Goal: Transaction & Acquisition: Book appointment/travel/reservation

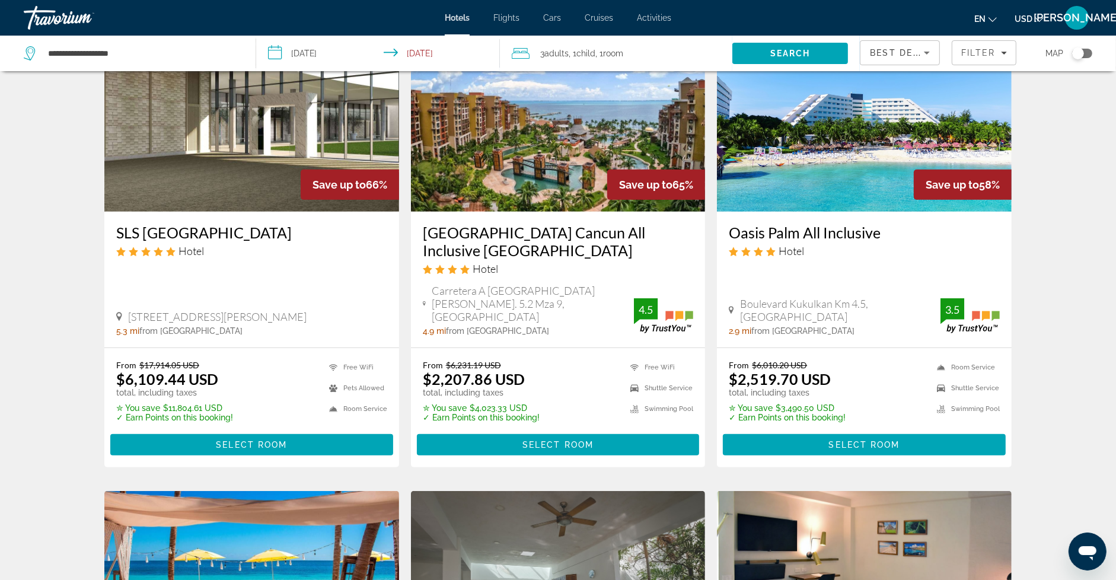
scroll to position [525, 0]
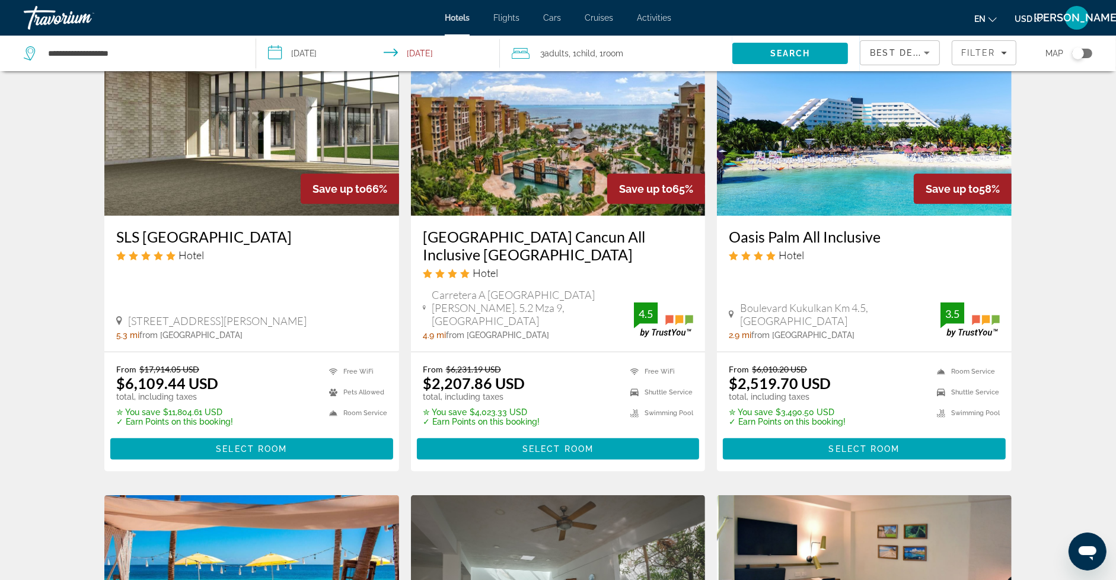
click at [563, 174] on img "Main content" at bounding box center [558, 121] width 295 height 190
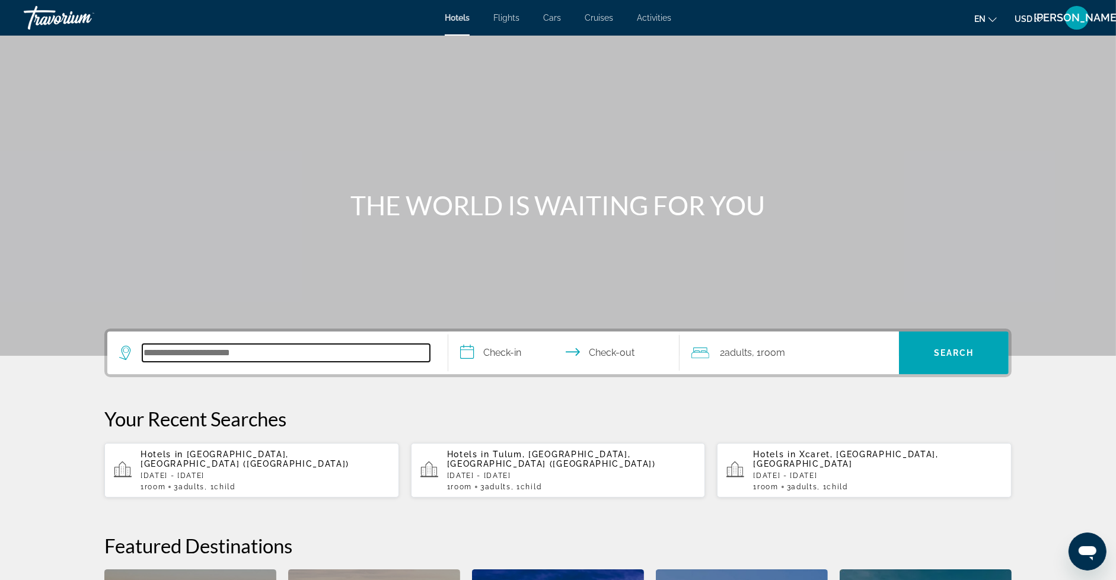
click at [290, 351] on input "Search hotel destination" at bounding box center [285, 353] width 287 height 18
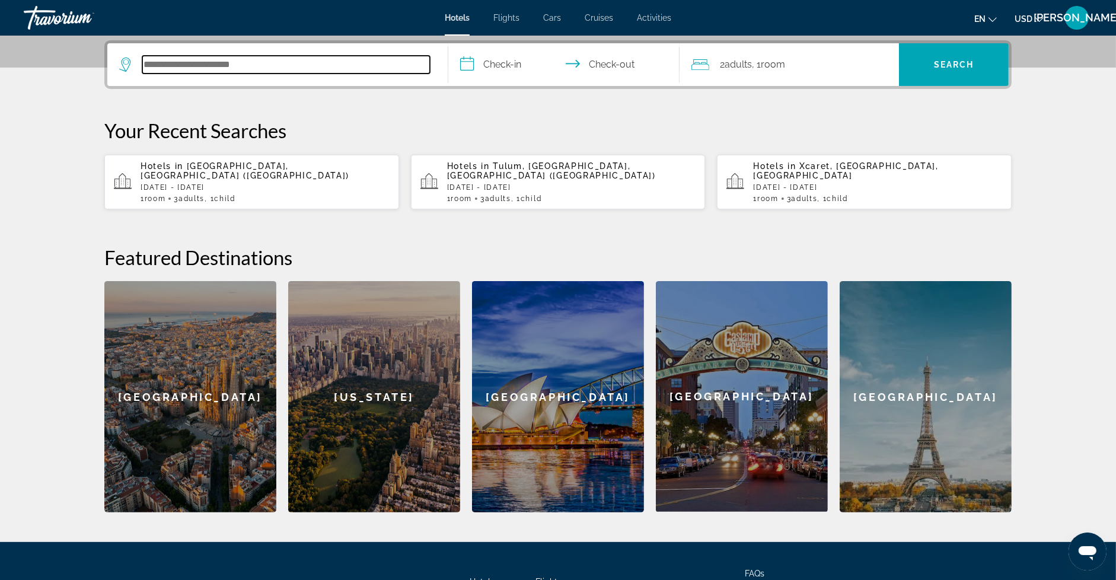
scroll to position [289, 0]
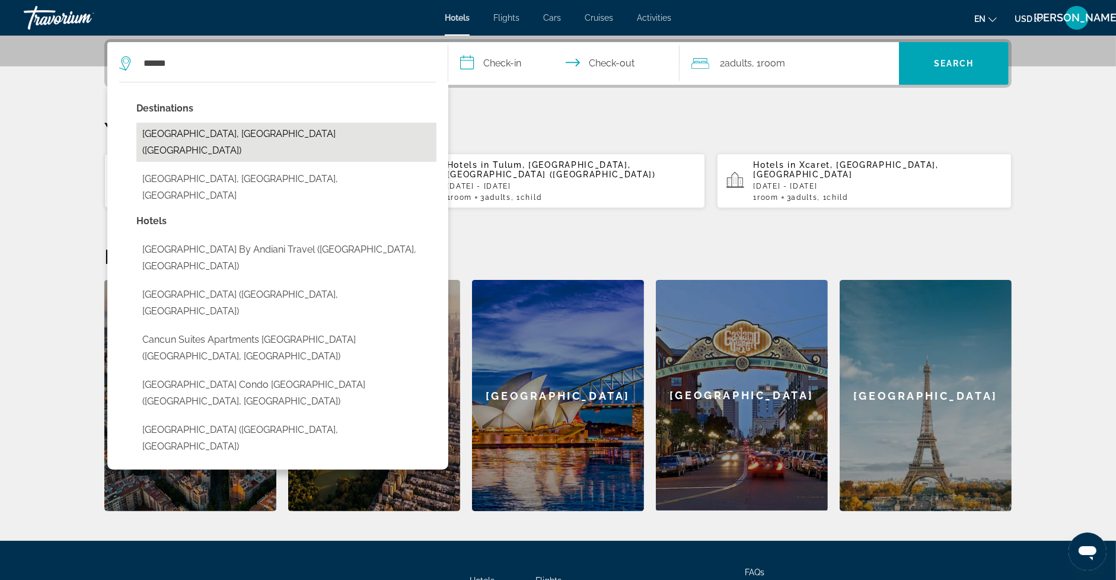
click at [212, 139] on button "[GEOGRAPHIC_DATA], [GEOGRAPHIC_DATA] ([GEOGRAPHIC_DATA])" at bounding box center [286, 142] width 300 height 39
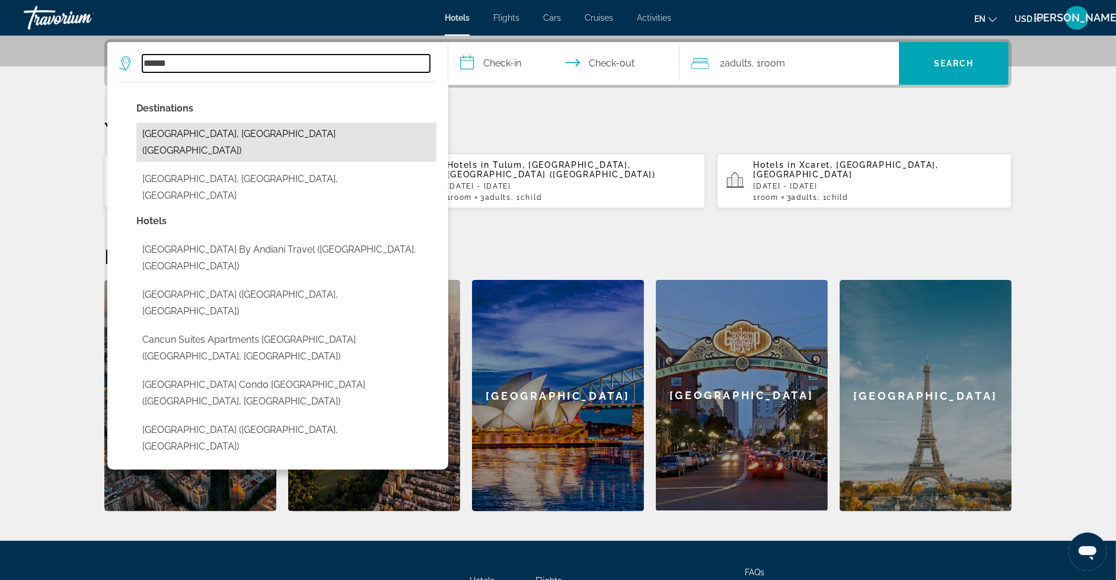
type input "**********"
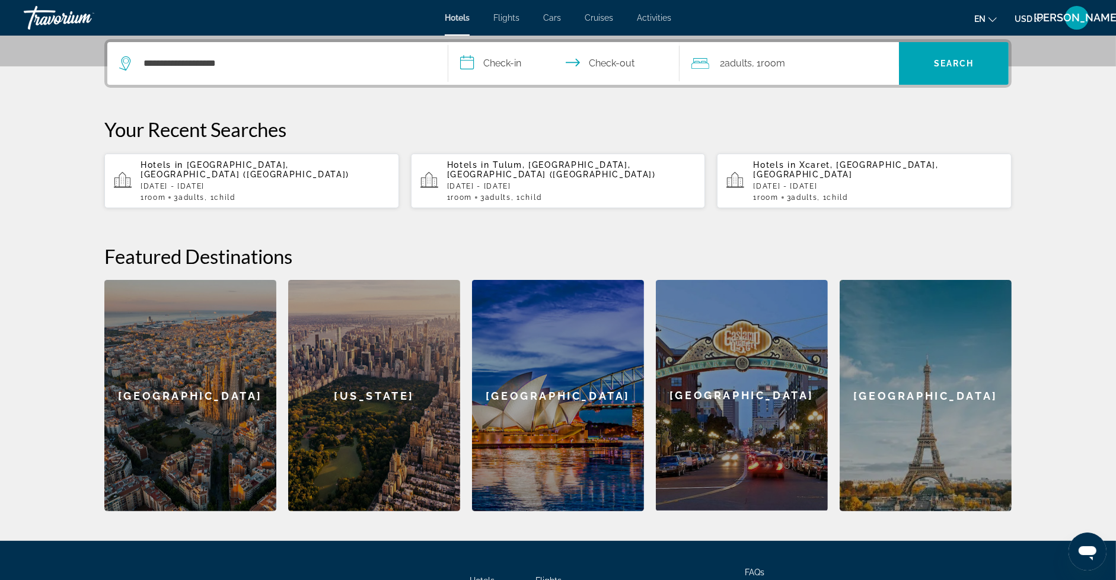
click at [494, 55] on input "**********" at bounding box center [566, 65] width 236 height 46
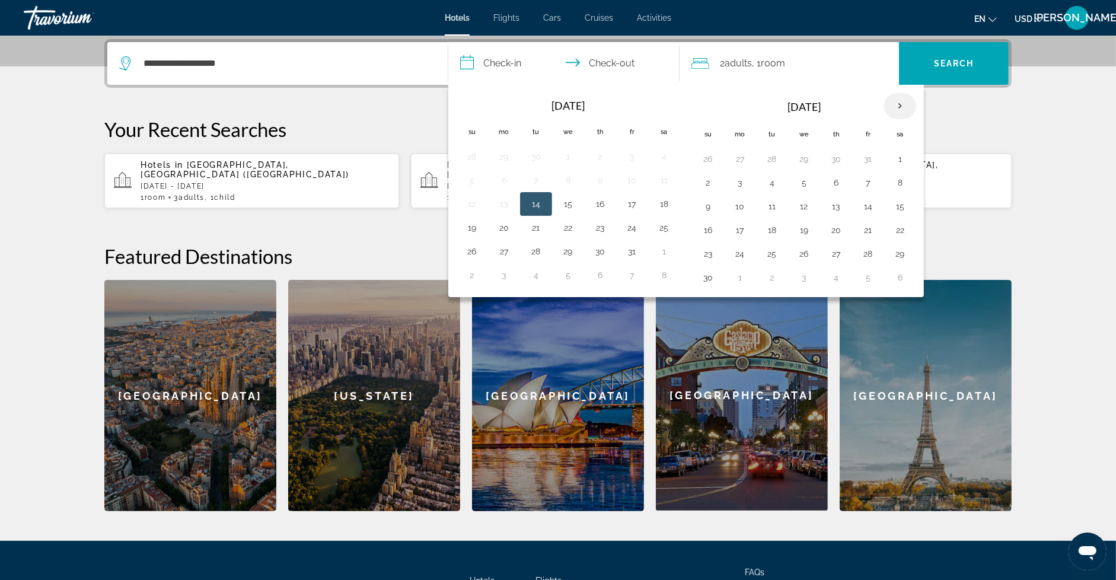
click at [896, 104] on th "Next month" at bounding box center [900, 106] width 32 height 26
click at [732, 155] on button "1" at bounding box center [739, 159] width 19 height 17
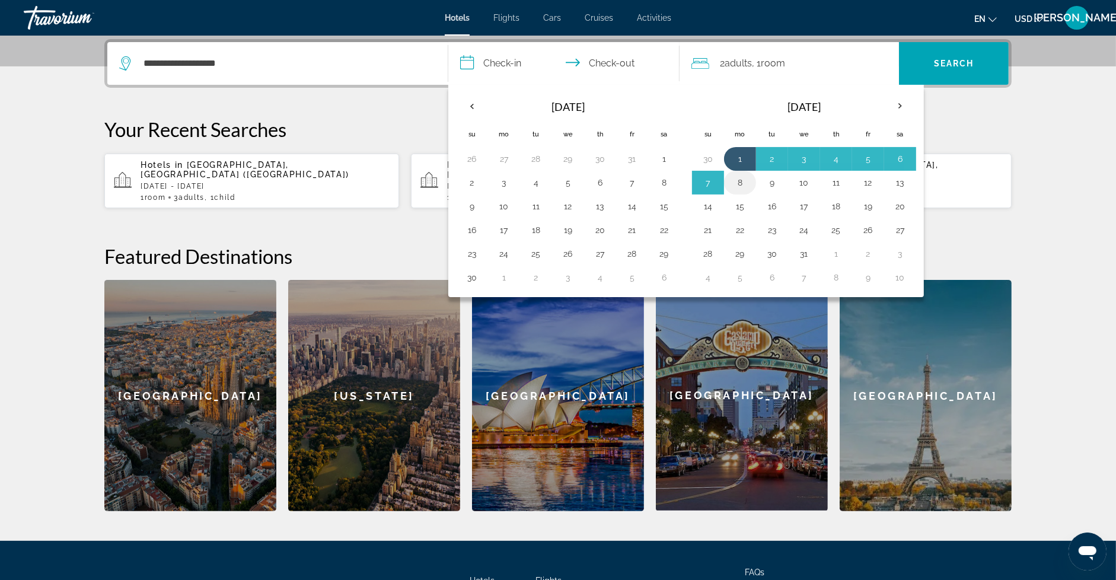
click at [734, 176] on button "8" at bounding box center [739, 182] width 19 height 17
type input "**********"
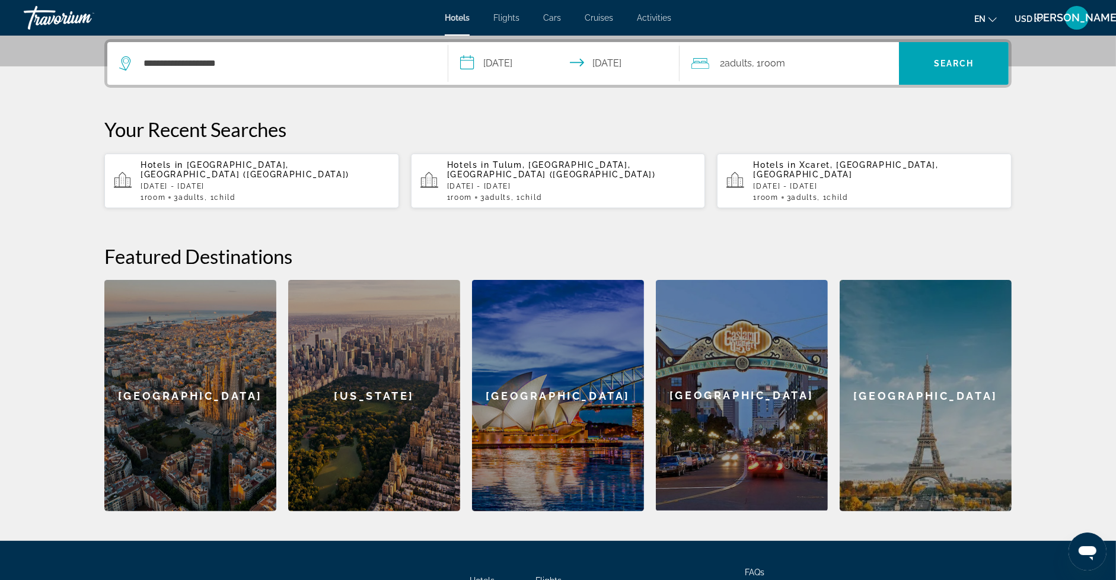
click at [816, 55] on div "2 Adult Adults , 1 Room rooms" at bounding box center [794, 63] width 207 height 17
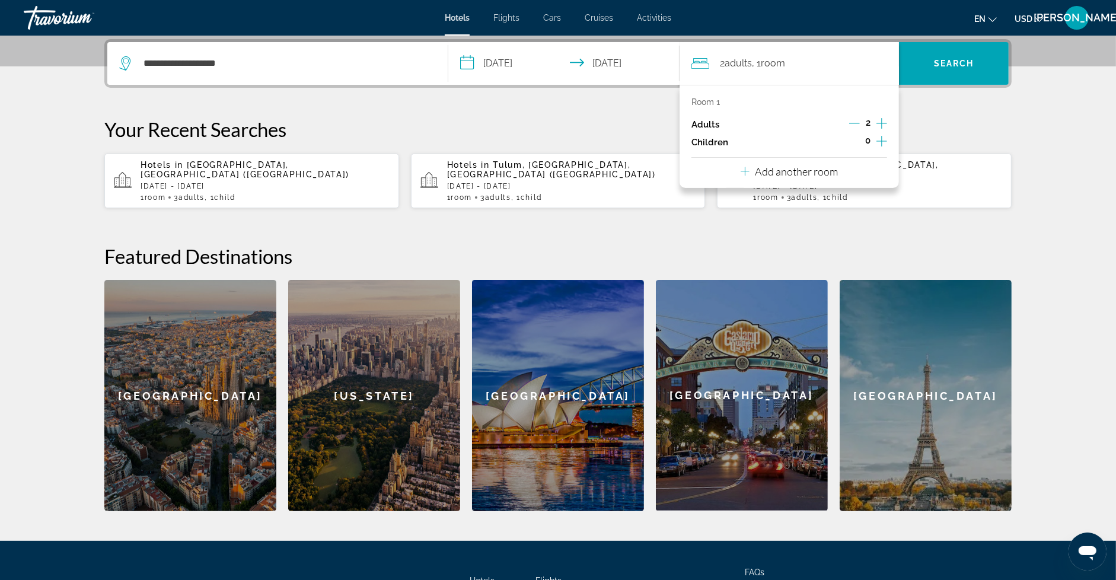
click at [876, 120] on icon "Increment adults" at bounding box center [881, 123] width 11 height 14
click at [880, 136] on icon "Increment children" at bounding box center [881, 141] width 11 height 14
click at [768, 181] on div "Travelers: 3 adults, 1 child" at bounding box center [738, 173] width 75 height 33
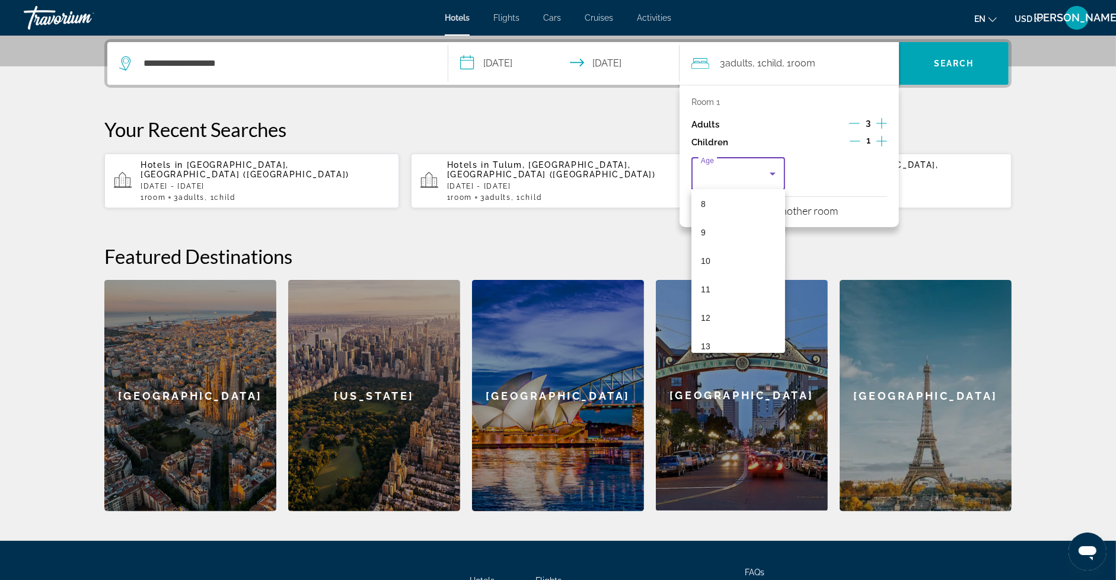
scroll to position [239, 0]
click at [735, 339] on mat-option "13" at bounding box center [738, 339] width 94 height 28
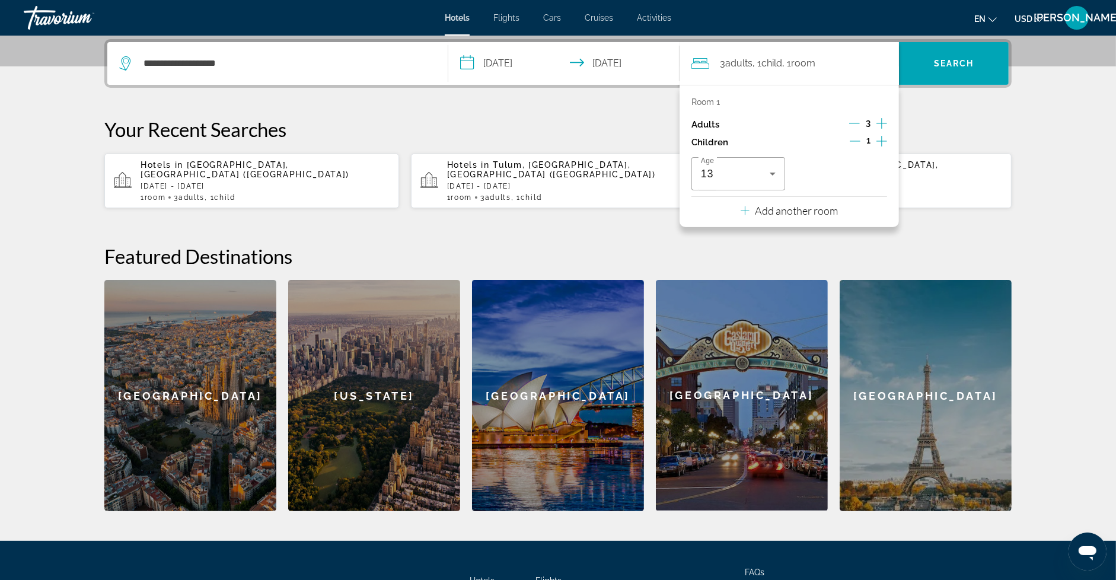
click at [948, 113] on div "**********" at bounding box center [558, 275] width 954 height 472
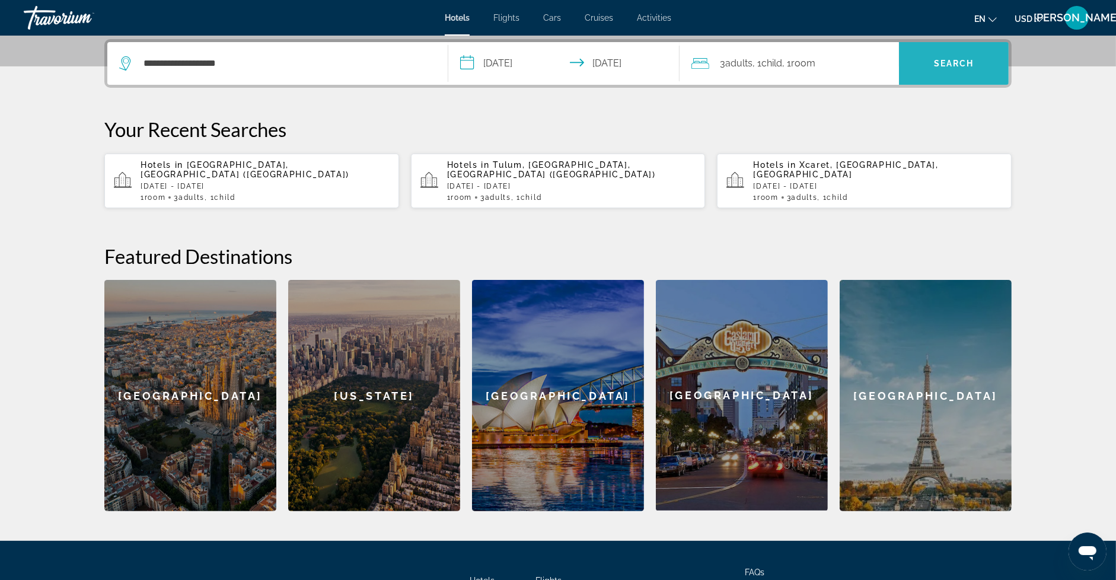
click at [948, 71] on span "Search" at bounding box center [954, 63] width 110 height 28
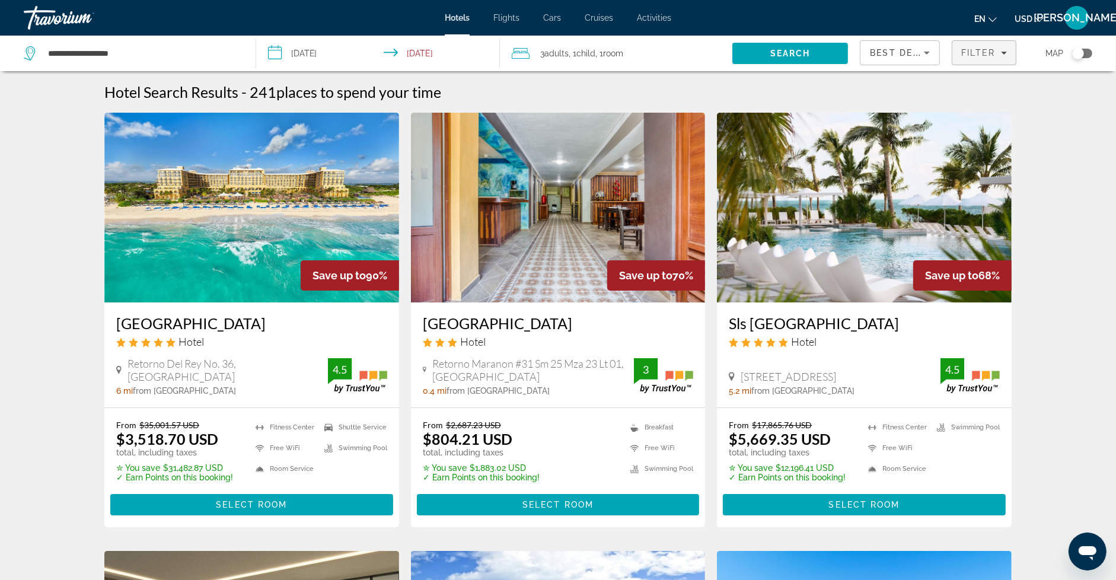
click at [968, 54] on span "Filter" at bounding box center [978, 52] width 34 height 9
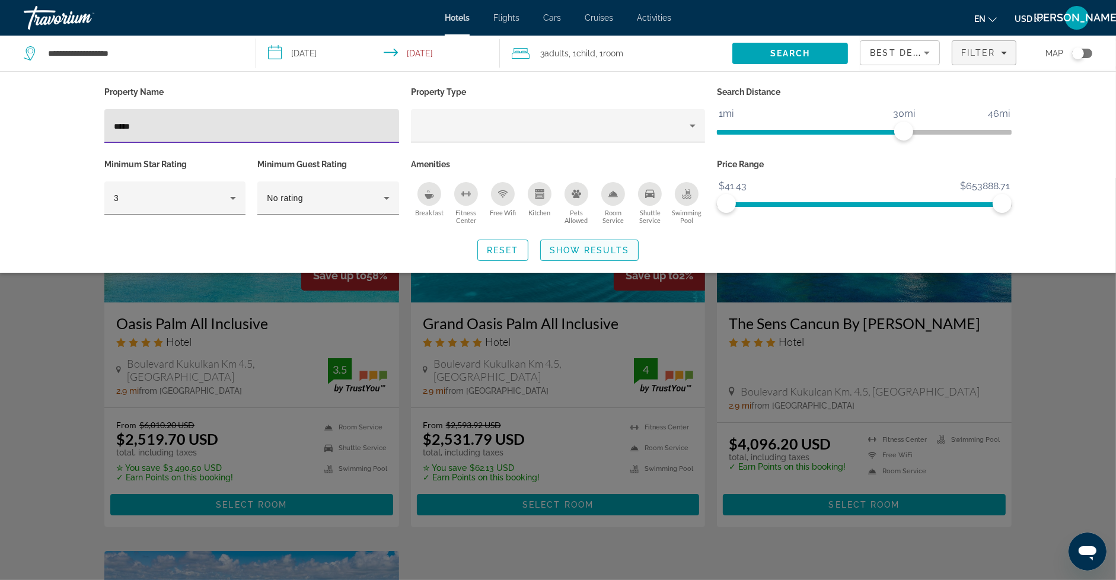
type input "*****"
click at [580, 251] on span "Show Results" at bounding box center [589, 249] width 79 height 9
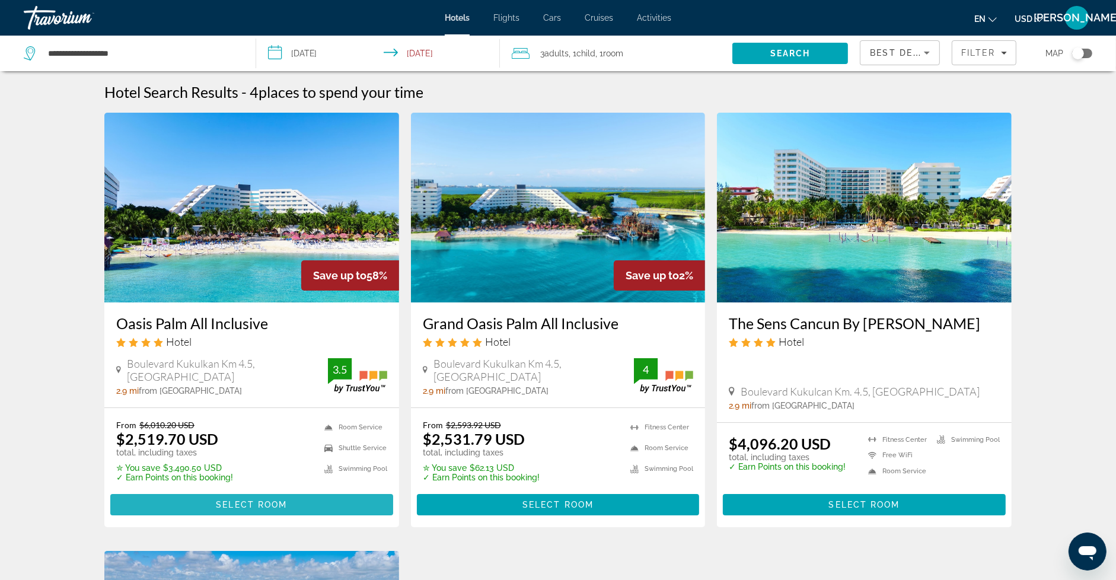
click at [244, 504] on span "Select Room" at bounding box center [251, 504] width 71 height 9
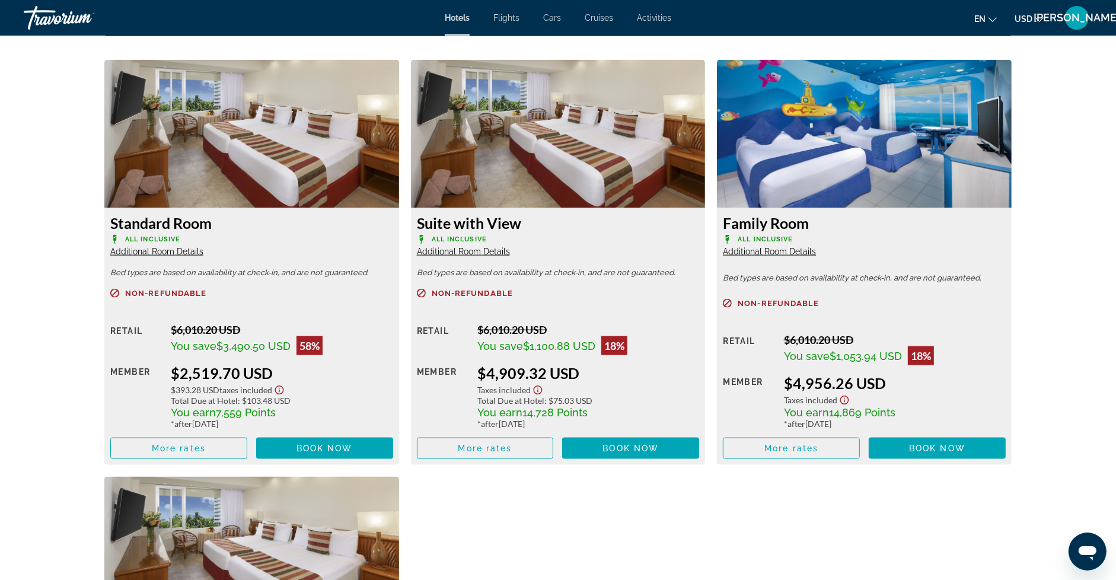
scroll to position [1615, 0]
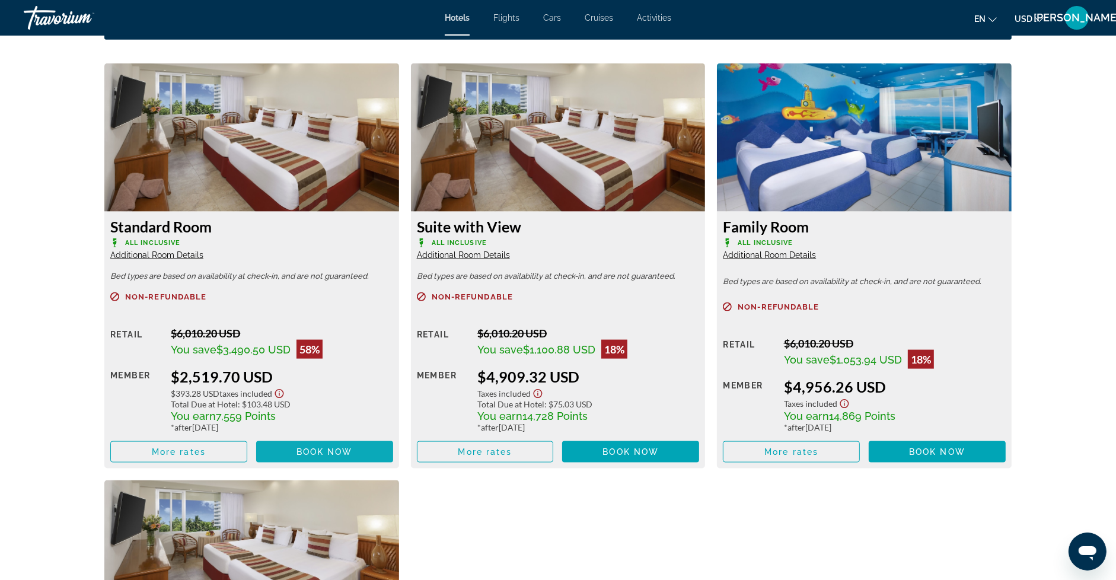
click at [376, 451] on span "Main content" at bounding box center [324, 451] width 137 height 28
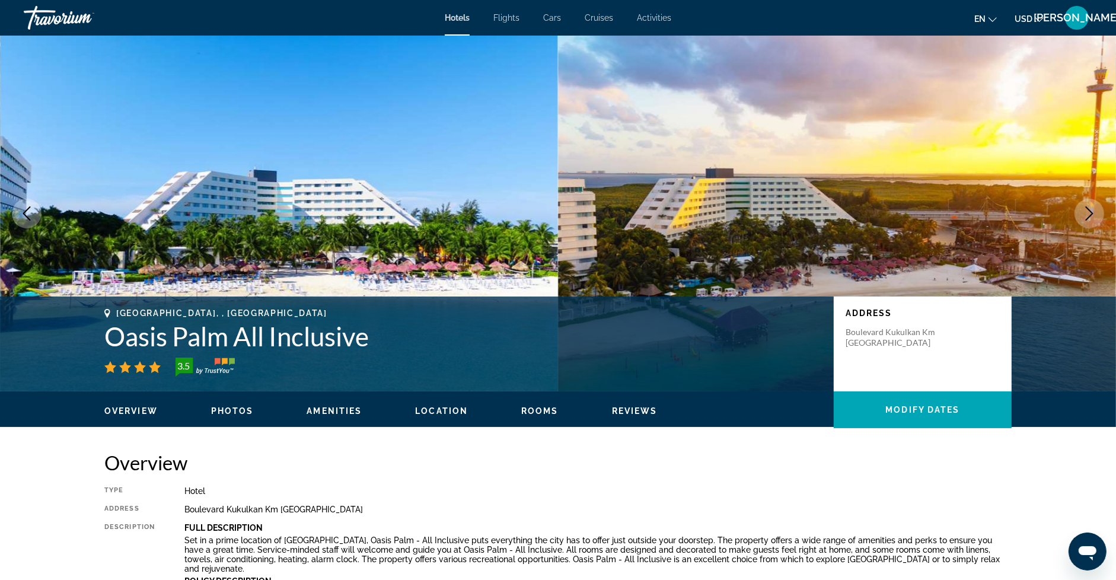
click at [1082, 211] on icon "Next image" at bounding box center [1089, 213] width 14 height 14
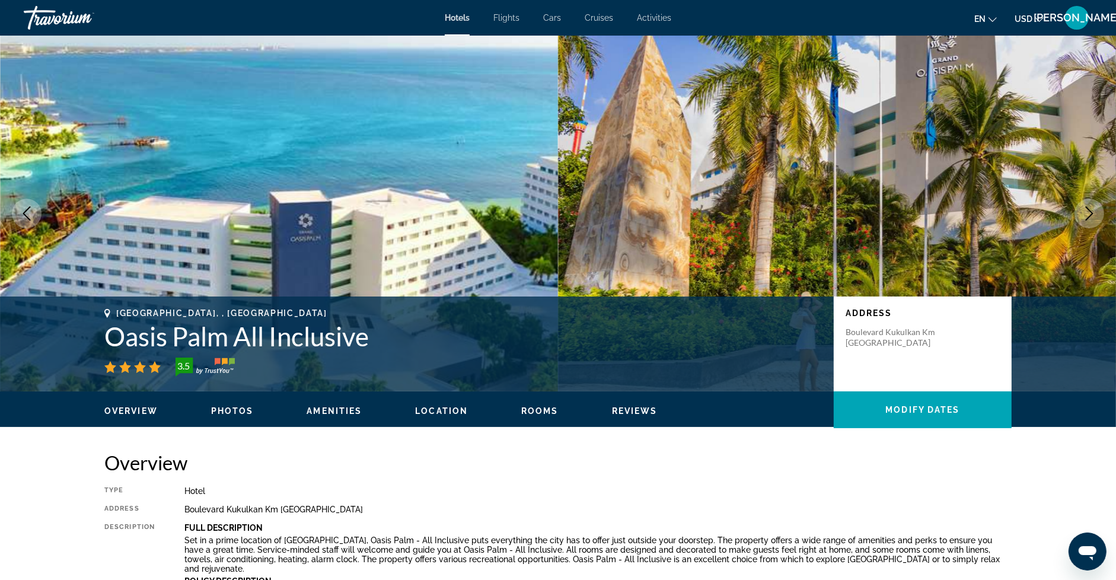
click at [1082, 211] on icon "Next image" at bounding box center [1089, 213] width 14 height 14
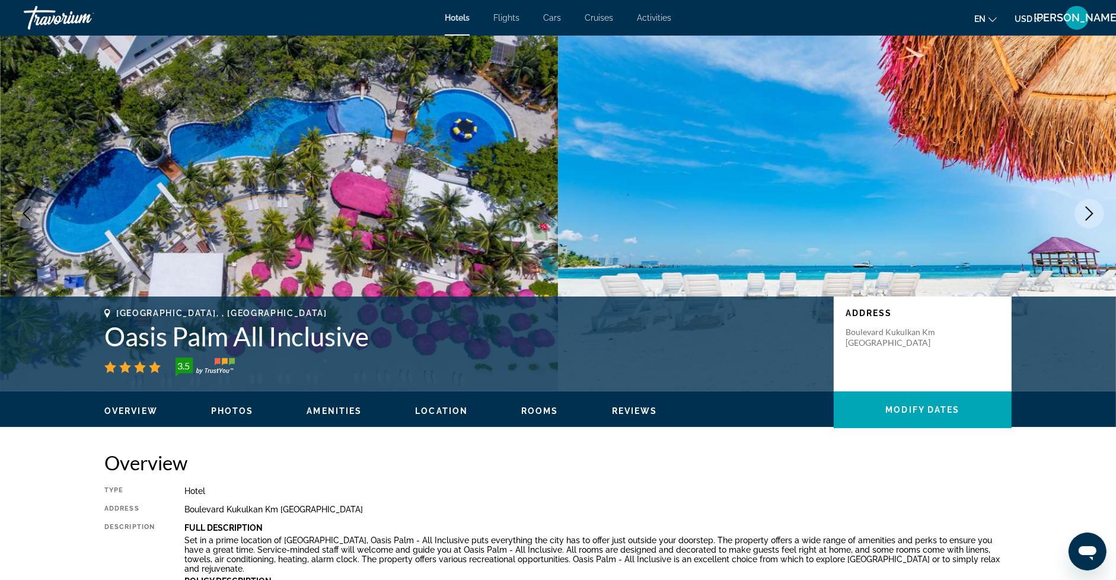
click at [1082, 211] on icon "Next image" at bounding box center [1089, 213] width 14 height 14
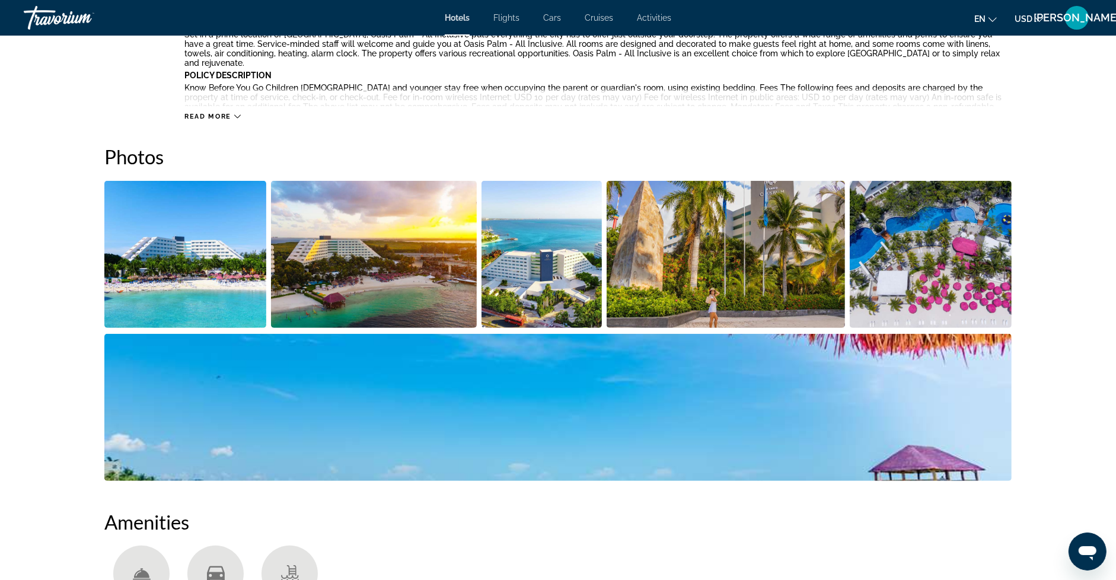
scroll to position [465, 0]
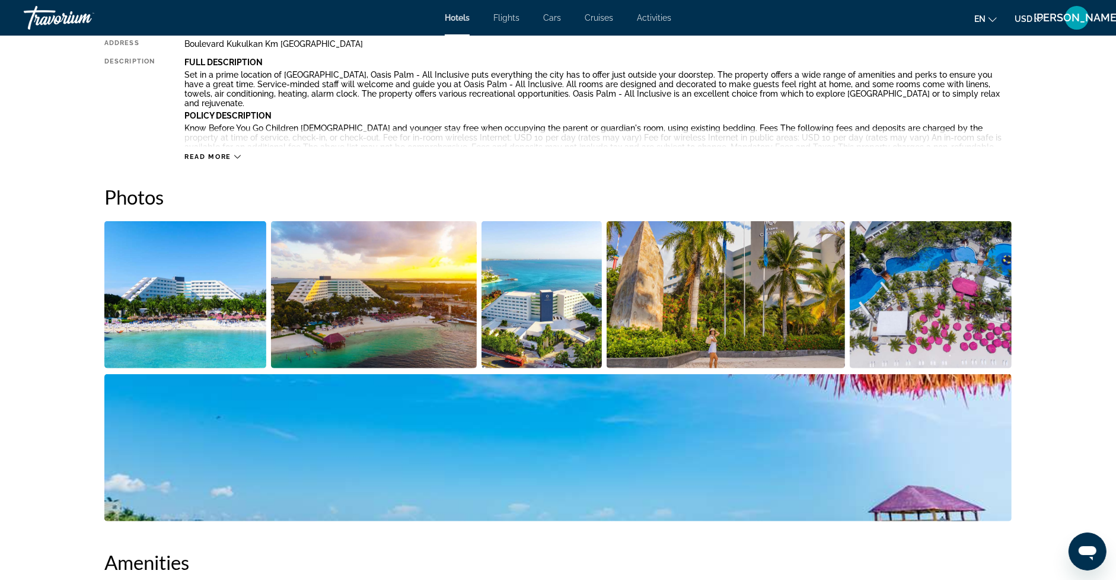
click at [200, 331] on img "Open full-screen image slider" at bounding box center [185, 294] width 162 height 147
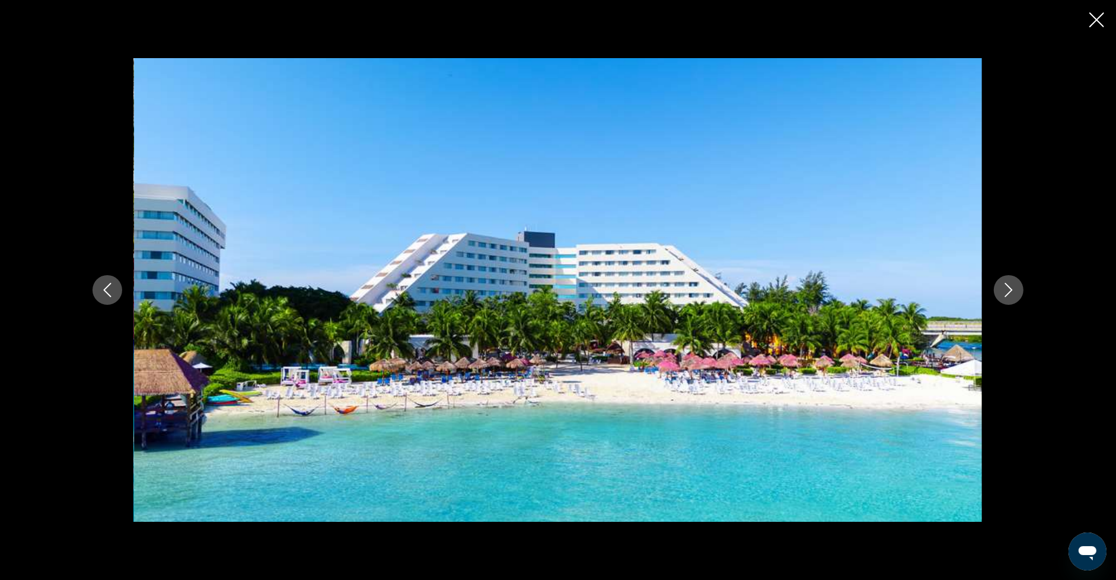
click at [1007, 296] on icon "Next image" at bounding box center [1008, 290] width 14 height 14
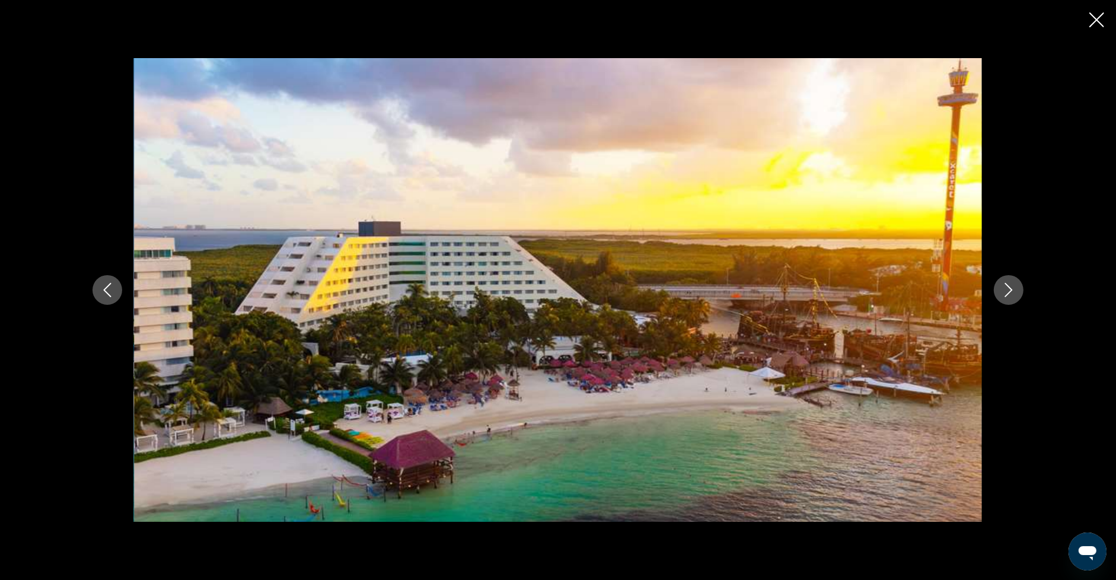
click at [1007, 296] on icon "Next image" at bounding box center [1008, 290] width 14 height 14
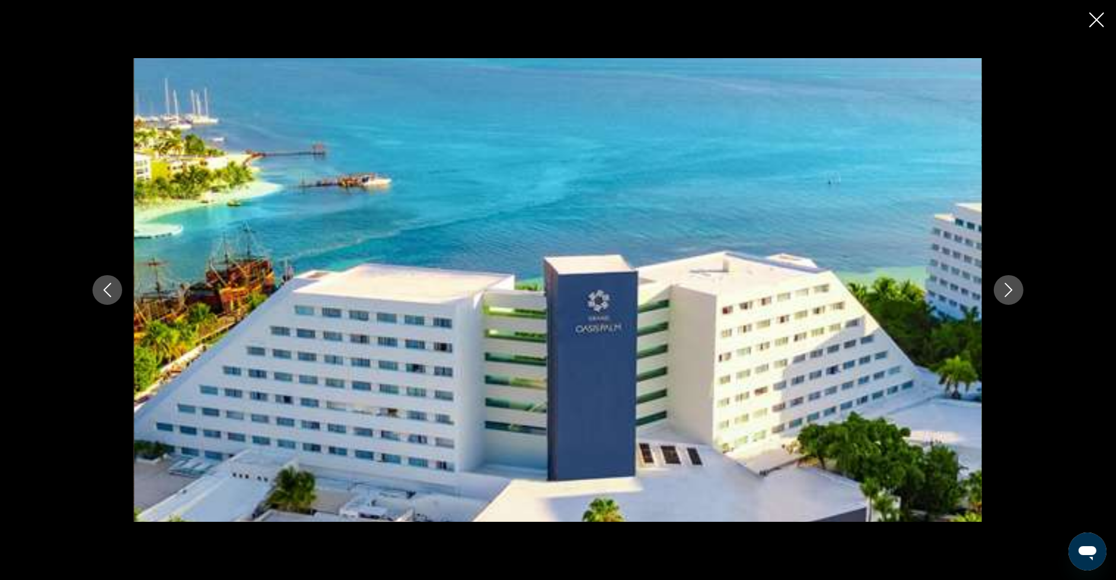
click at [1007, 296] on icon "Next image" at bounding box center [1008, 290] width 14 height 14
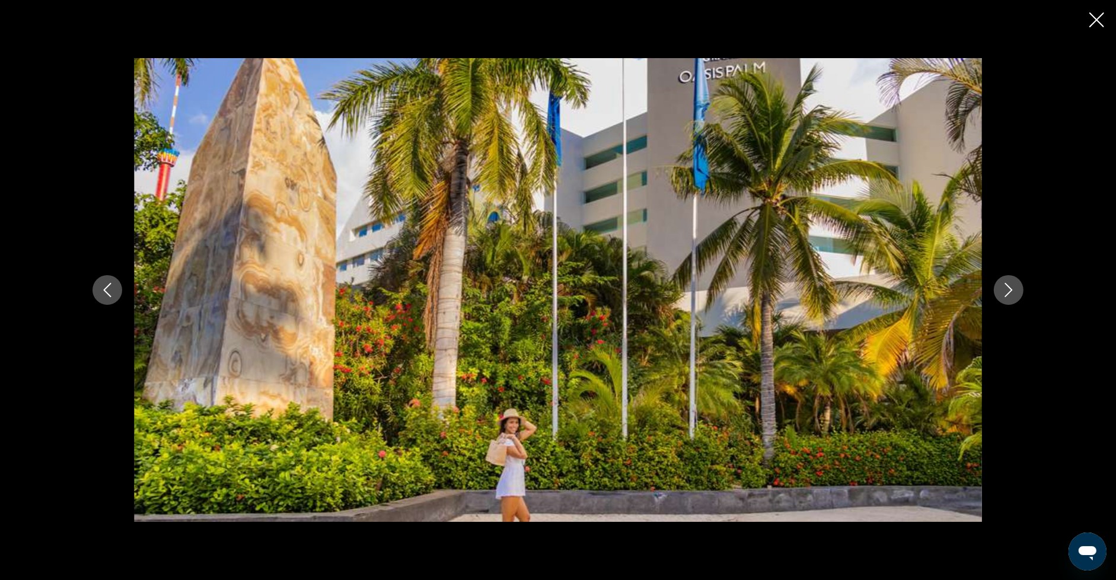
click at [1007, 296] on icon "Next image" at bounding box center [1008, 290] width 14 height 14
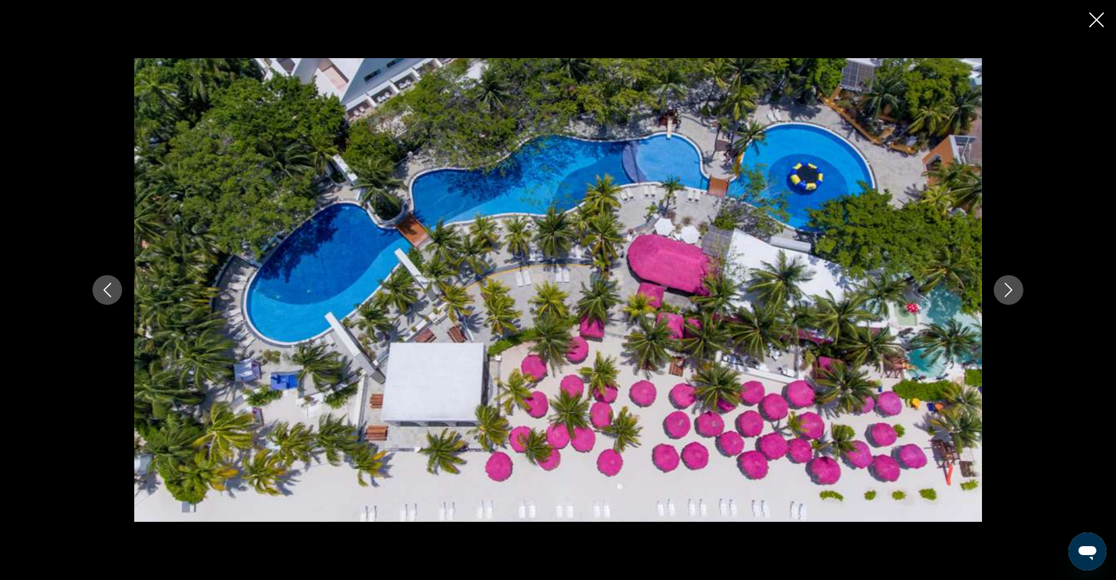
click at [1007, 296] on icon "Next image" at bounding box center [1008, 290] width 14 height 14
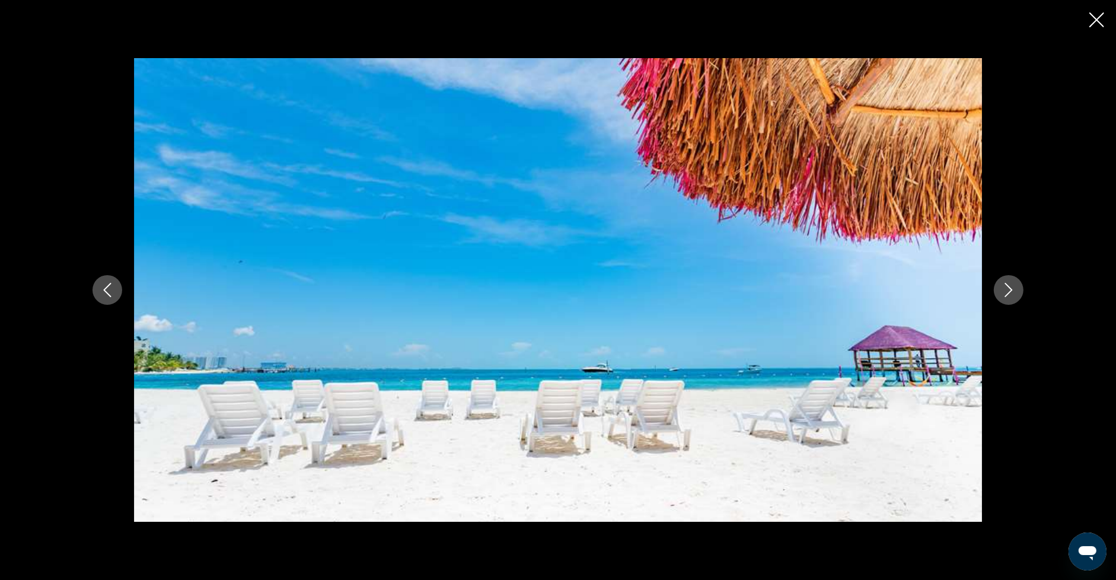
click at [1007, 296] on icon "Next image" at bounding box center [1008, 290] width 14 height 14
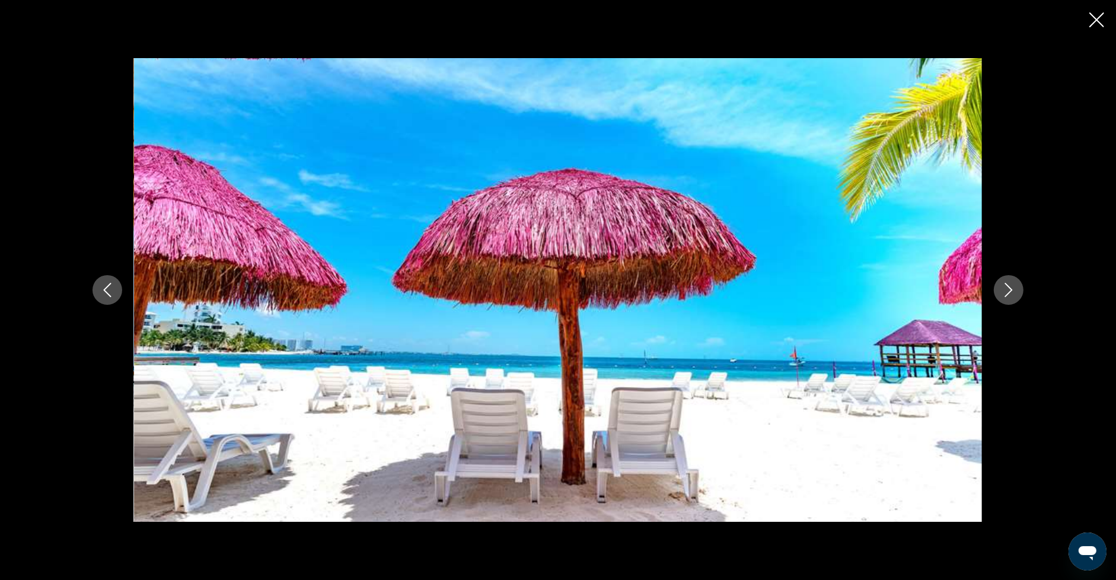
click at [1007, 296] on icon "Next image" at bounding box center [1008, 290] width 14 height 14
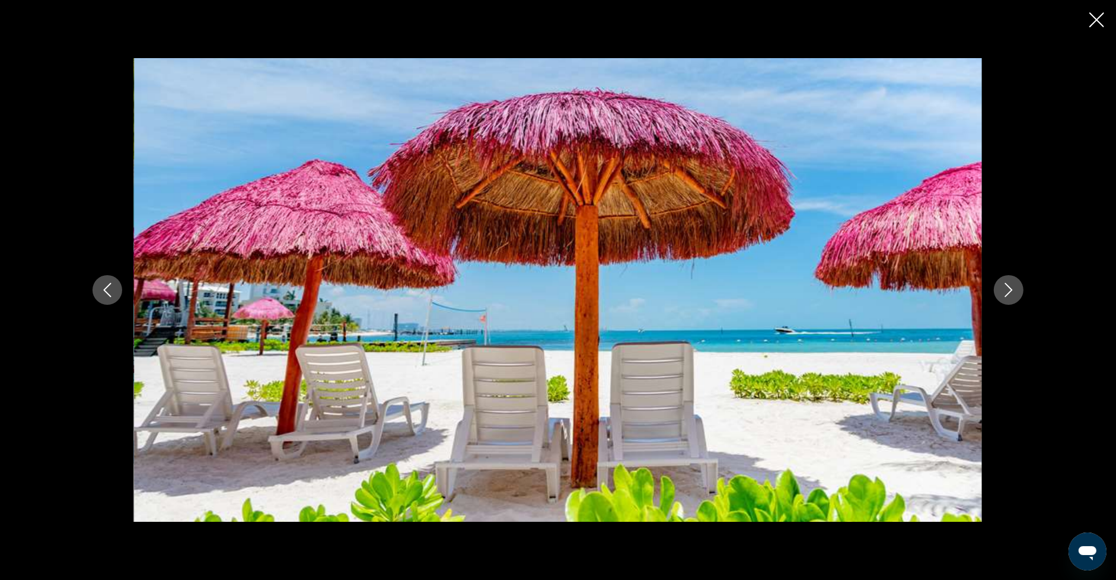
click at [1007, 296] on icon "Next image" at bounding box center [1008, 290] width 14 height 14
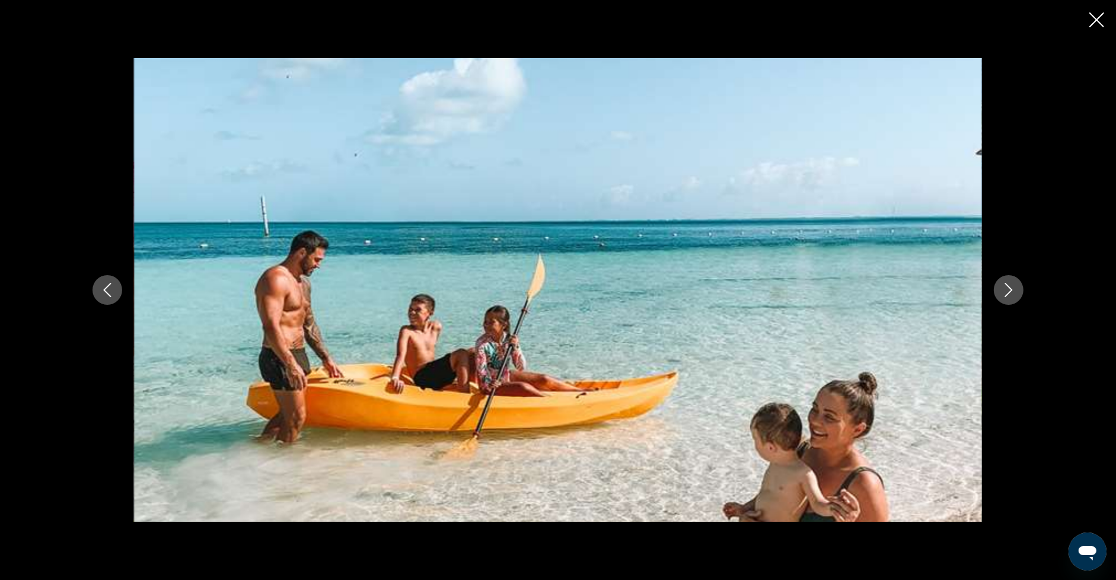
click at [1007, 296] on icon "Next image" at bounding box center [1008, 290] width 14 height 14
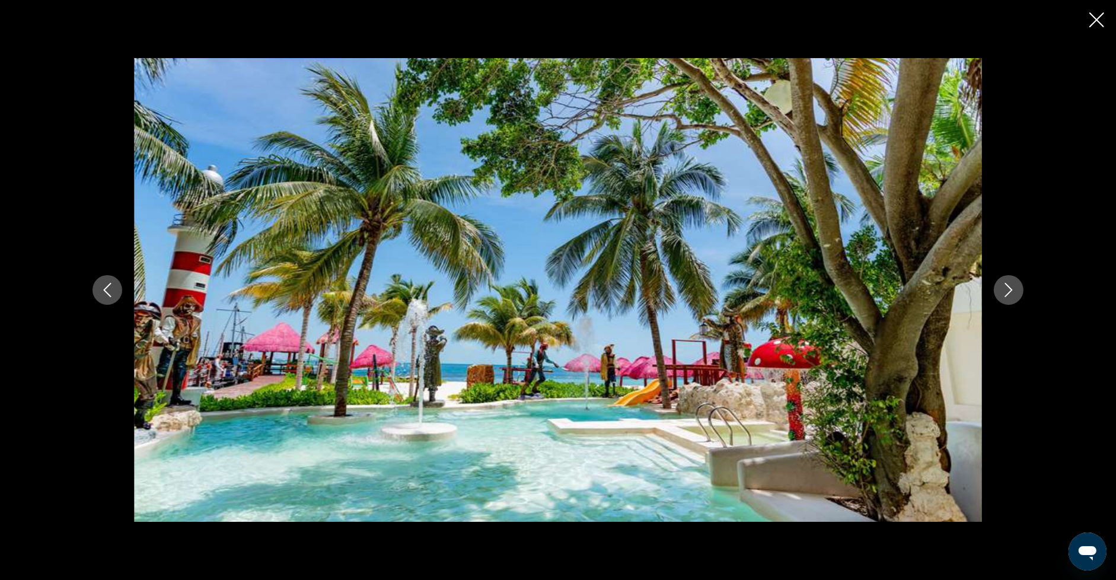
click at [1007, 296] on icon "Next image" at bounding box center [1008, 290] width 14 height 14
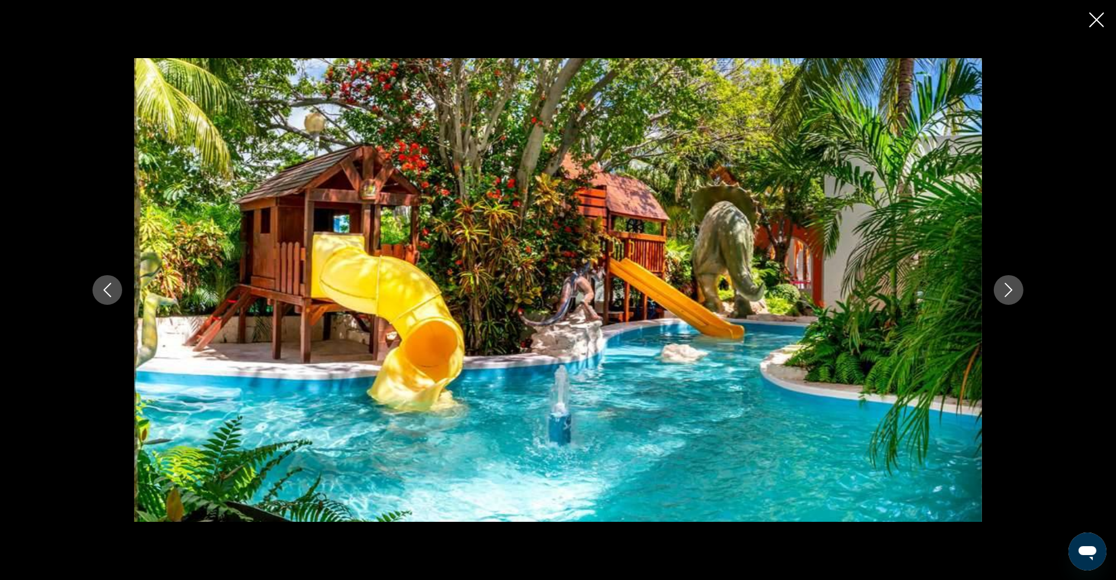
click at [1007, 296] on icon "Next image" at bounding box center [1008, 290] width 14 height 14
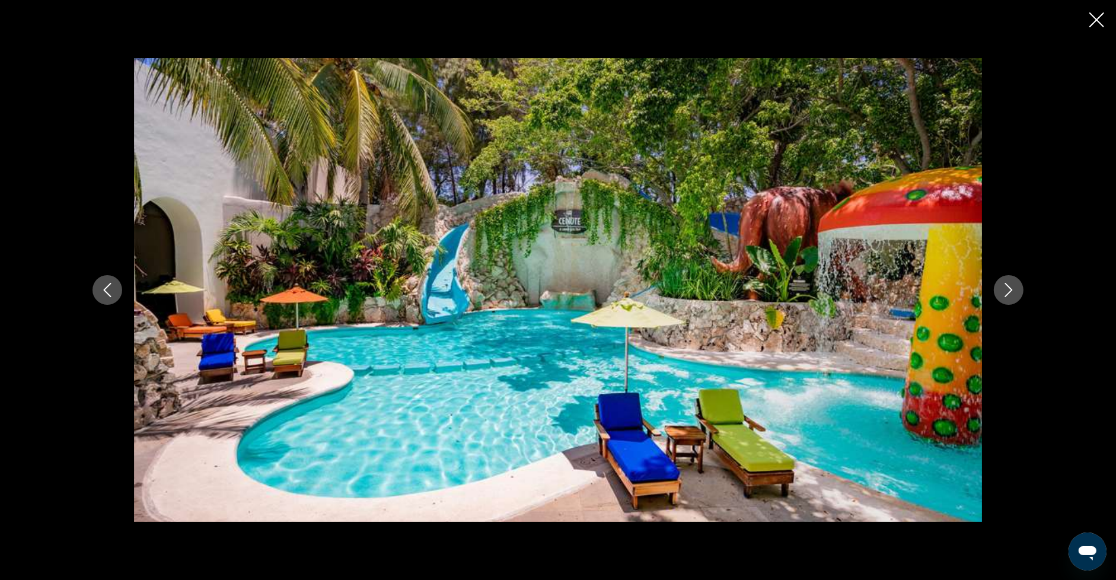
click at [1007, 296] on icon "Next image" at bounding box center [1008, 290] width 14 height 14
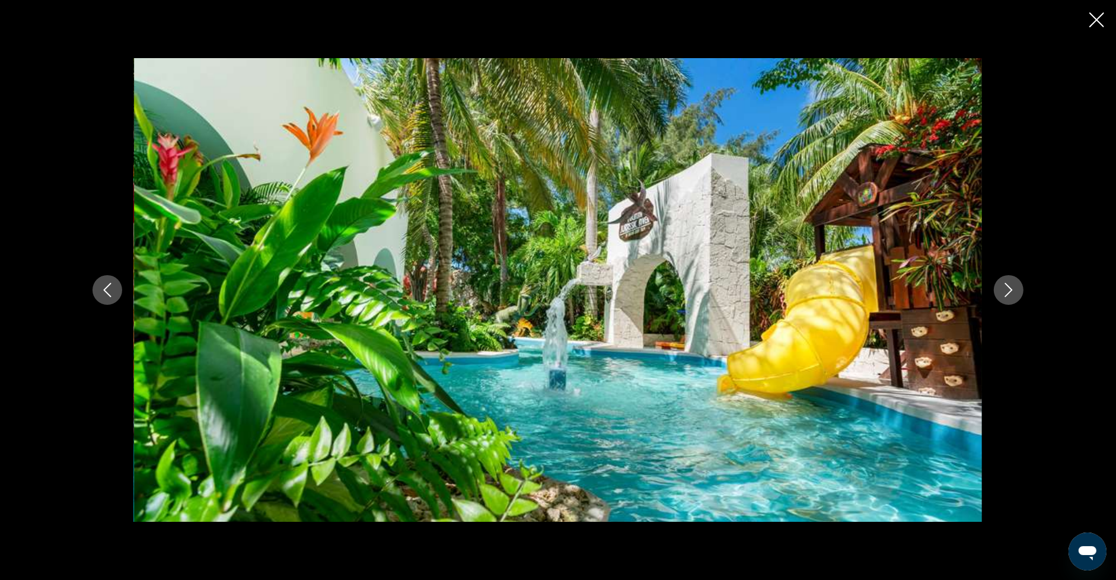
click at [1007, 296] on icon "Next image" at bounding box center [1008, 290] width 14 height 14
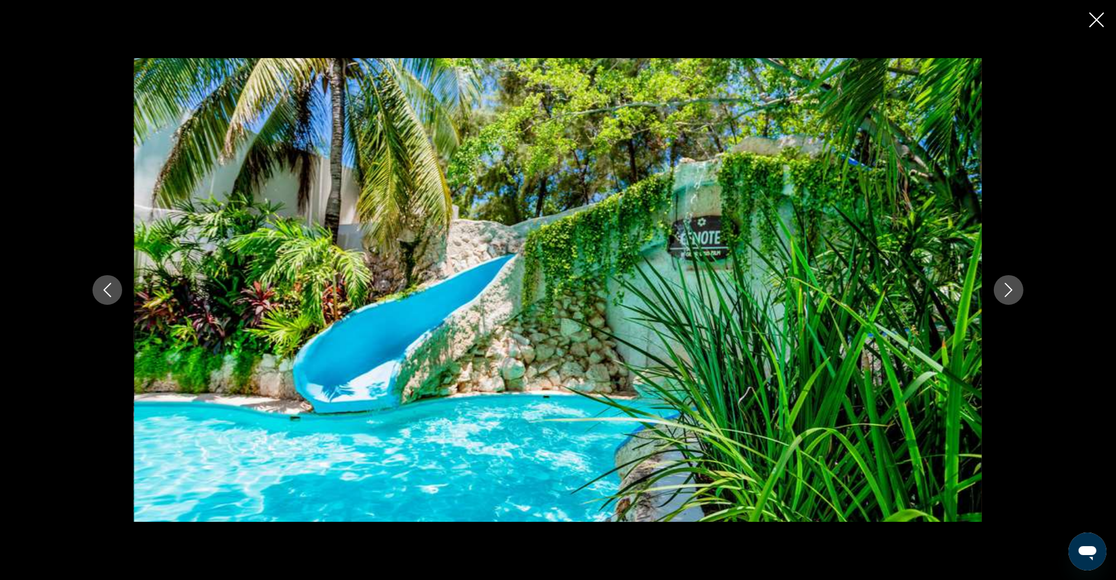
click at [1007, 296] on icon "Next image" at bounding box center [1008, 290] width 14 height 14
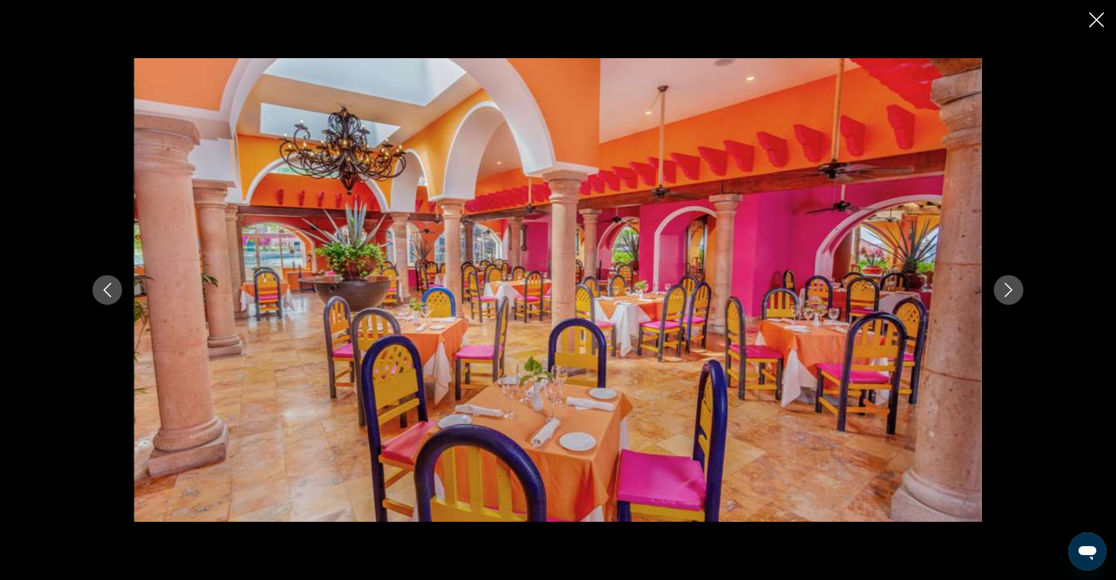
click at [1007, 296] on icon "Next image" at bounding box center [1008, 290] width 14 height 14
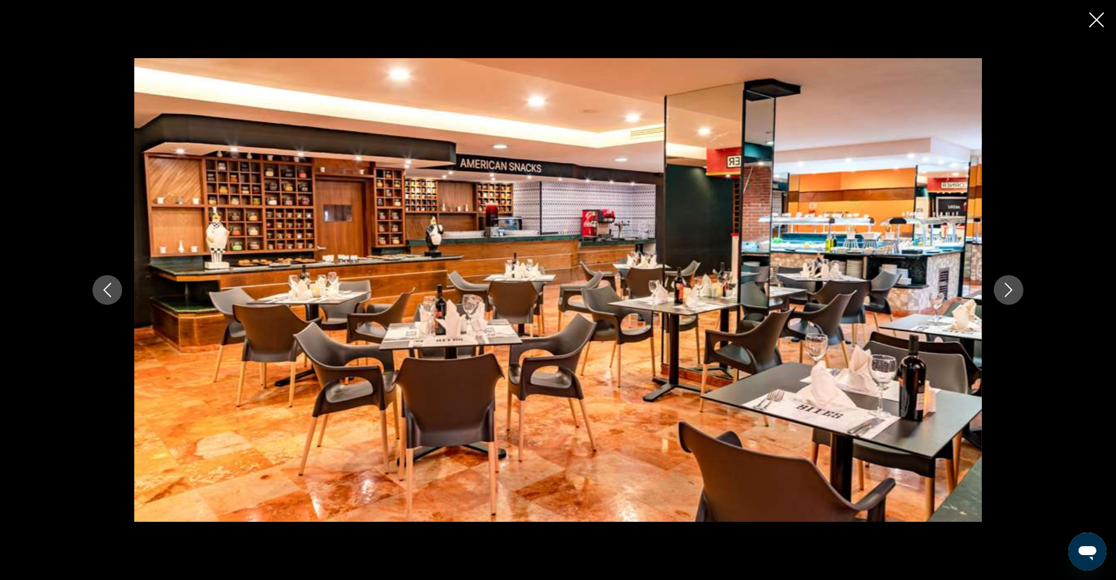
click at [1007, 296] on icon "Next image" at bounding box center [1008, 290] width 14 height 14
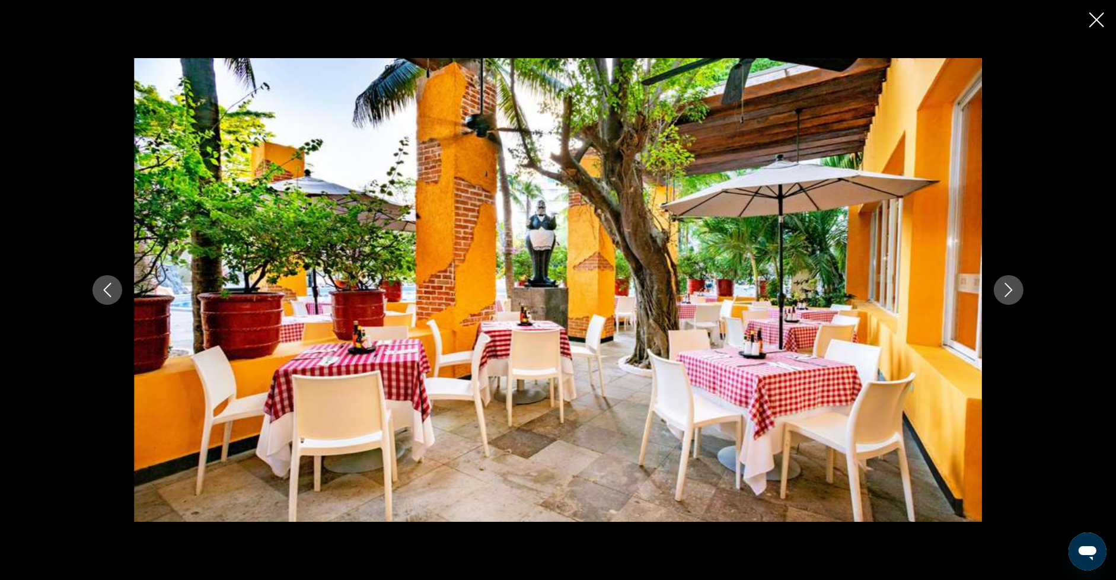
click at [1007, 296] on icon "Next image" at bounding box center [1008, 290] width 14 height 14
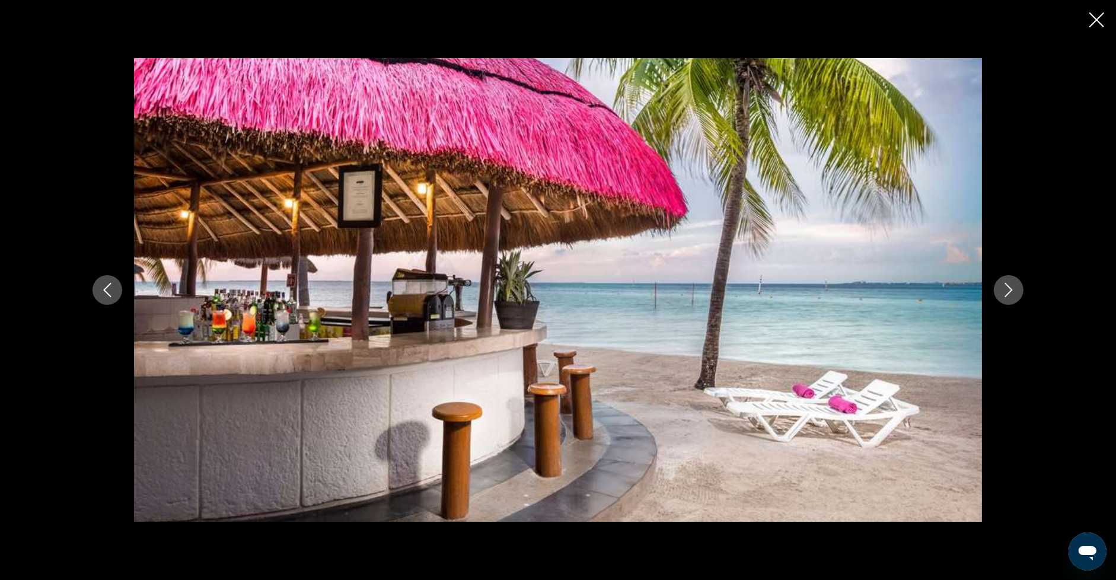
click at [1007, 296] on icon "Next image" at bounding box center [1008, 290] width 14 height 14
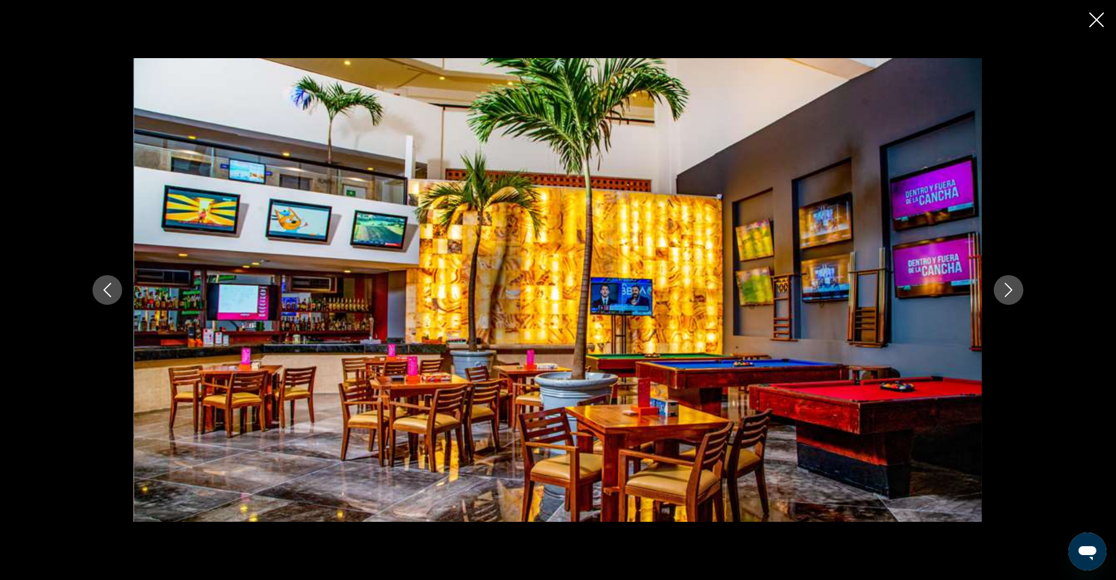
click at [1007, 296] on icon "Next image" at bounding box center [1008, 290] width 14 height 14
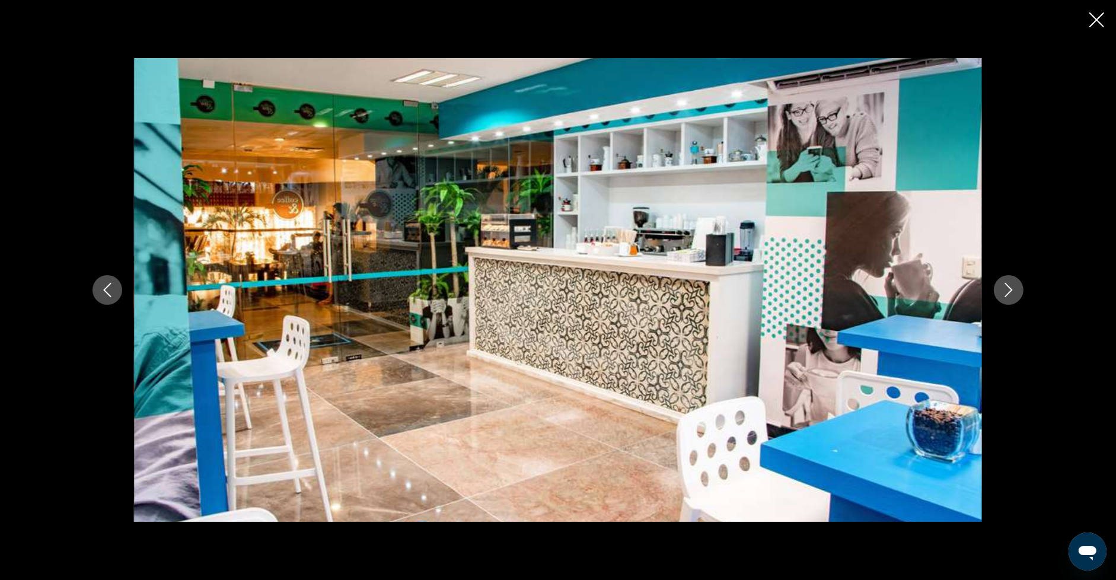
click at [1007, 296] on icon "Next image" at bounding box center [1008, 290] width 14 height 14
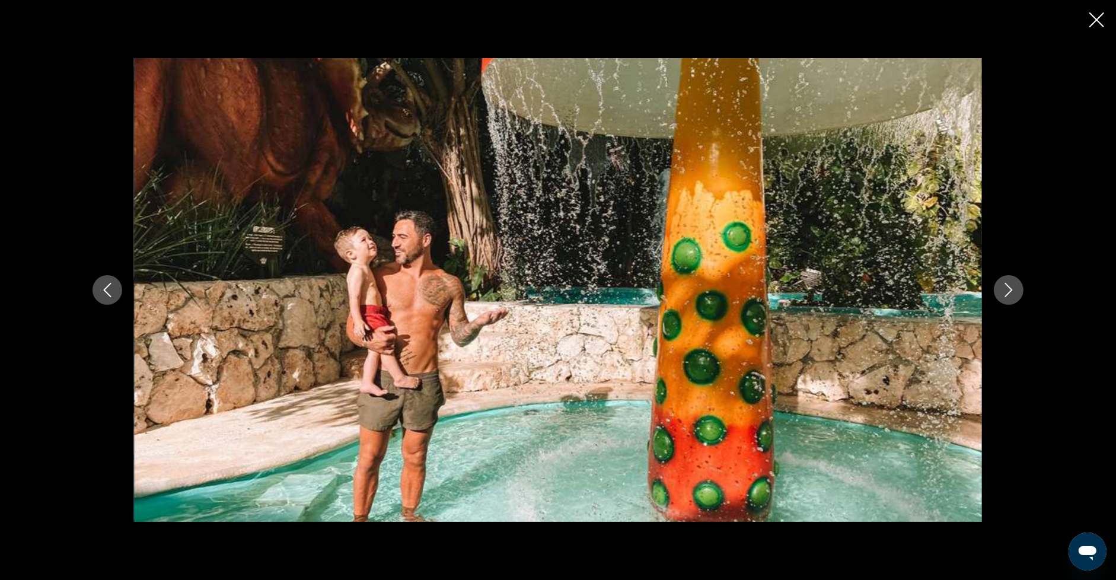
click at [1007, 296] on icon "Next image" at bounding box center [1008, 290] width 14 height 14
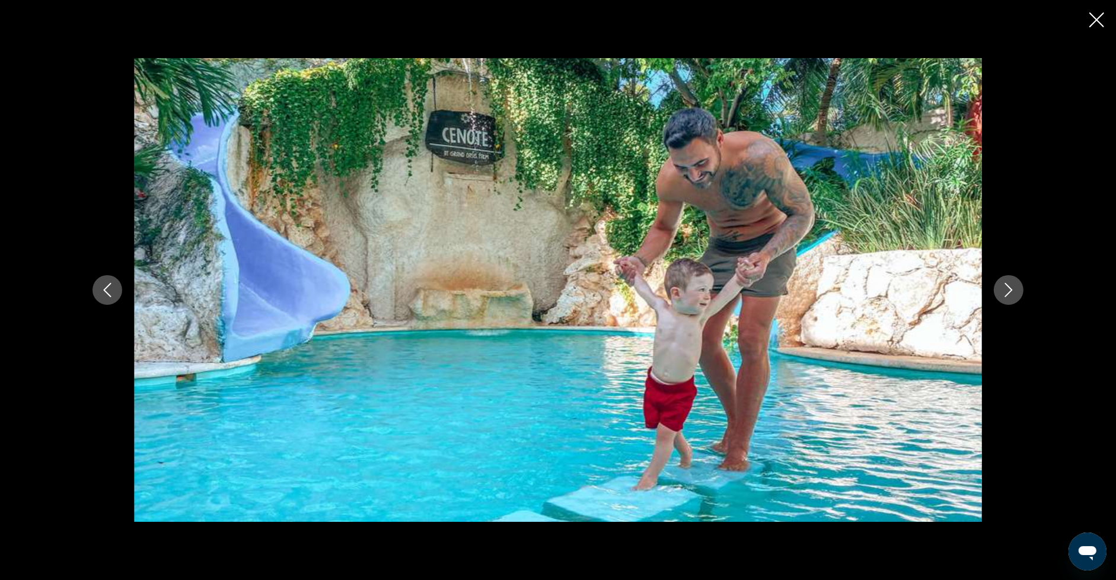
click at [1007, 296] on icon "Next image" at bounding box center [1008, 290] width 14 height 14
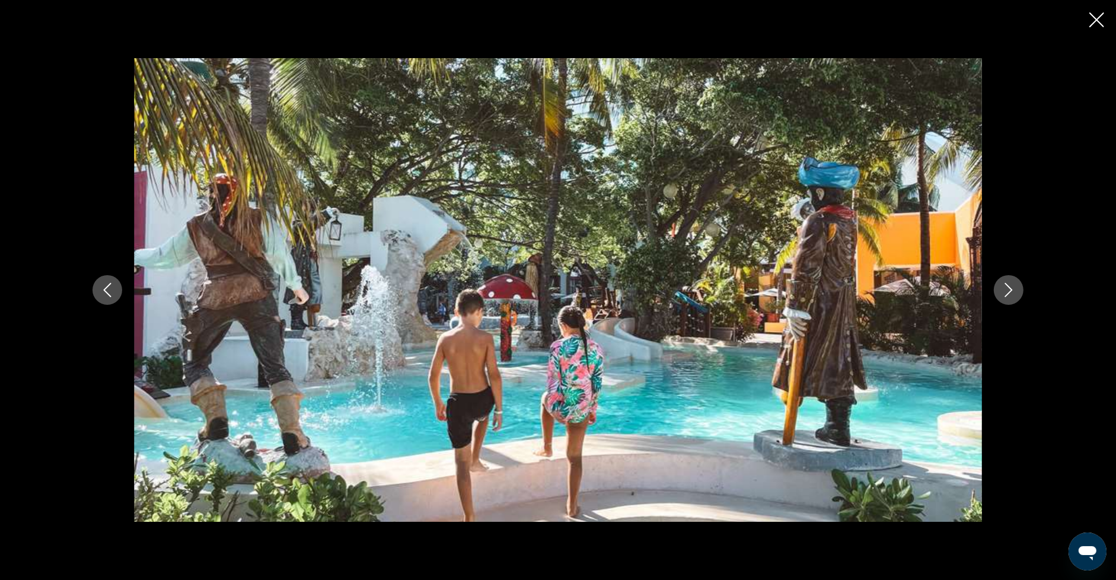
click at [1007, 296] on icon "Next image" at bounding box center [1008, 290] width 14 height 14
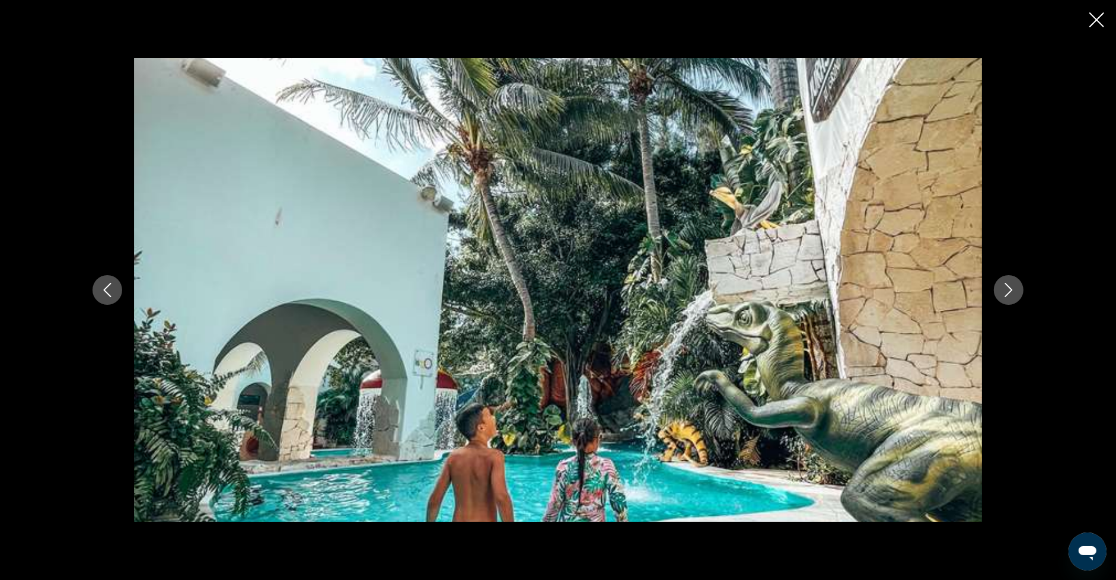
click at [1007, 296] on icon "Next image" at bounding box center [1008, 290] width 14 height 14
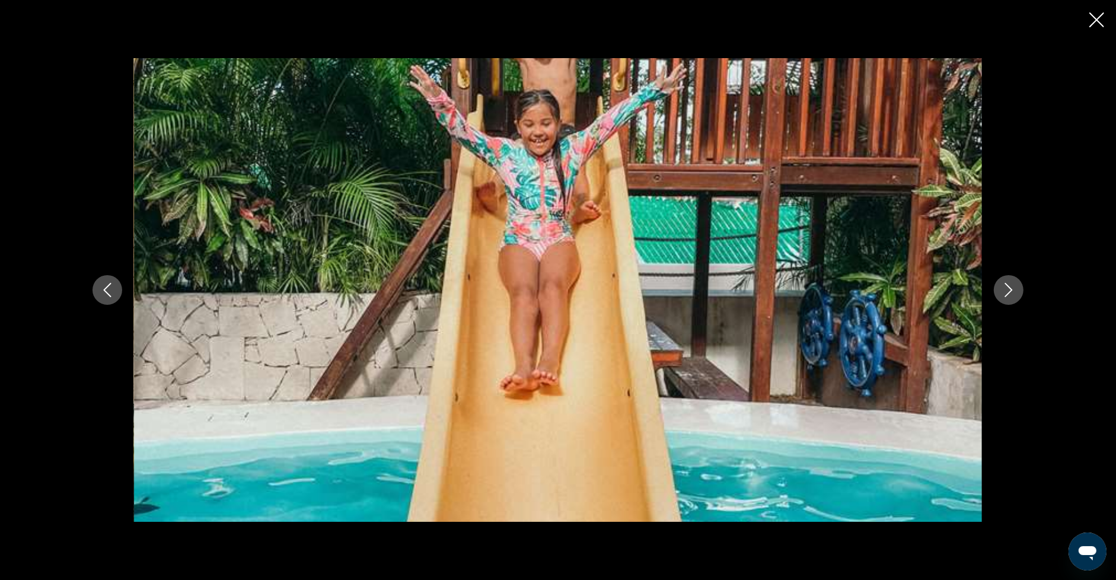
click at [1007, 296] on icon "Next image" at bounding box center [1008, 290] width 14 height 14
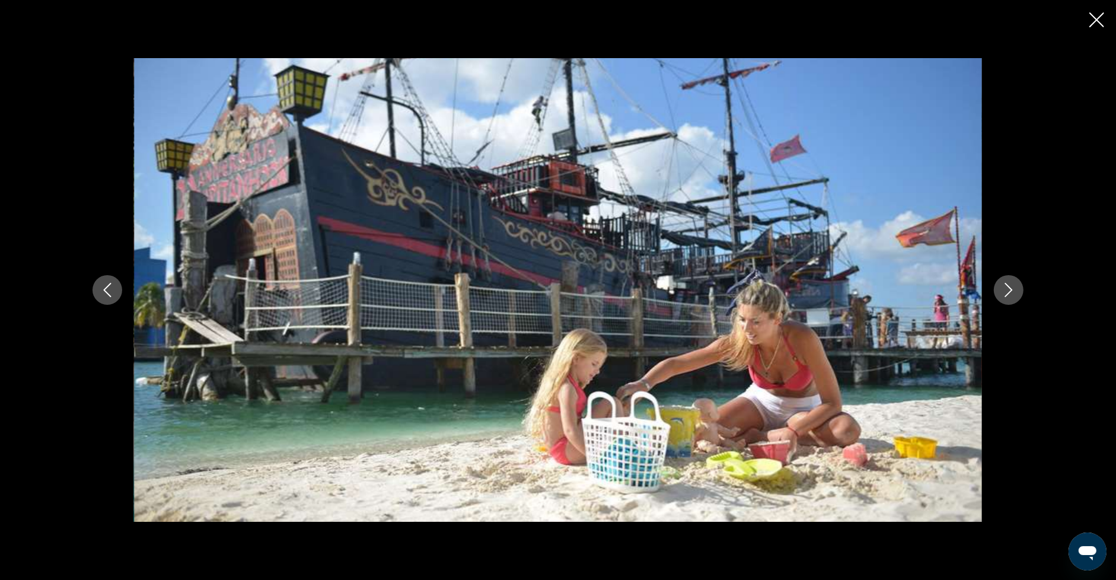
click at [1007, 296] on icon "Next image" at bounding box center [1008, 290] width 14 height 14
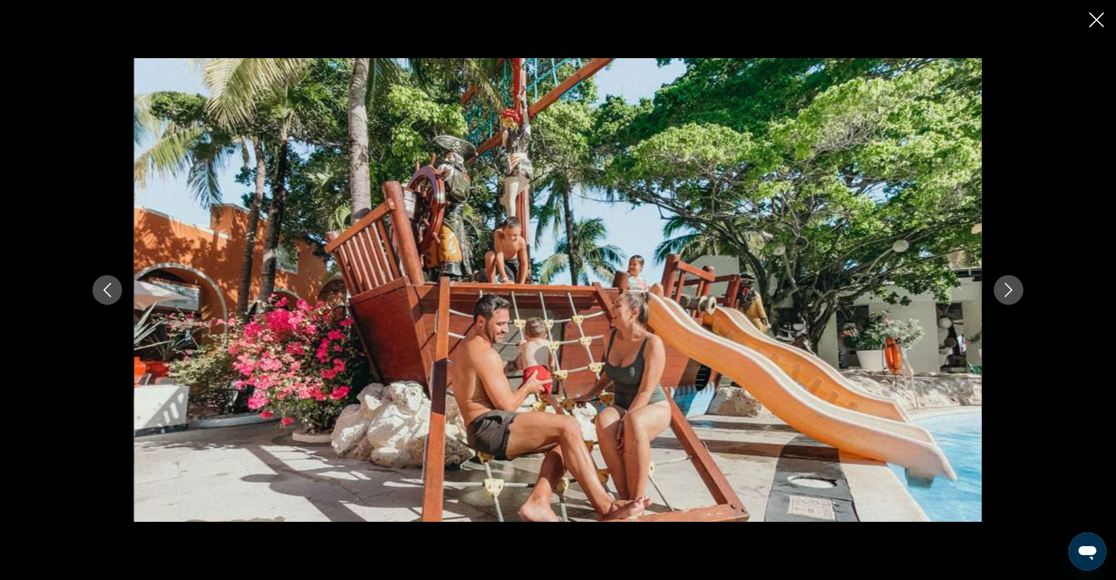
click at [1007, 296] on icon "Next image" at bounding box center [1008, 290] width 14 height 14
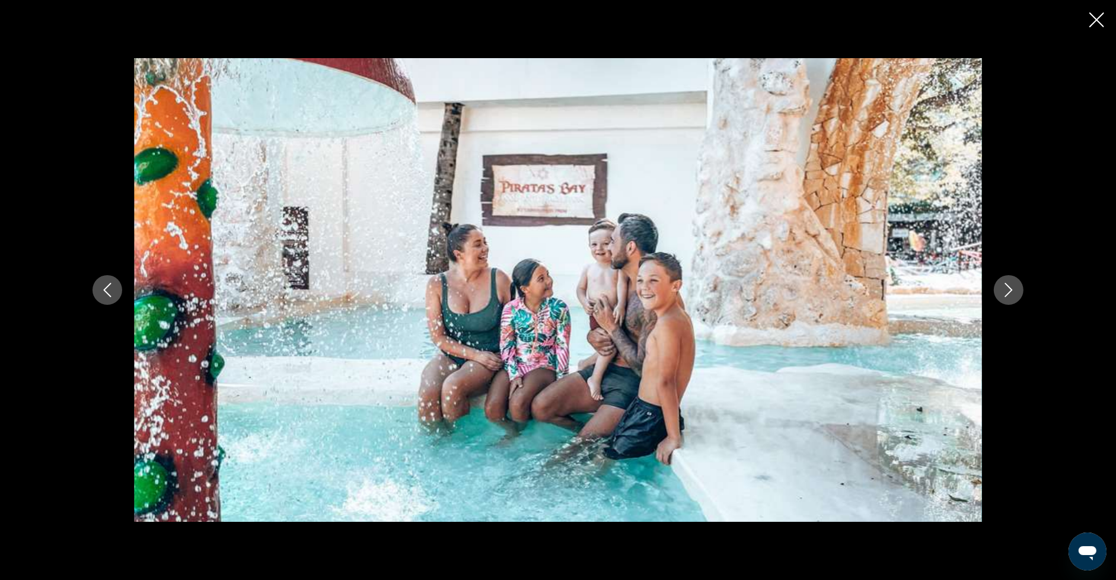
click at [1007, 296] on icon "Next image" at bounding box center [1008, 290] width 14 height 14
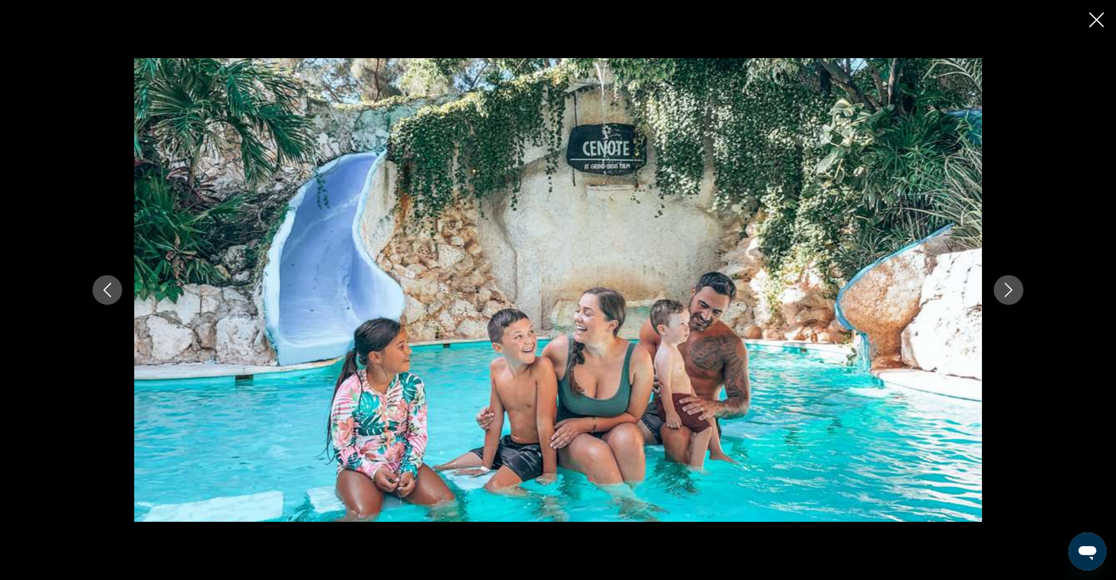
click at [1094, 23] on icon "Close slideshow" at bounding box center [1096, 19] width 15 height 15
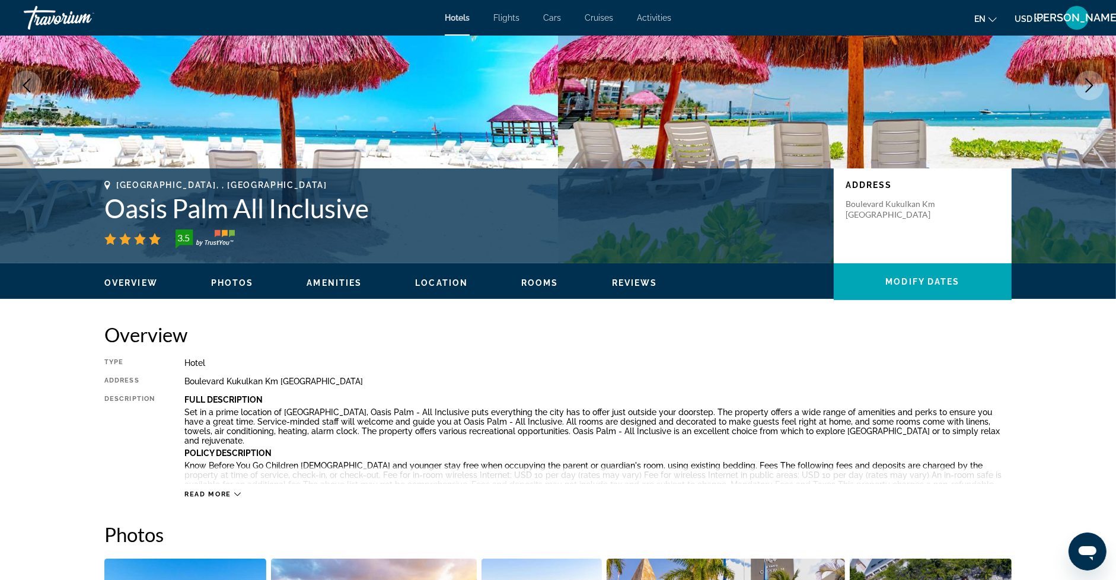
scroll to position [0, 0]
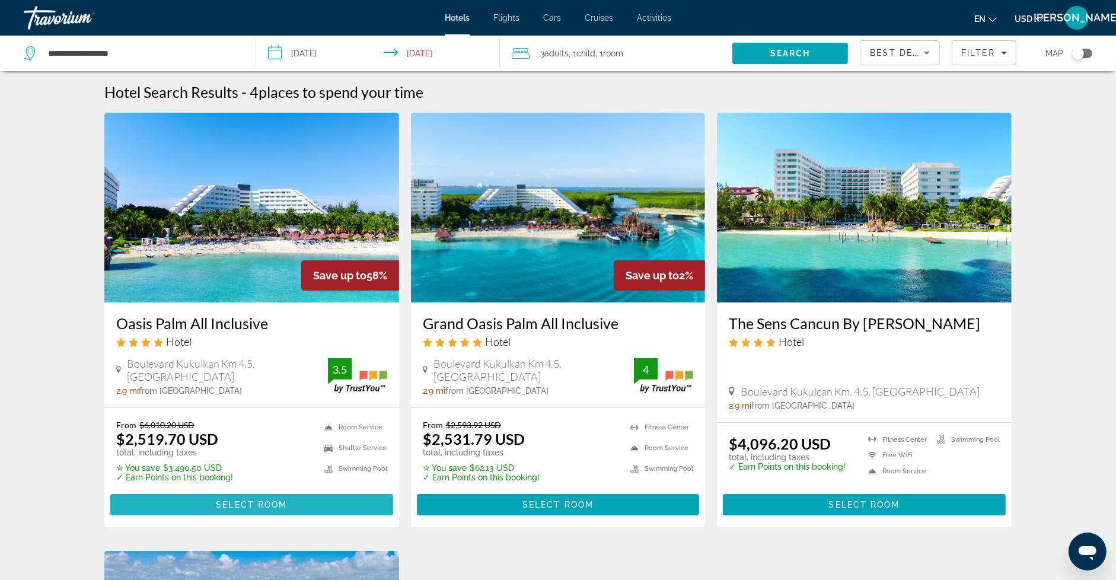
click at [287, 506] on span "Select Room" at bounding box center [251, 504] width 71 height 9
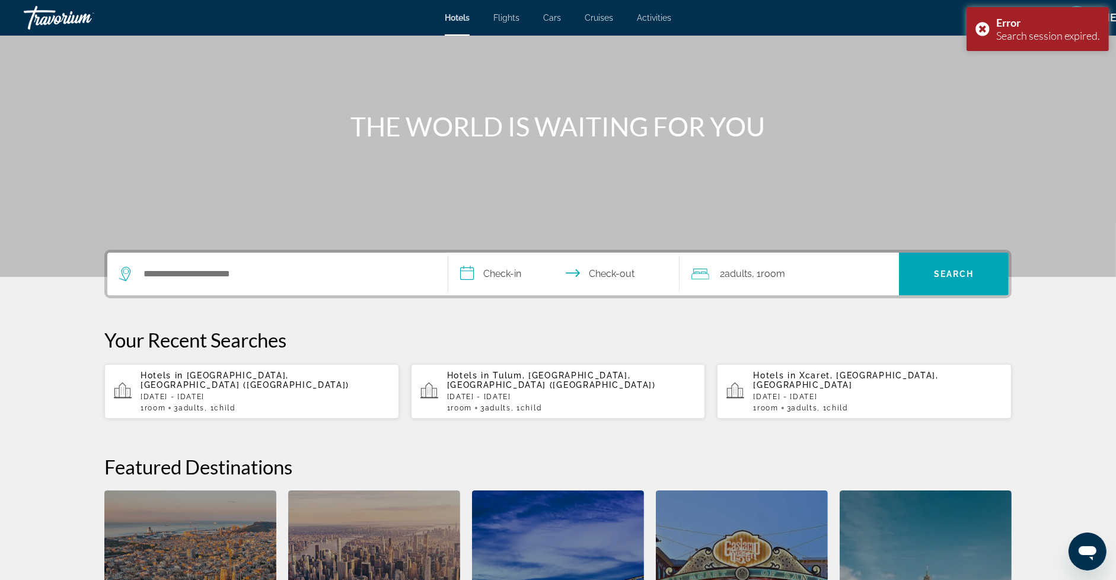
scroll to position [82, 0]
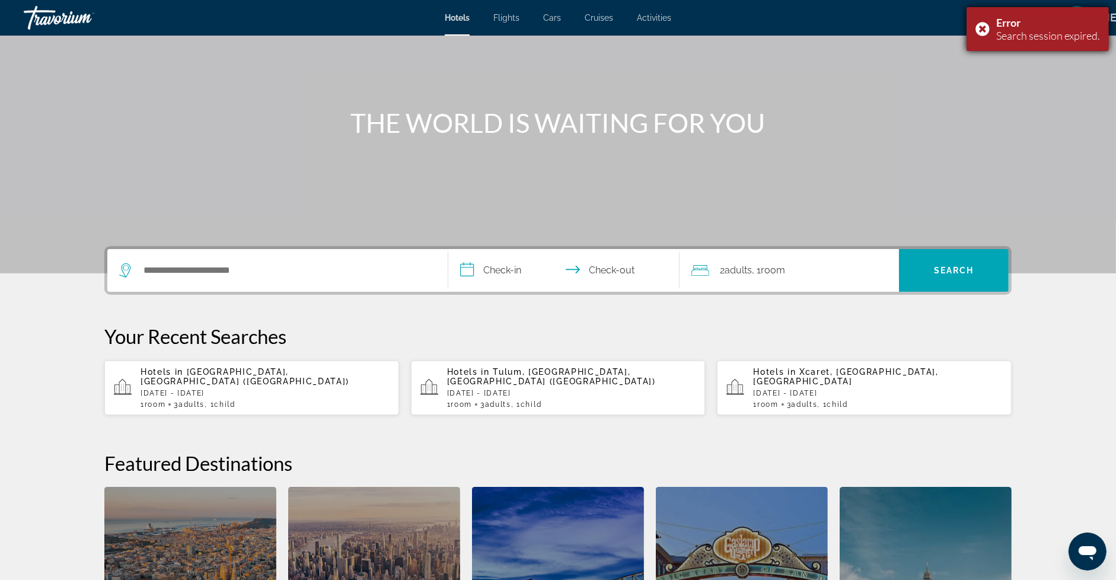
click at [980, 28] on div "Error Search session expired." at bounding box center [1037, 29] width 142 height 44
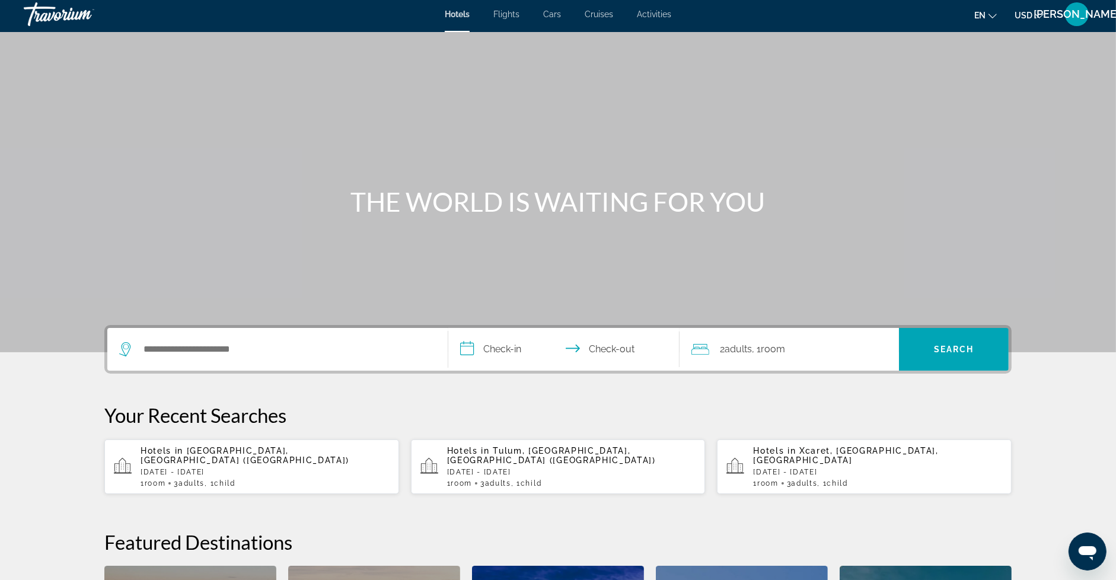
scroll to position [0, 0]
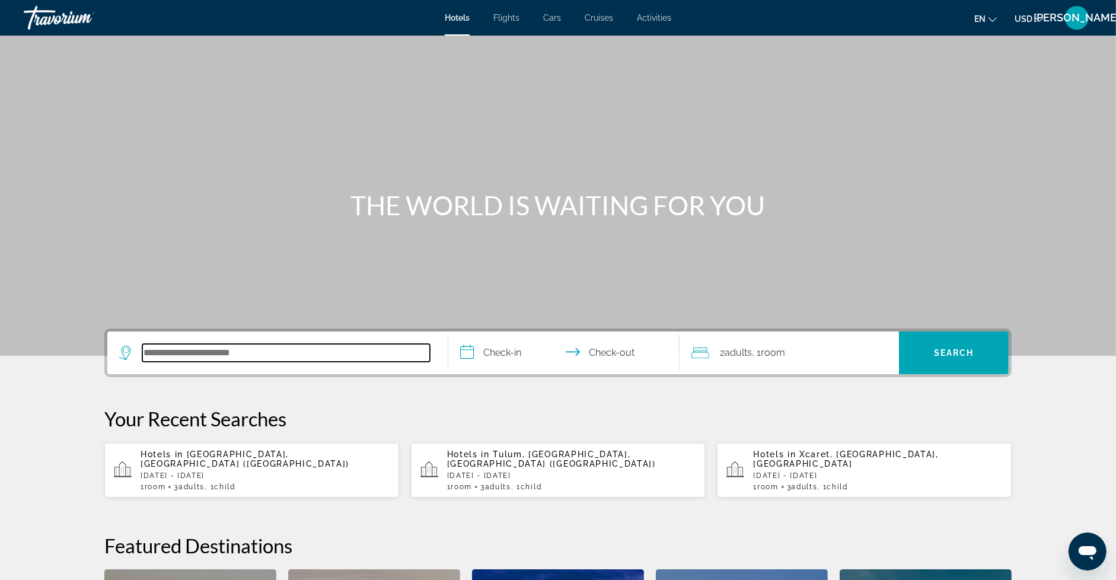
click at [206, 348] on input "Search hotel destination" at bounding box center [285, 353] width 287 height 18
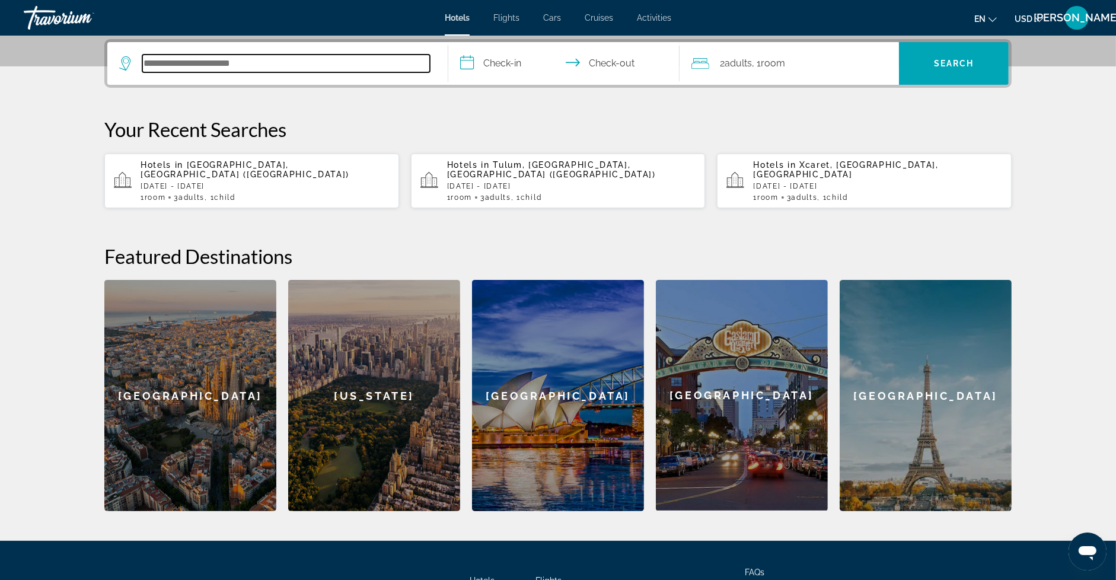
scroll to position [289, 0]
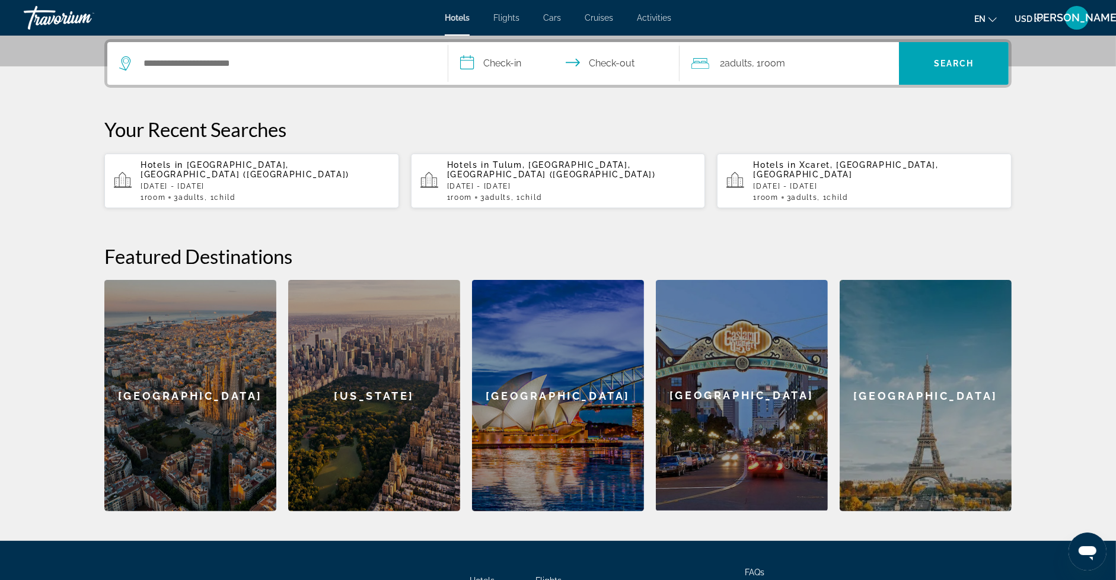
click at [271, 182] on p "[DATE] - [DATE]" at bounding box center [264, 186] width 249 height 8
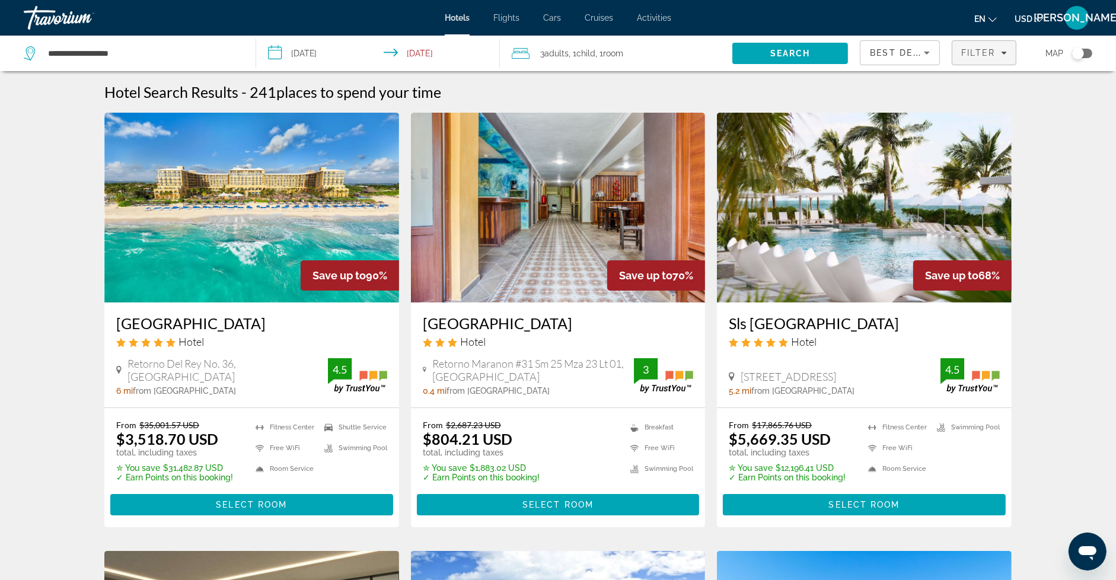
click at [961, 50] on span "Filter" at bounding box center [978, 52] width 34 height 9
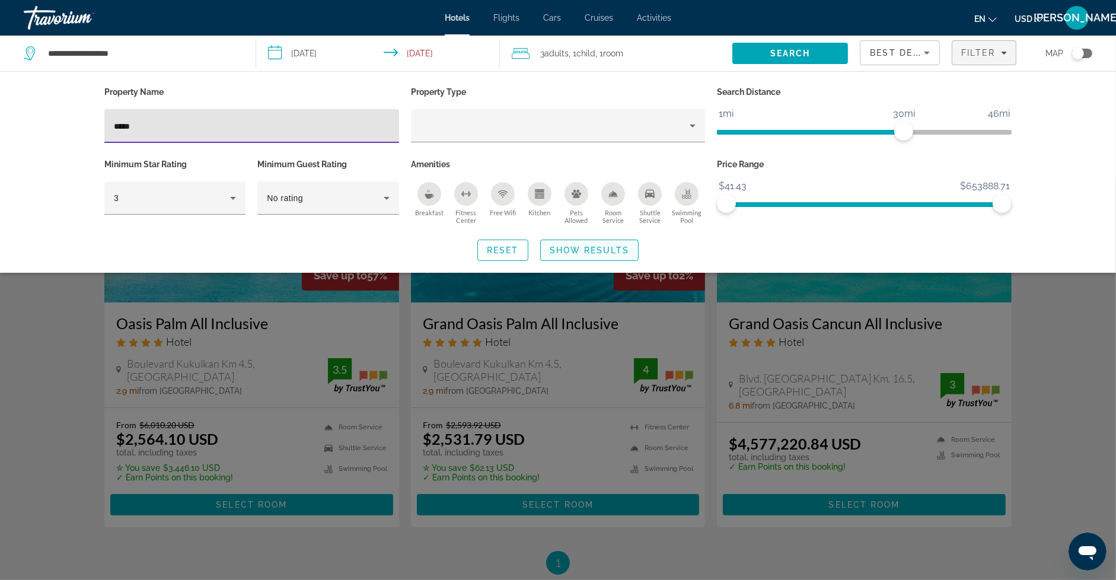
type input "*****"
click at [586, 256] on span "Search widget" at bounding box center [589, 250] width 97 height 28
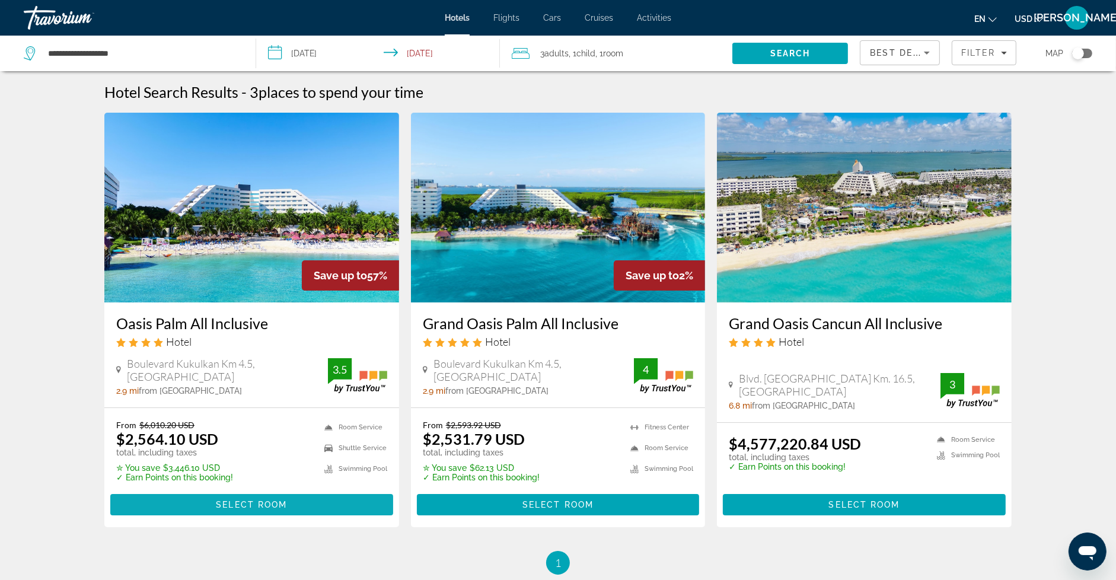
click at [286, 504] on span "Select Room" at bounding box center [251, 504] width 71 height 9
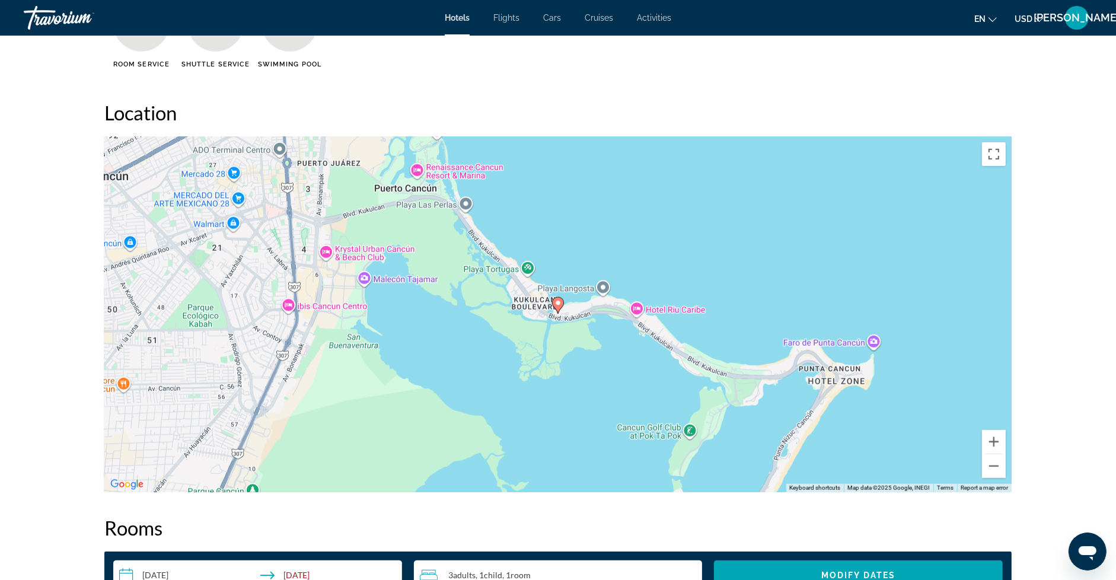
scroll to position [1047, 0]
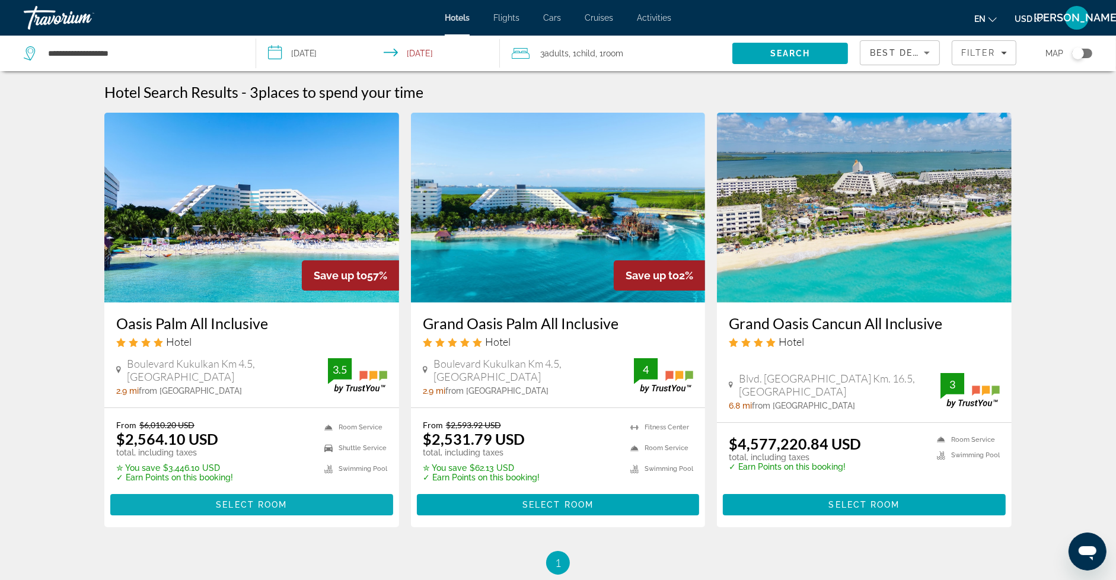
click at [234, 501] on span "Select Room" at bounding box center [251, 504] width 71 height 9
click at [972, 50] on span "Filter" at bounding box center [978, 52] width 34 height 9
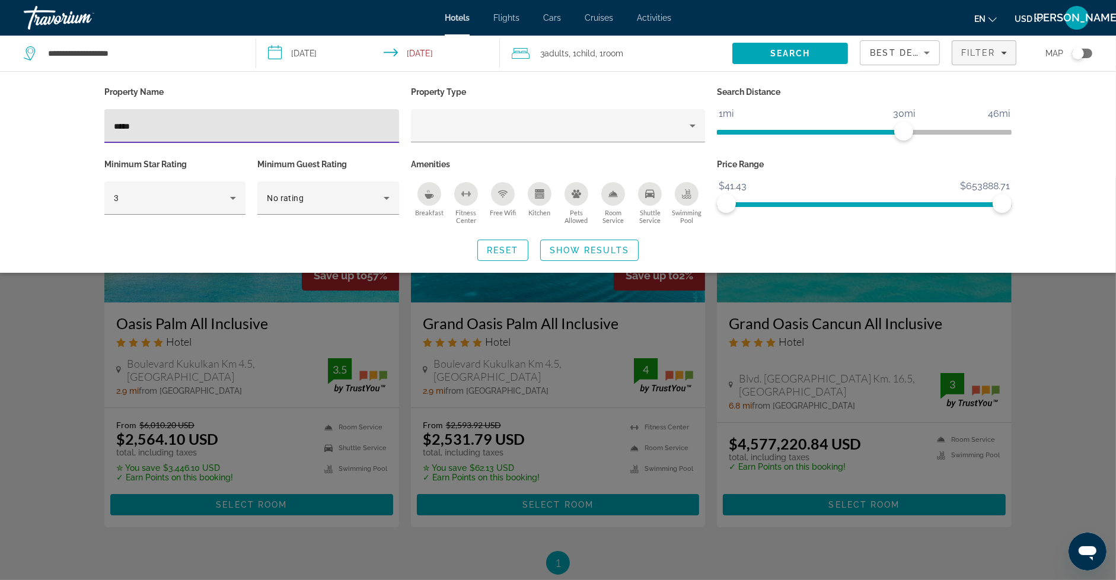
click at [305, 133] on div "*****" at bounding box center [252, 126] width 276 height 34
type input "*"
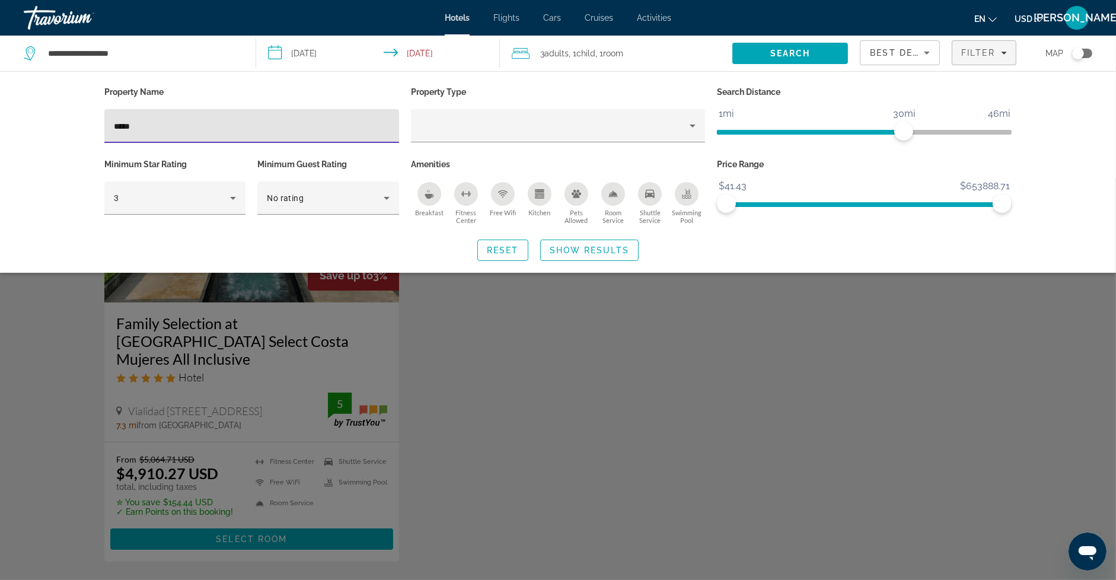
type input "*****"
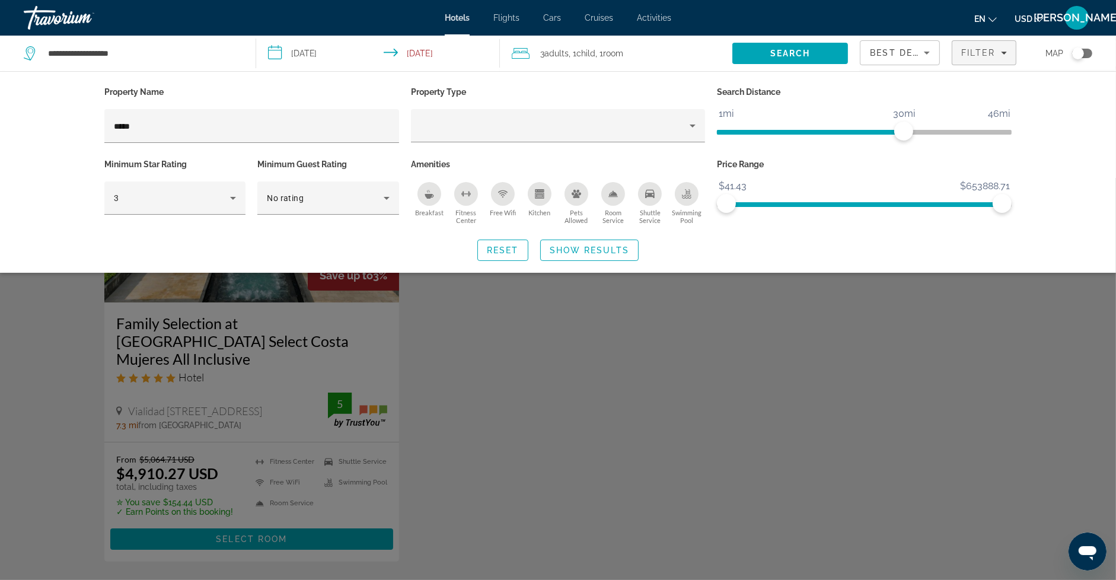
click at [354, 332] on div "Search widget" at bounding box center [558, 379] width 1116 height 402
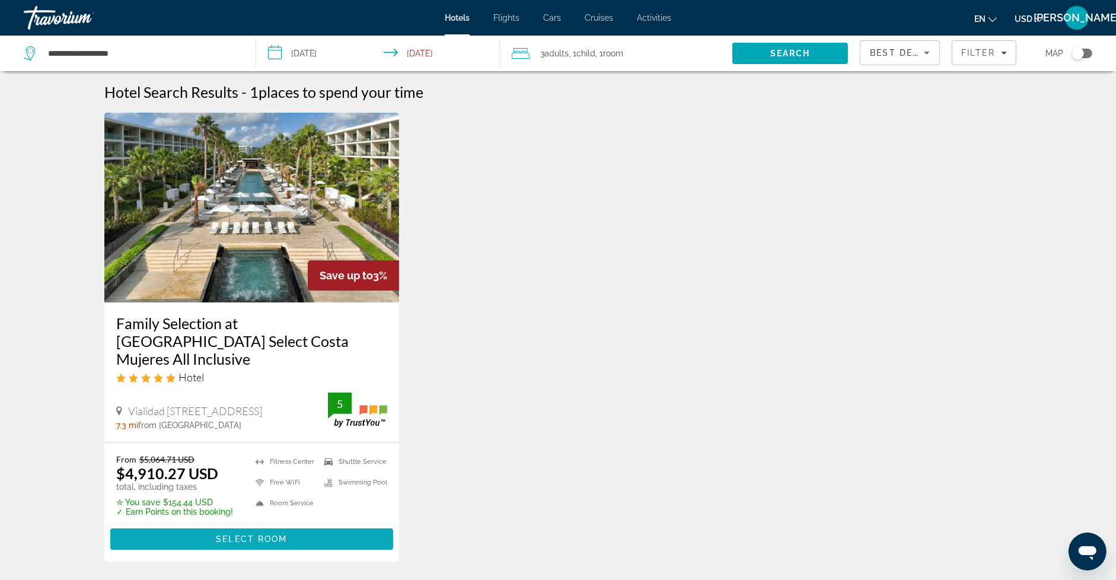
click at [304, 525] on span "Main content" at bounding box center [251, 539] width 283 height 28
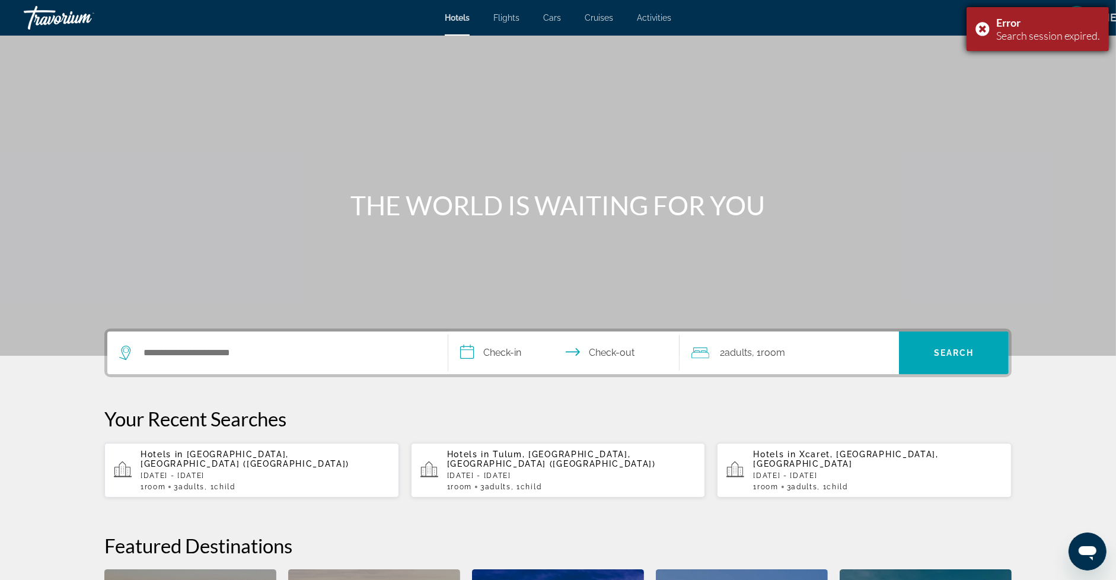
click at [983, 28] on div "Error Search session expired." at bounding box center [1037, 29] width 142 height 44
click at [235, 470] on div "Hotels in [GEOGRAPHIC_DATA], [GEOGRAPHIC_DATA] ([GEOGRAPHIC_DATA]) [DATE] - [DA…" at bounding box center [264, 469] width 249 height 41
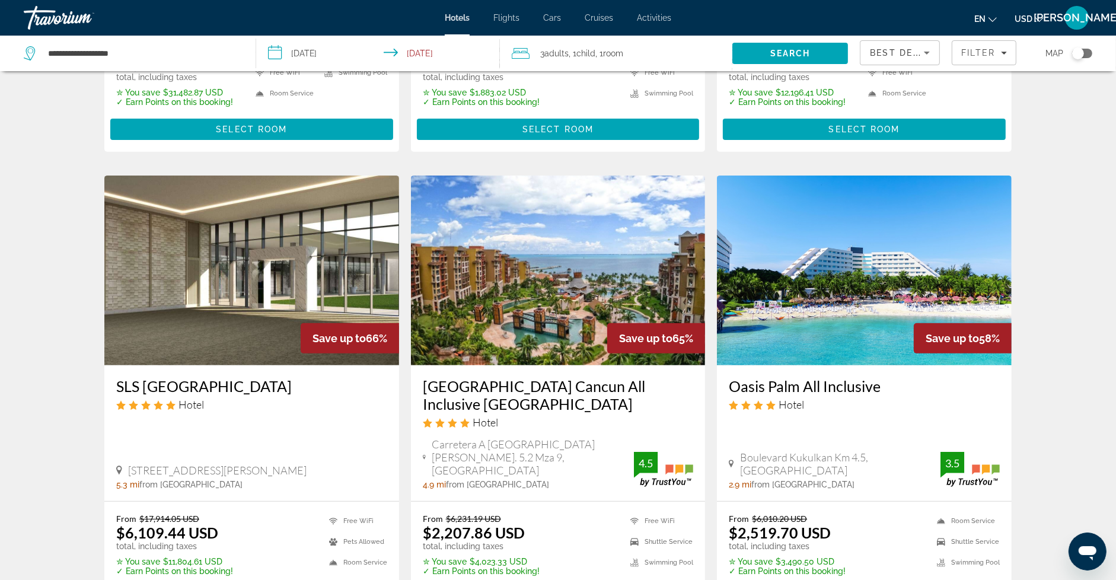
scroll to position [420, 0]
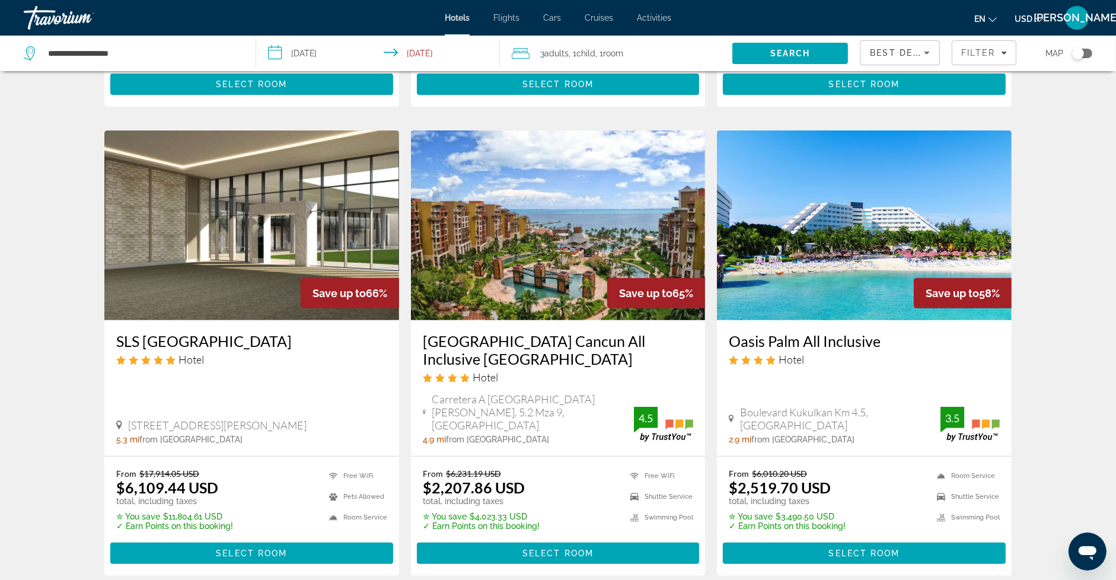
click at [577, 244] on img "Main content" at bounding box center [558, 225] width 295 height 190
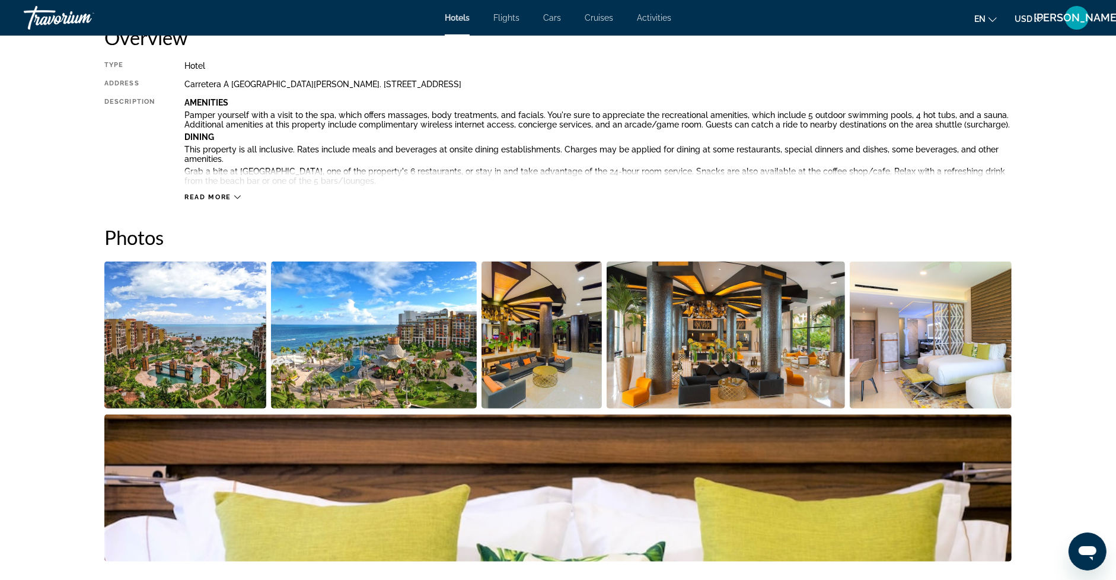
scroll to position [426, 0]
click at [175, 359] on img "Open full-screen image slider" at bounding box center [185, 334] width 162 height 147
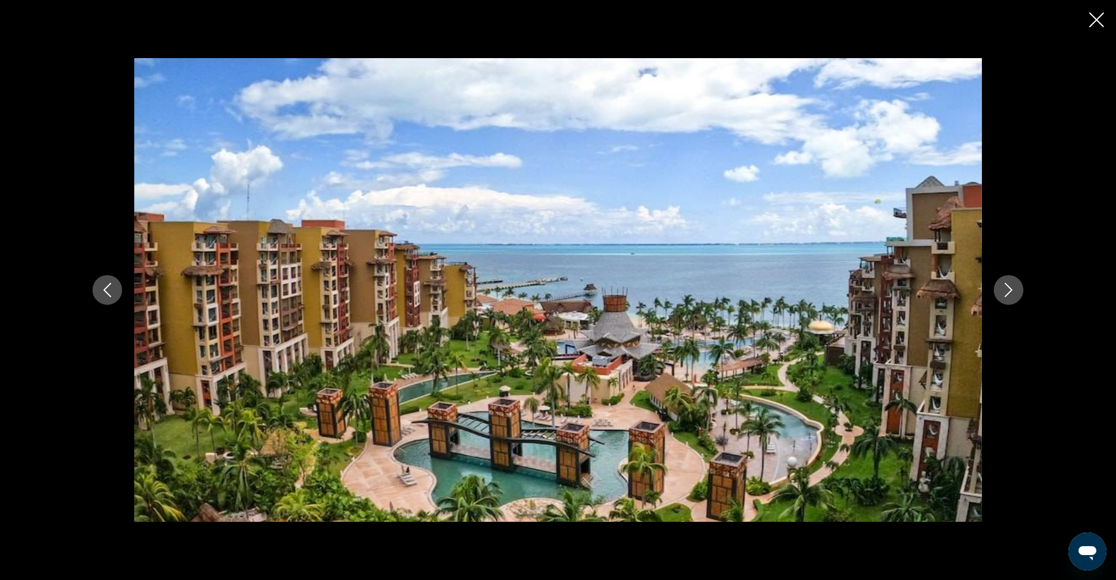
click at [1009, 288] on icon "Next image" at bounding box center [1009, 290] width 8 height 14
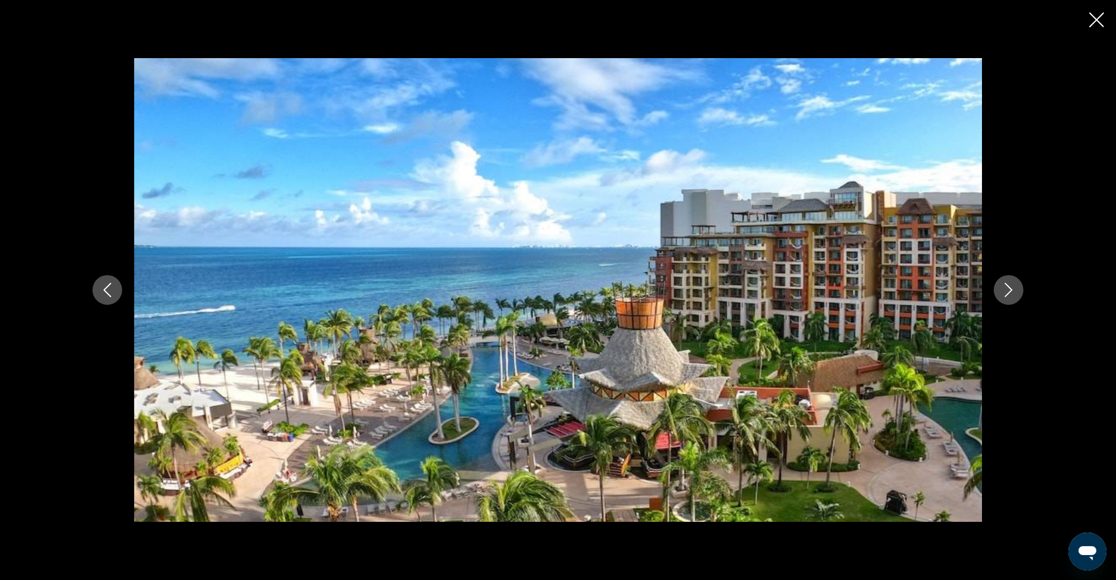
click at [1009, 288] on icon "Next image" at bounding box center [1009, 290] width 8 height 14
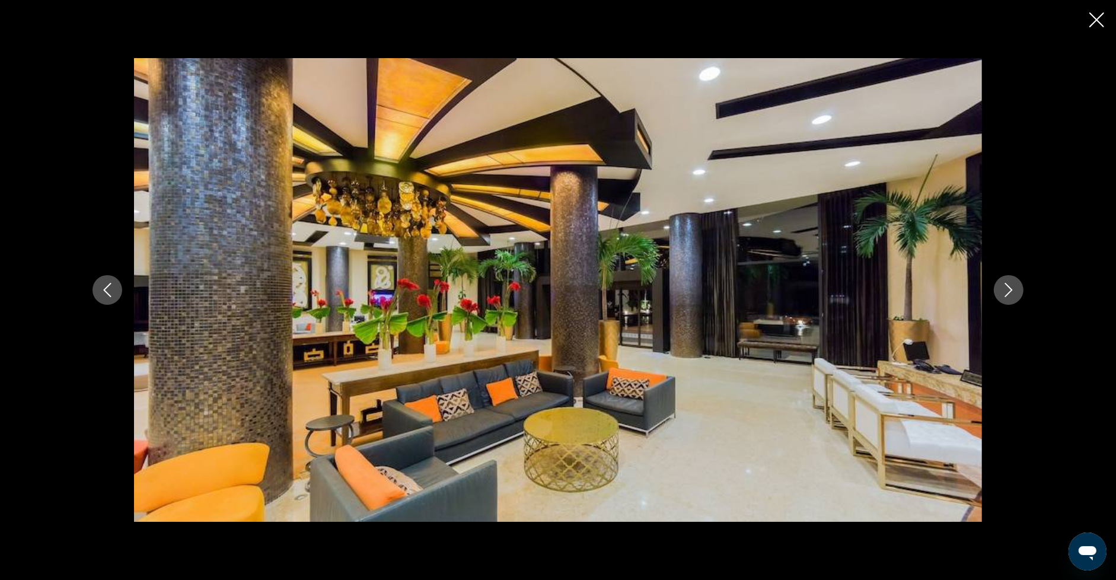
click at [1009, 288] on icon "Next image" at bounding box center [1009, 290] width 8 height 14
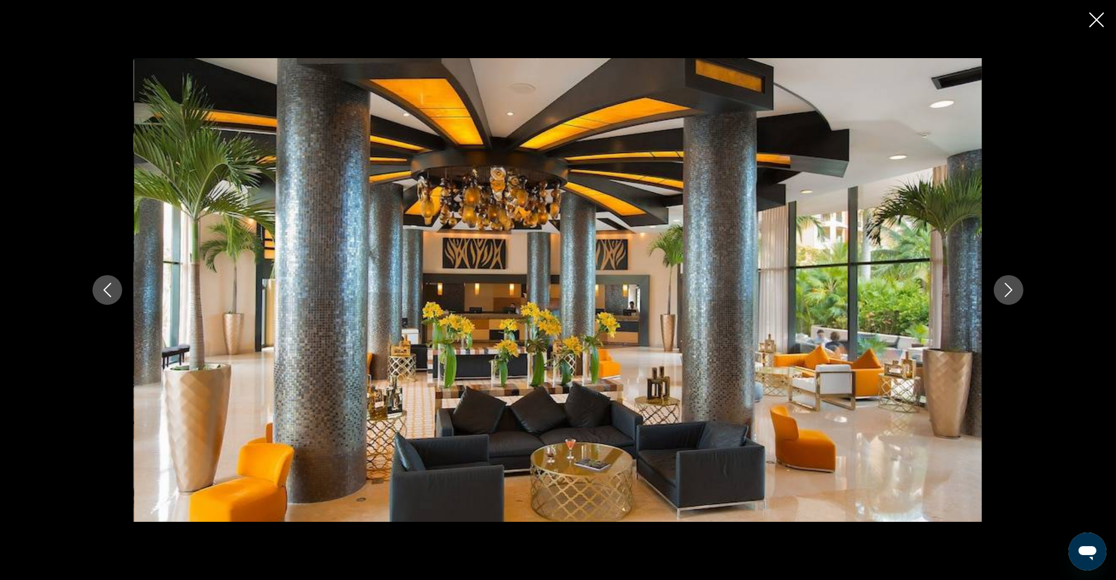
click at [1009, 288] on icon "Next image" at bounding box center [1009, 290] width 8 height 14
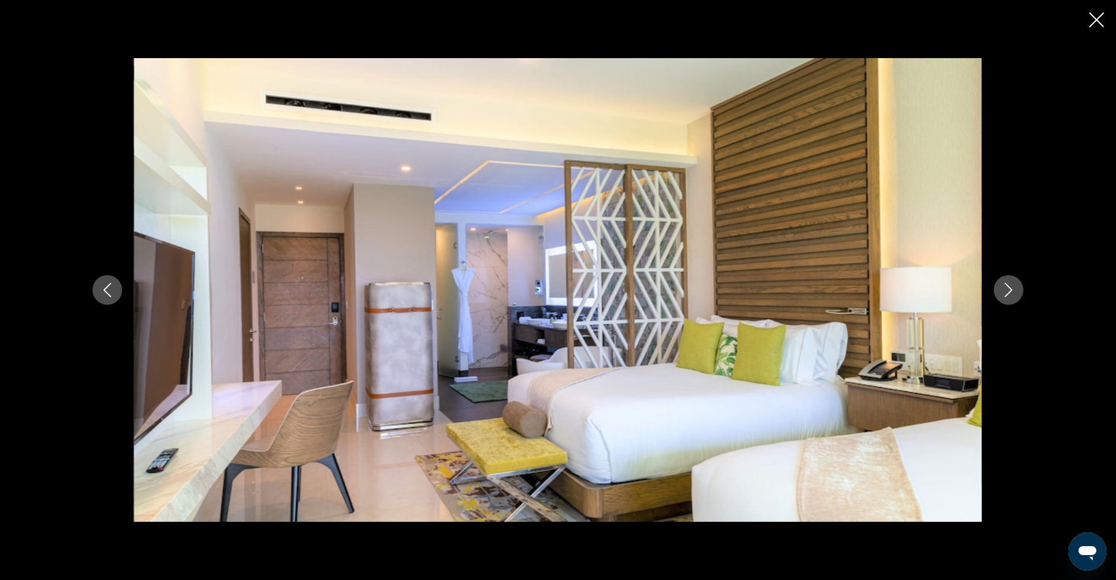
click at [1009, 288] on icon "Next image" at bounding box center [1009, 290] width 8 height 14
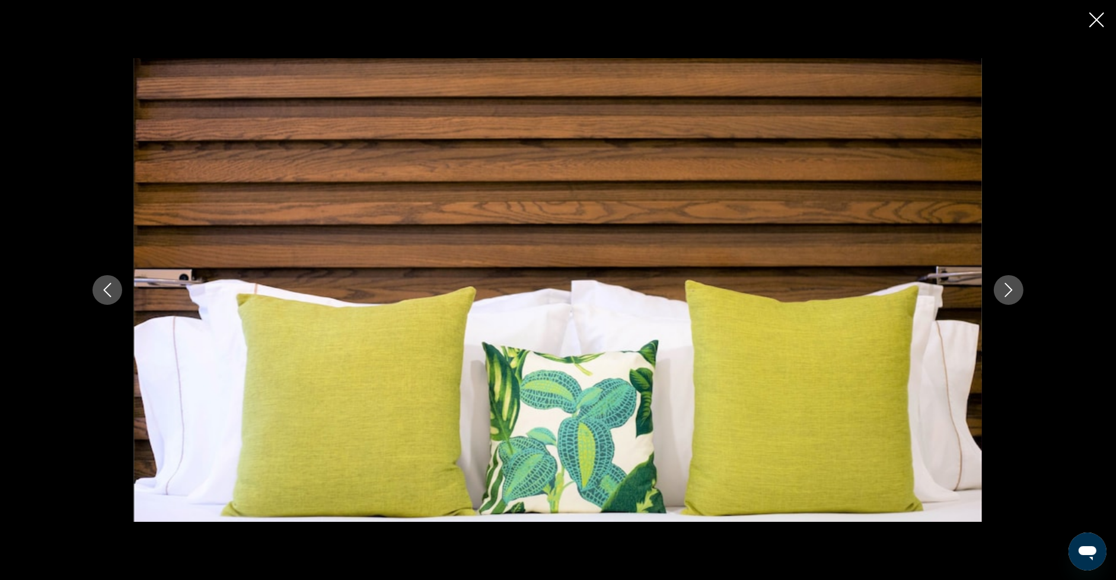
click at [1009, 288] on icon "Next image" at bounding box center [1009, 290] width 8 height 14
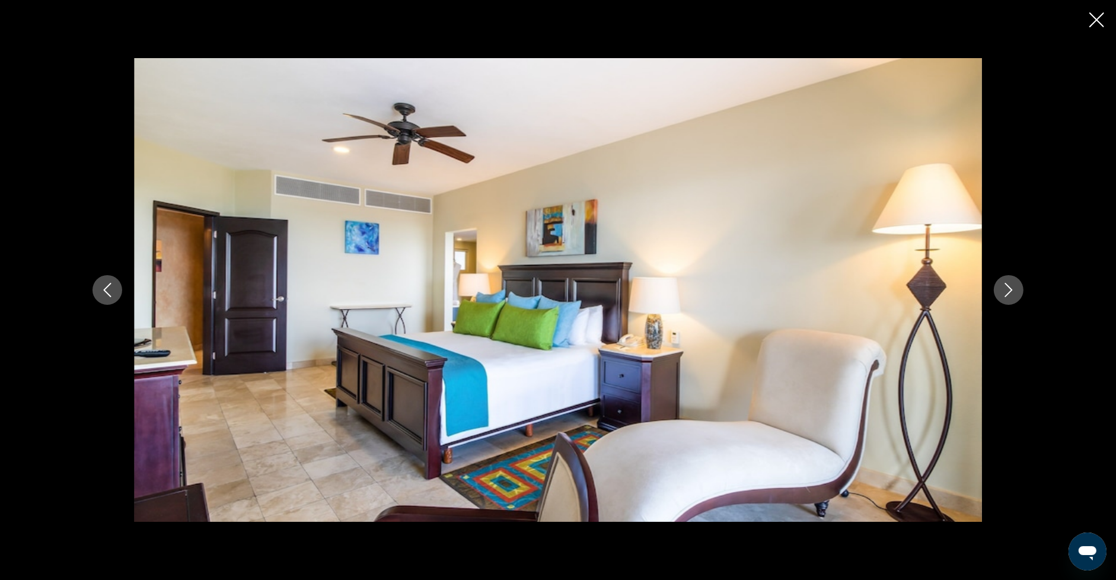
click at [1009, 288] on icon "Next image" at bounding box center [1009, 290] width 8 height 14
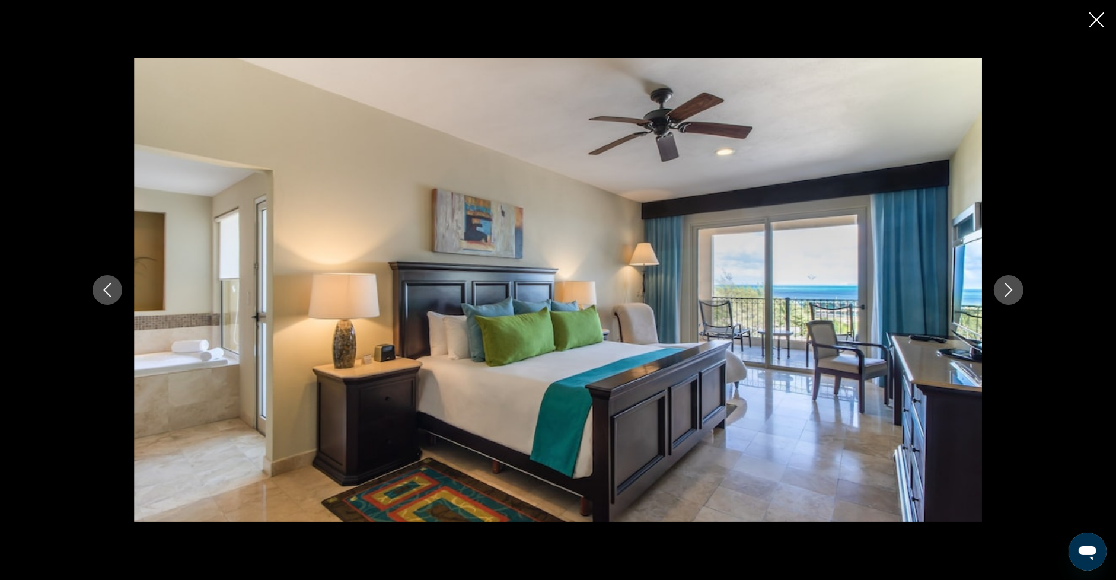
click at [1008, 289] on icon "Next image" at bounding box center [1008, 290] width 14 height 14
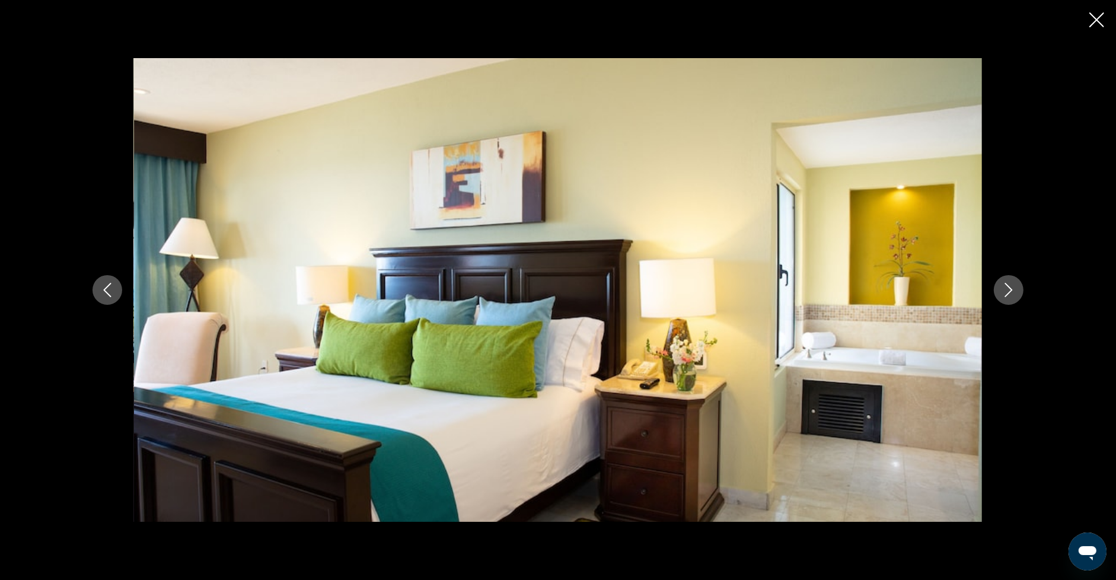
click at [1008, 289] on icon "Next image" at bounding box center [1008, 290] width 14 height 14
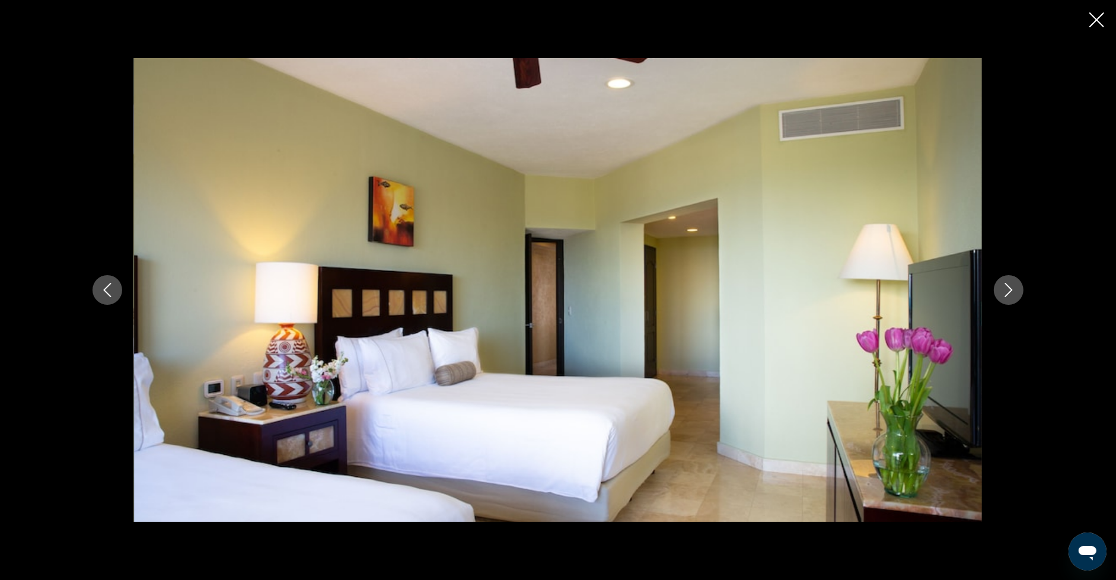
click at [1008, 289] on icon "Next image" at bounding box center [1008, 290] width 14 height 14
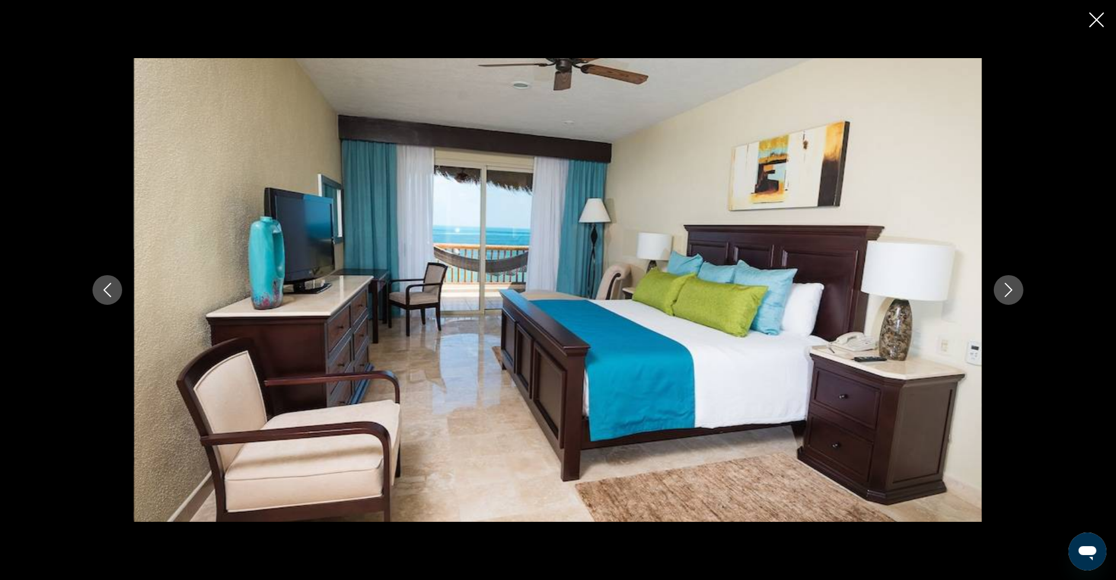
click at [1008, 289] on icon "Next image" at bounding box center [1008, 290] width 14 height 14
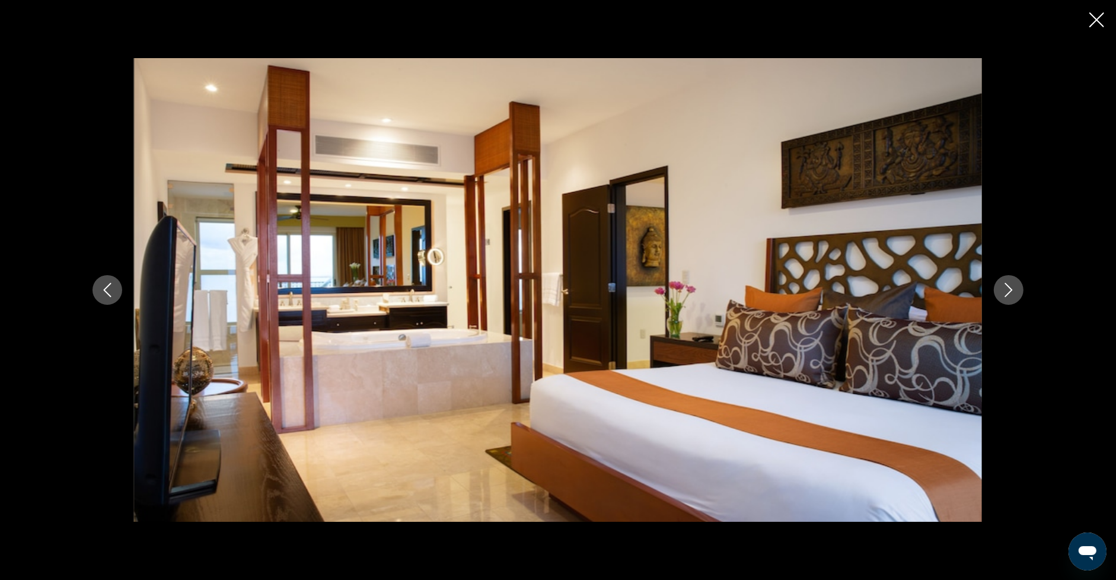
click at [1008, 289] on icon "Next image" at bounding box center [1008, 290] width 14 height 14
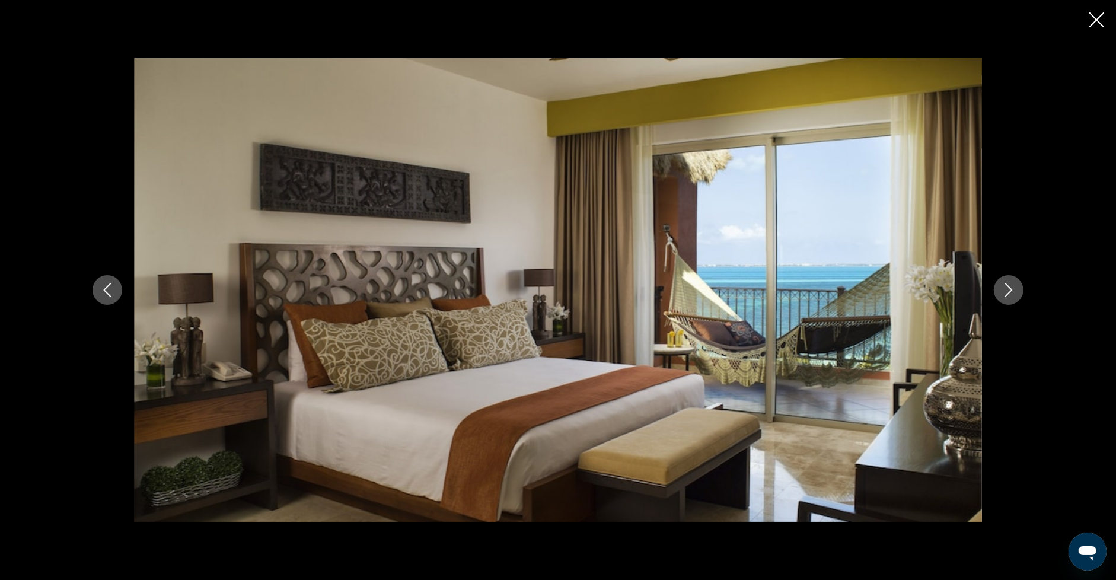
click at [1008, 289] on icon "Next image" at bounding box center [1008, 290] width 14 height 14
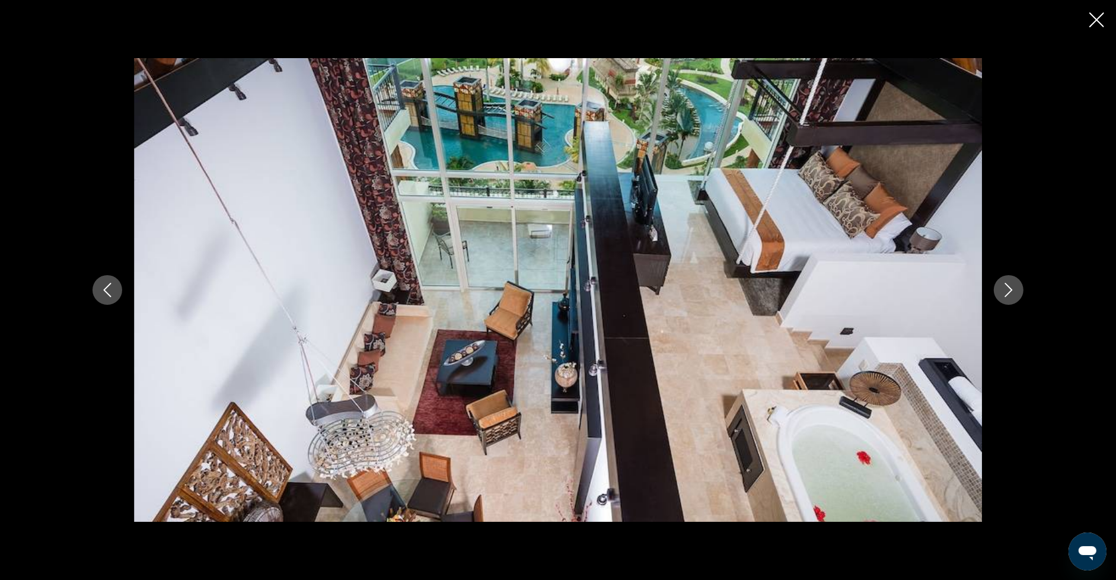
click at [1008, 289] on icon "Next image" at bounding box center [1008, 290] width 14 height 14
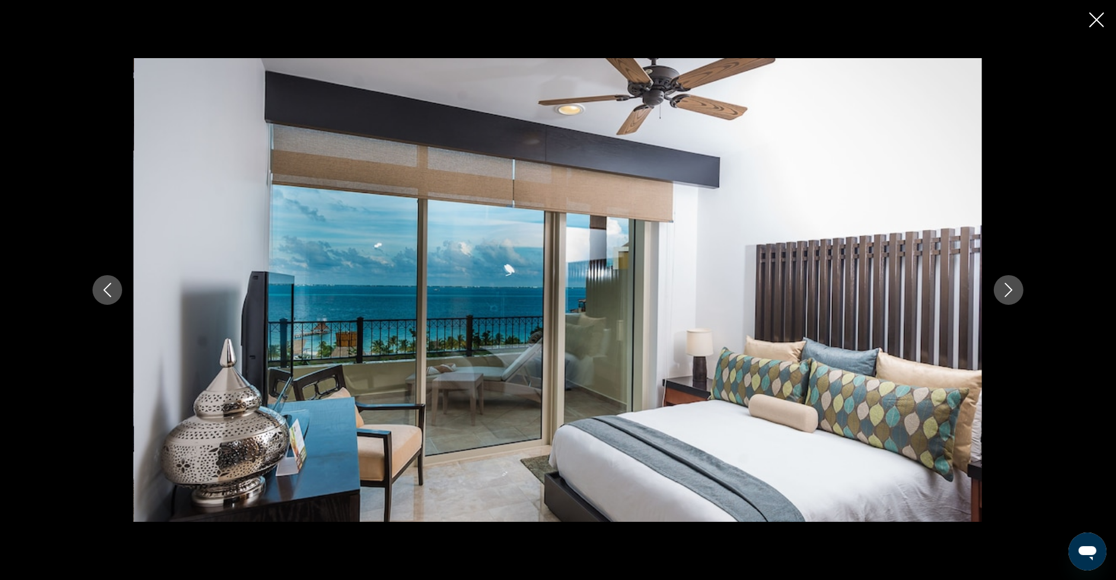
click at [1008, 289] on icon "Next image" at bounding box center [1008, 290] width 14 height 14
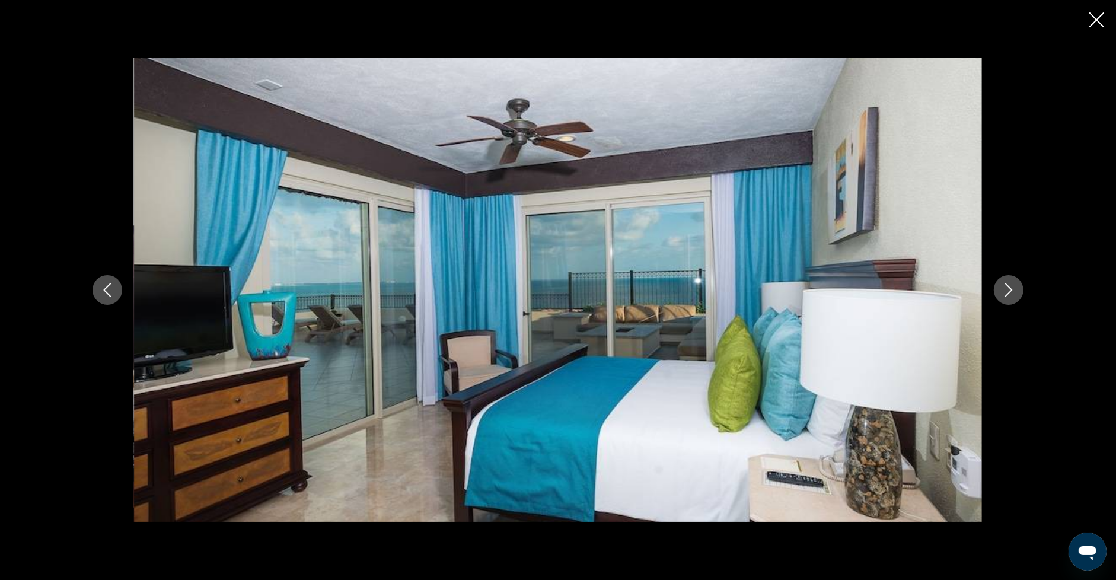
click at [1008, 289] on icon "Next image" at bounding box center [1008, 290] width 14 height 14
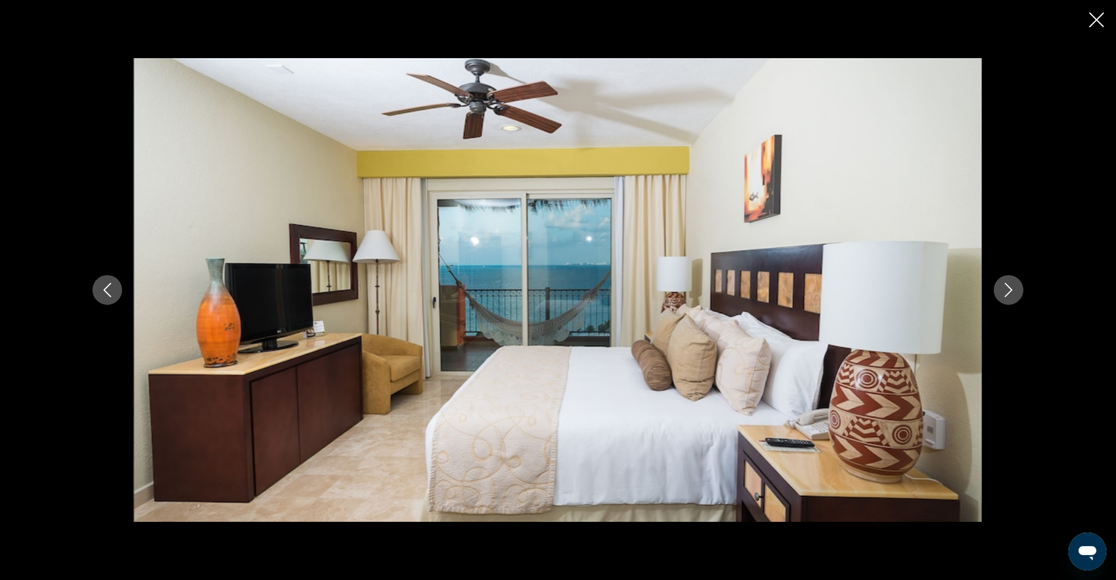
click at [1008, 289] on icon "Next image" at bounding box center [1008, 290] width 14 height 14
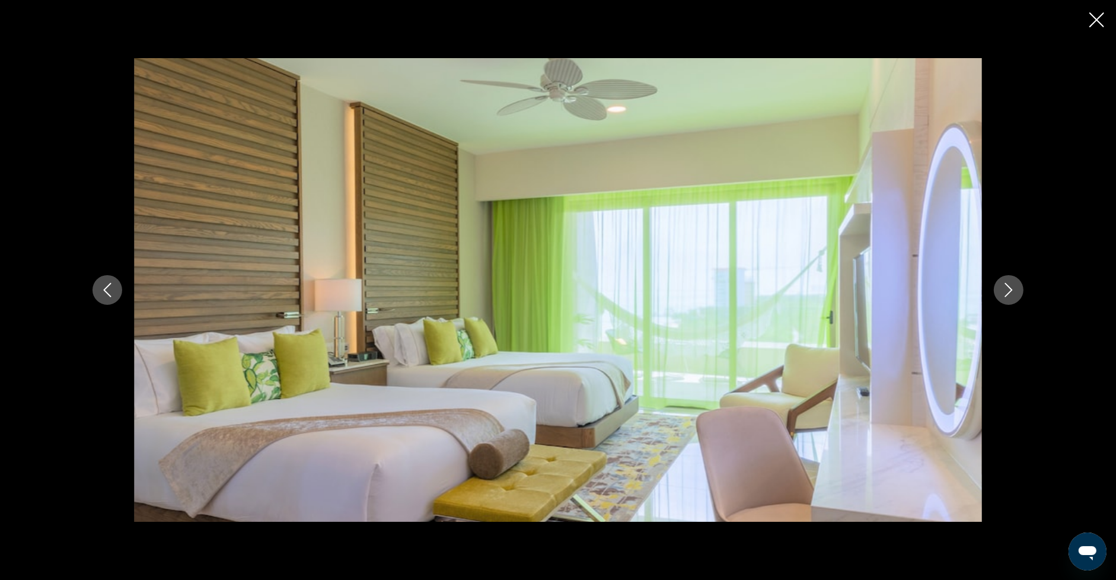
click at [1096, 15] on icon "Close slideshow" at bounding box center [1096, 19] width 15 height 15
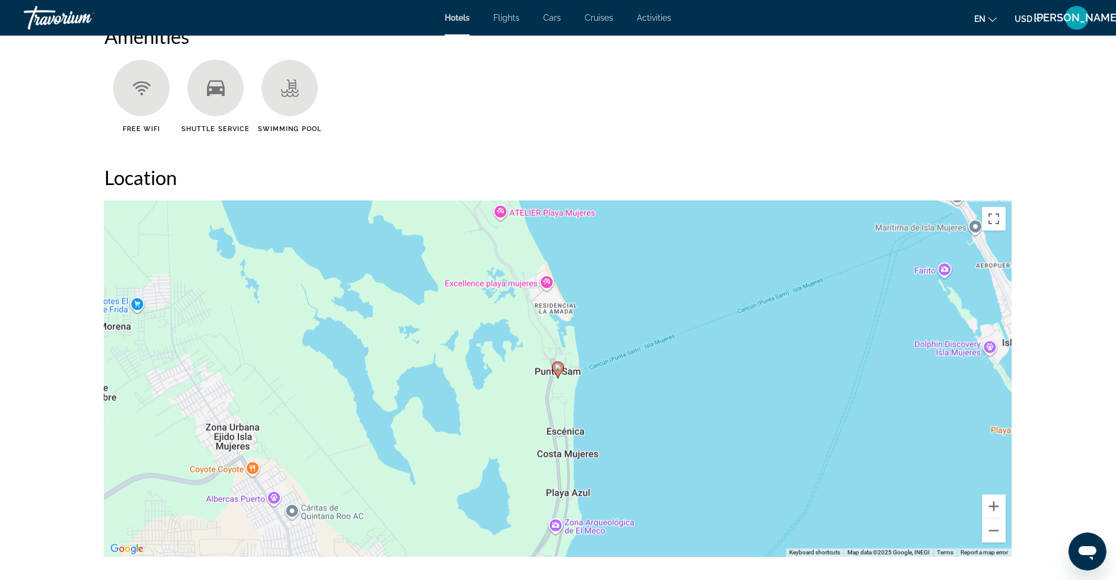
scroll to position [989, 0]
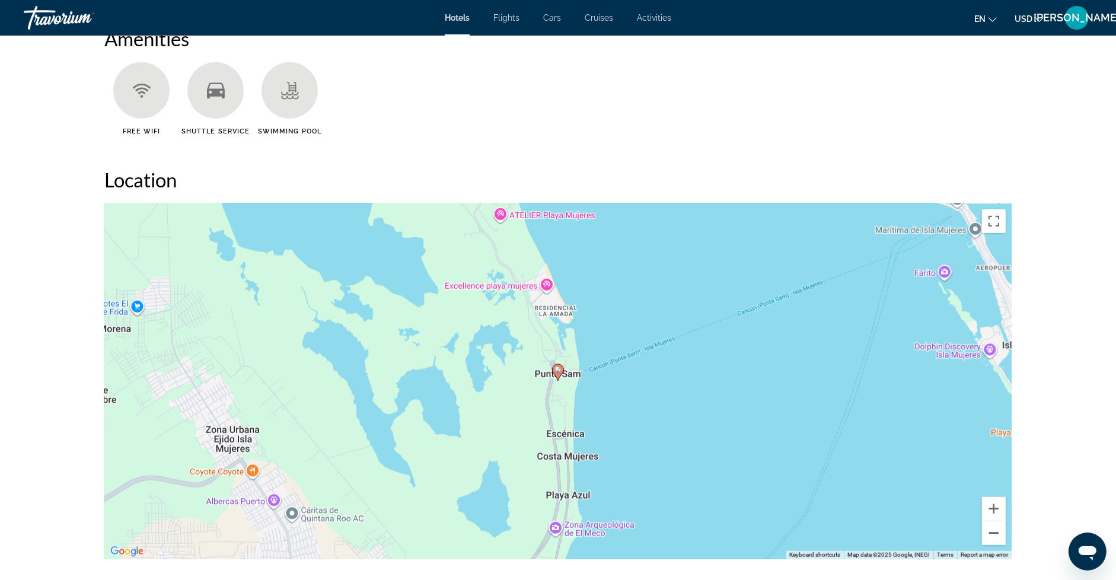
click at [992, 534] on button "Zoom out" at bounding box center [994, 533] width 24 height 24
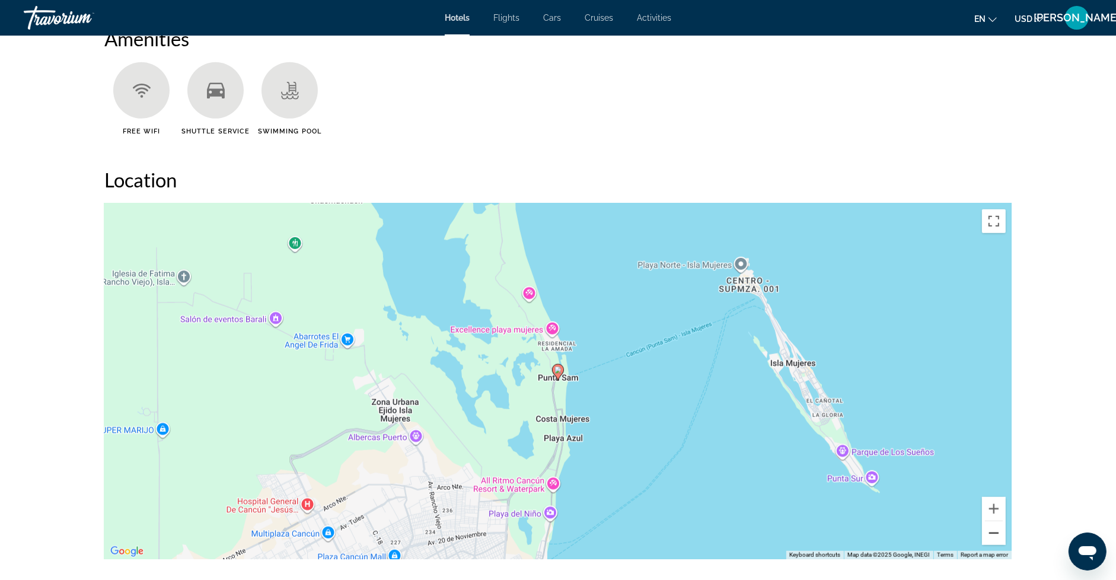
click at [992, 534] on button "Zoom out" at bounding box center [994, 533] width 24 height 24
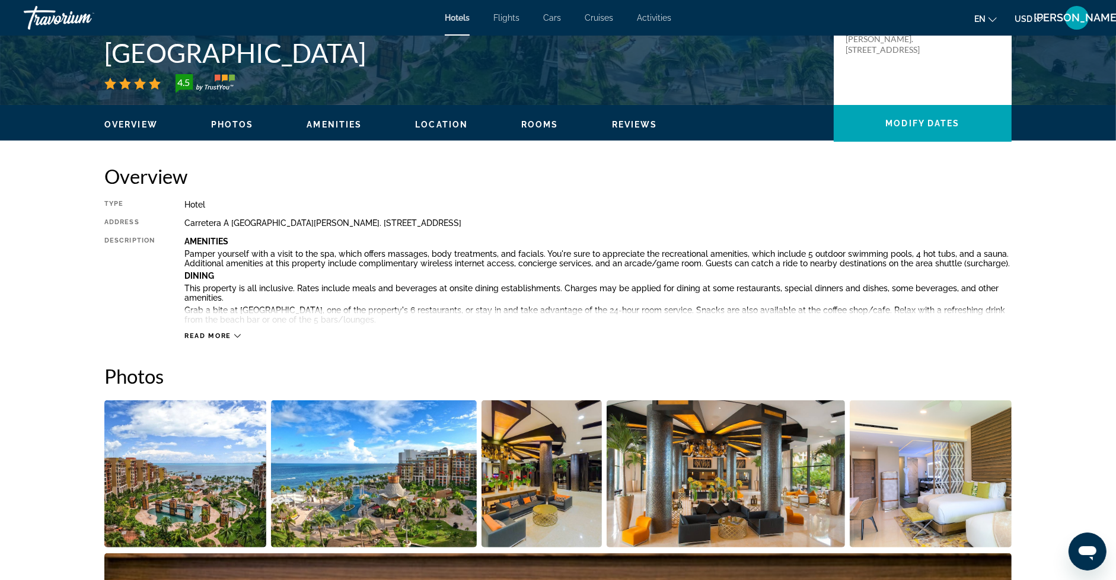
scroll to position [294, 0]
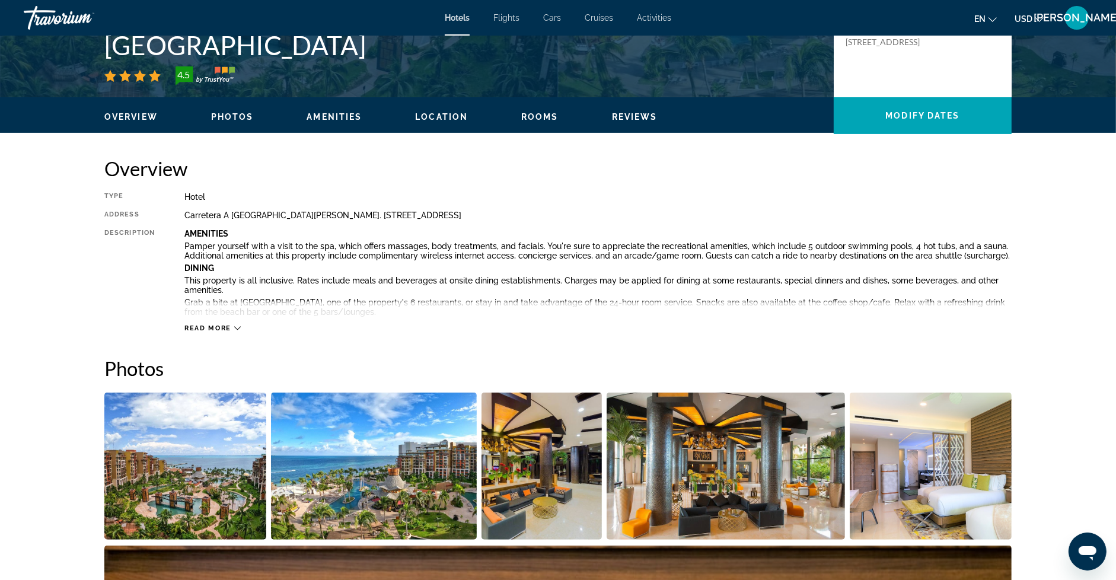
click at [232, 326] on div "Read more" at bounding box center [212, 328] width 56 height 8
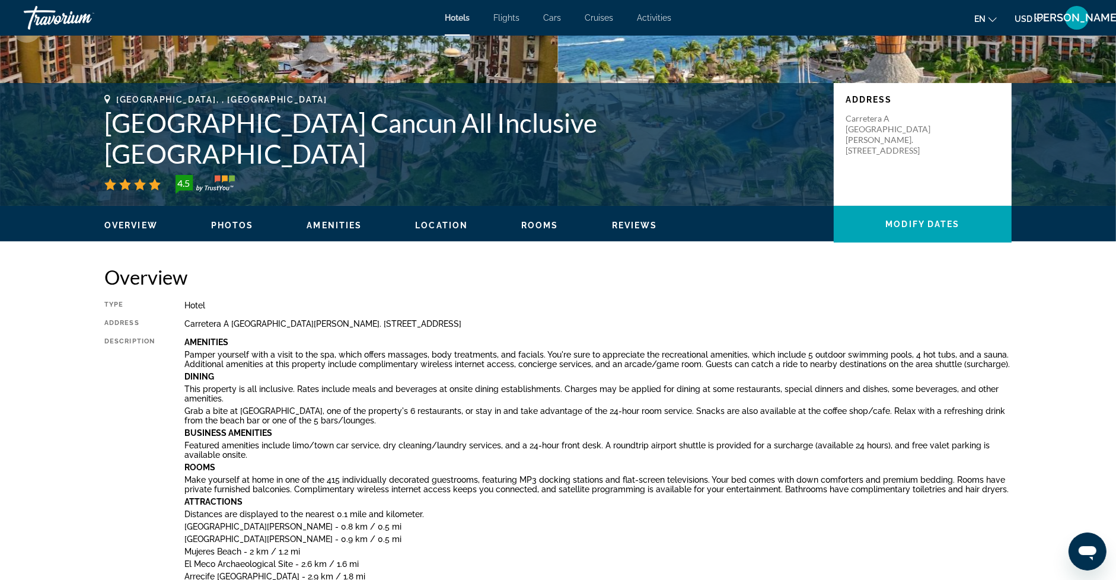
scroll to position [0, 0]
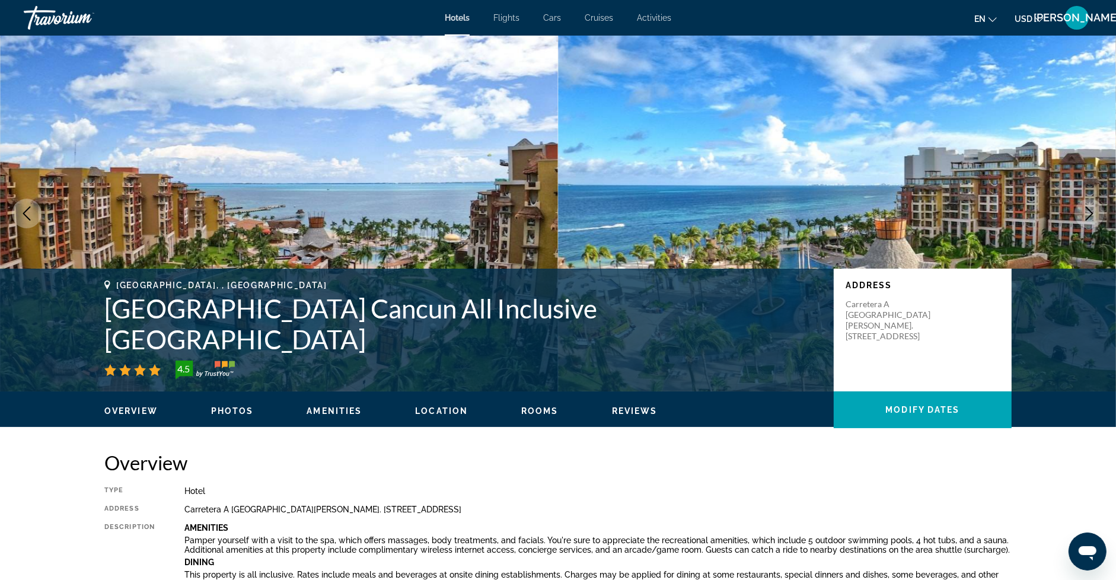
click at [500, 214] on img "Main content" at bounding box center [279, 214] width 558 height 356
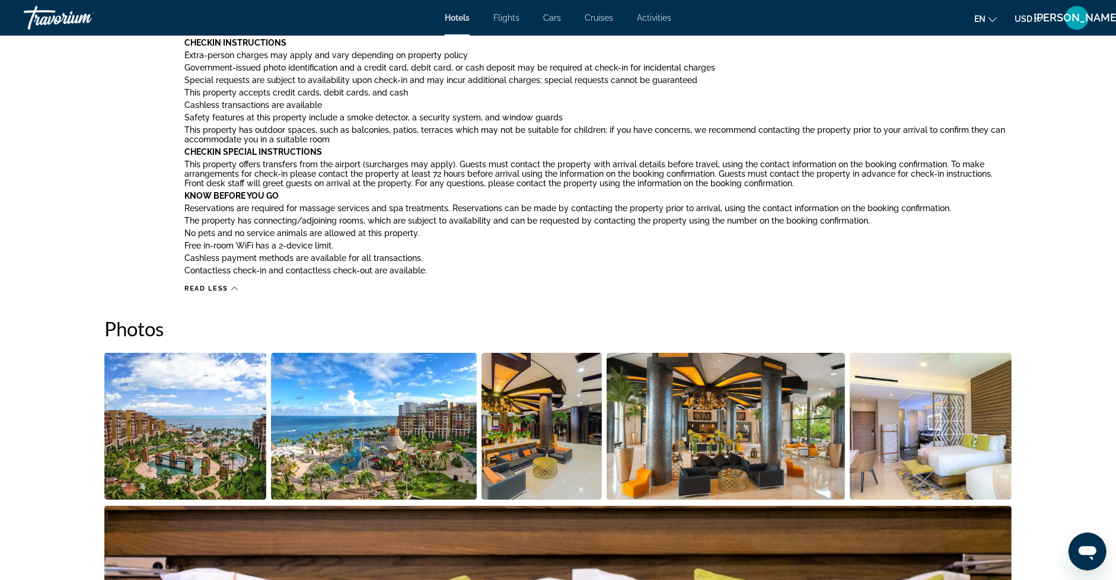
scroll to position [949, 0]
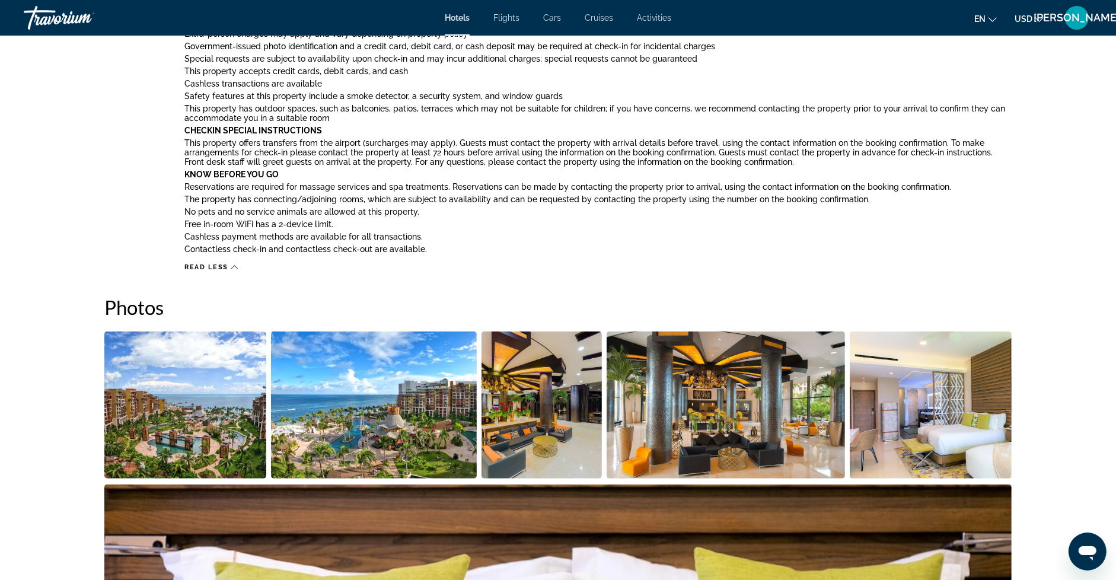
click at [184, 405] on img "Open full-screen image slider" at bounding box center [185, 404] width 162 height 147
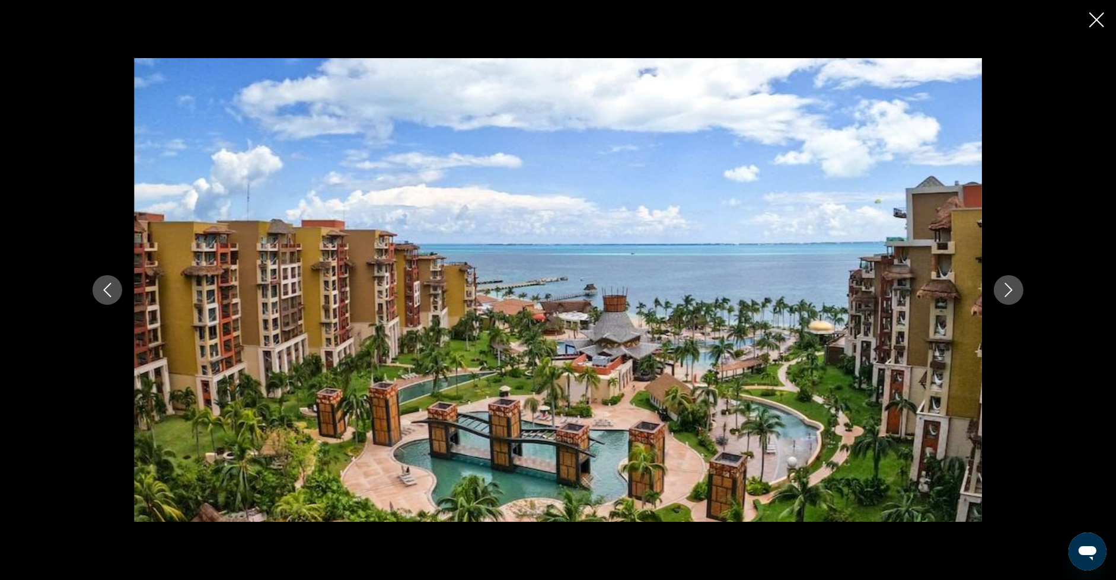
click at [1090, 23] on icon "Close slideshow" at bounding box center [1096, 19] width 15 height 15
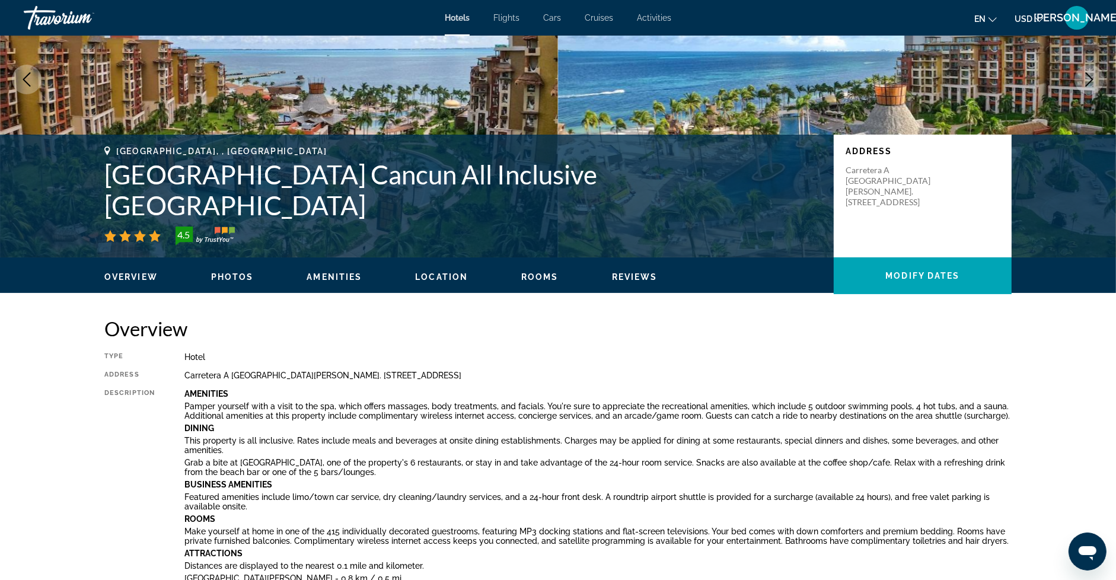
scroll to position [0, 0]
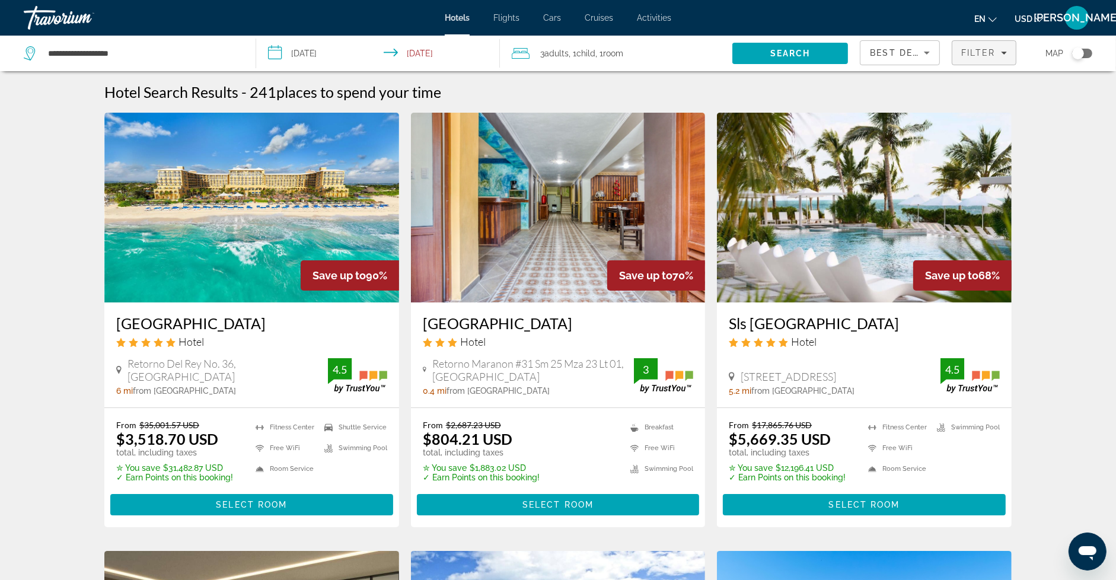
click at [976, 52] on span "Filter" at bounding box center [978, 52] width 34 height 9
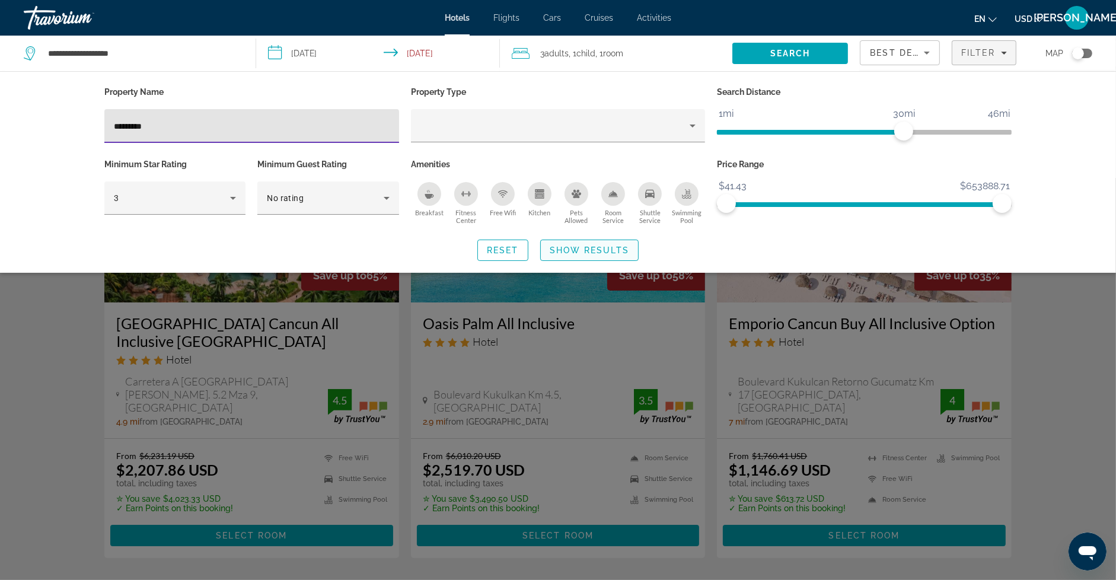
type input "*********"
click at [566, 251] on span "Show Results" at bounding box center [589, 249] width 79 height 9
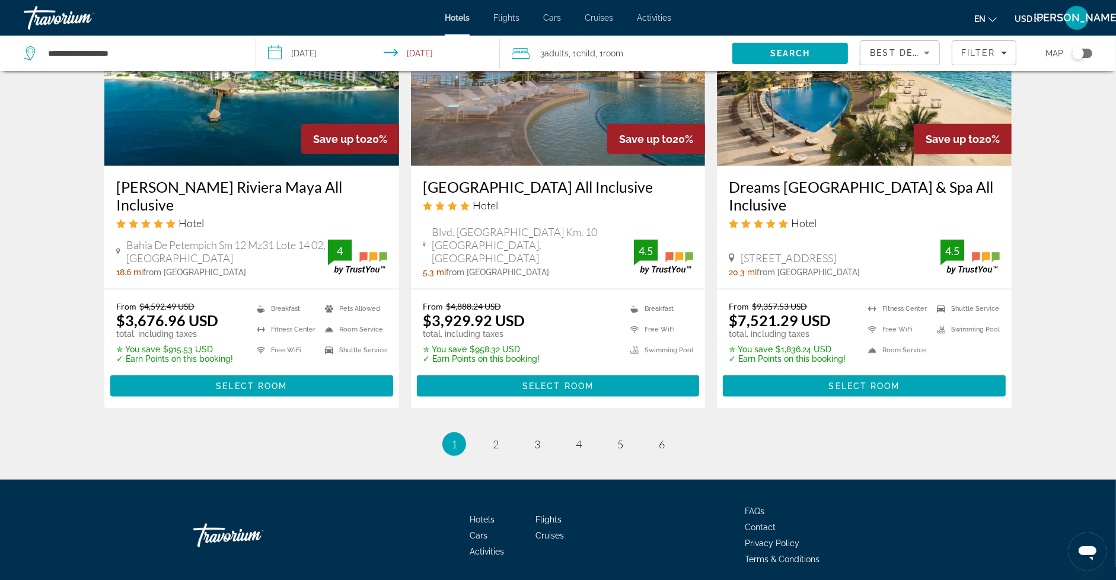
scroll to position [1544, 0]
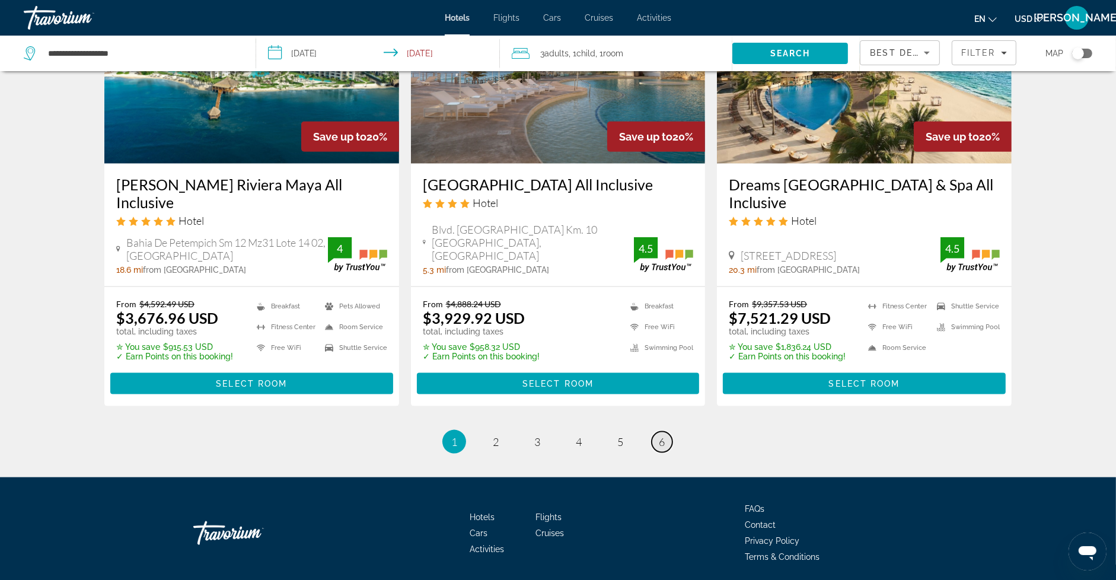
click at [665, 432] on link "page 6" at bounding box center [661, 442] width 21 height 21
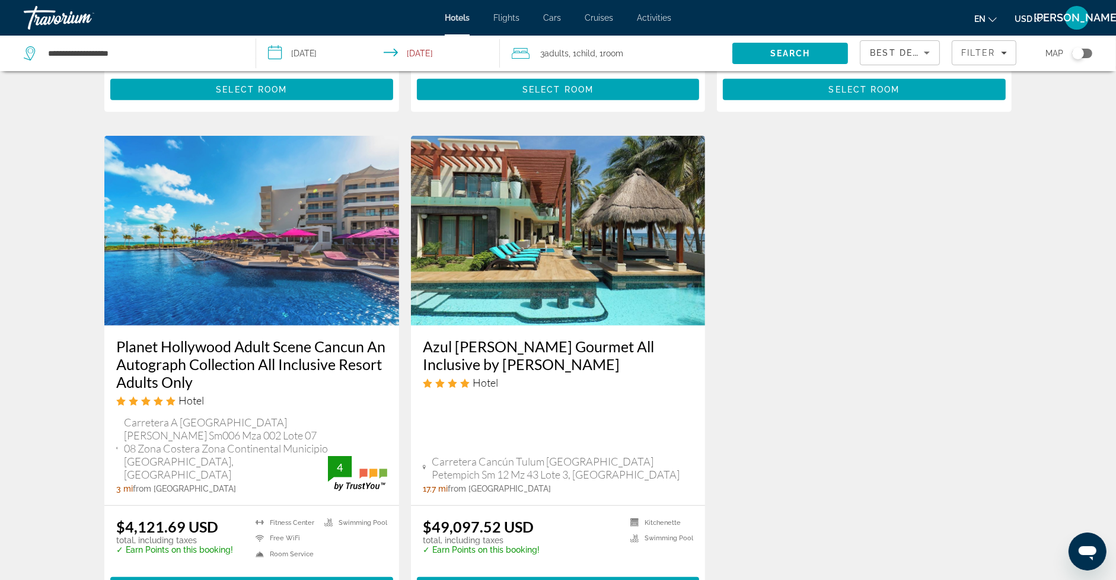
scroll to position [875, 0]
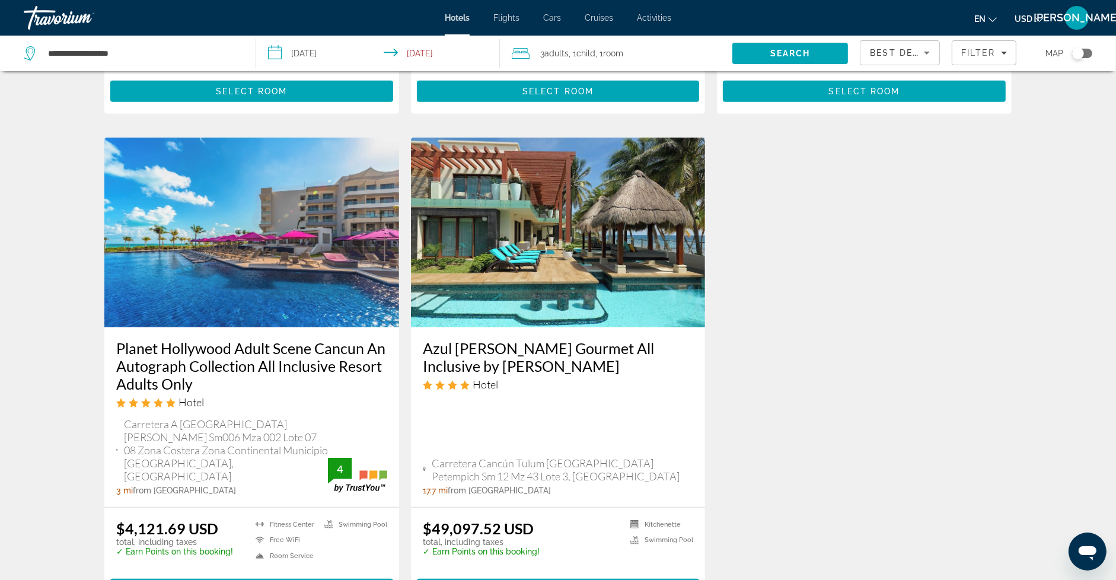
click at [611, 273] on img "Main content" at bounding box center [558, 233] width 295 height 190
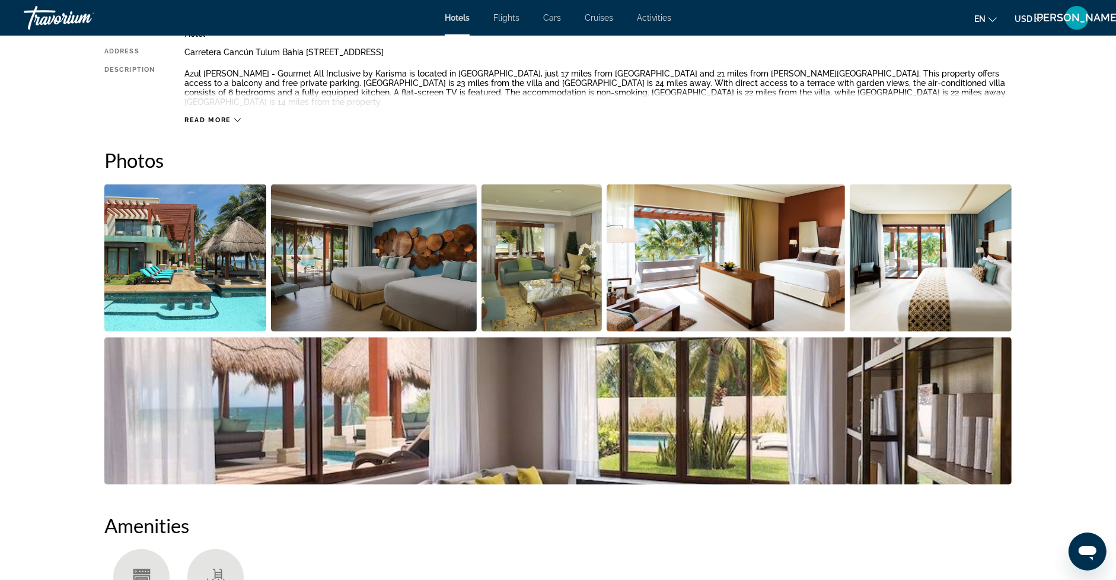
scroll to position [503, 0]
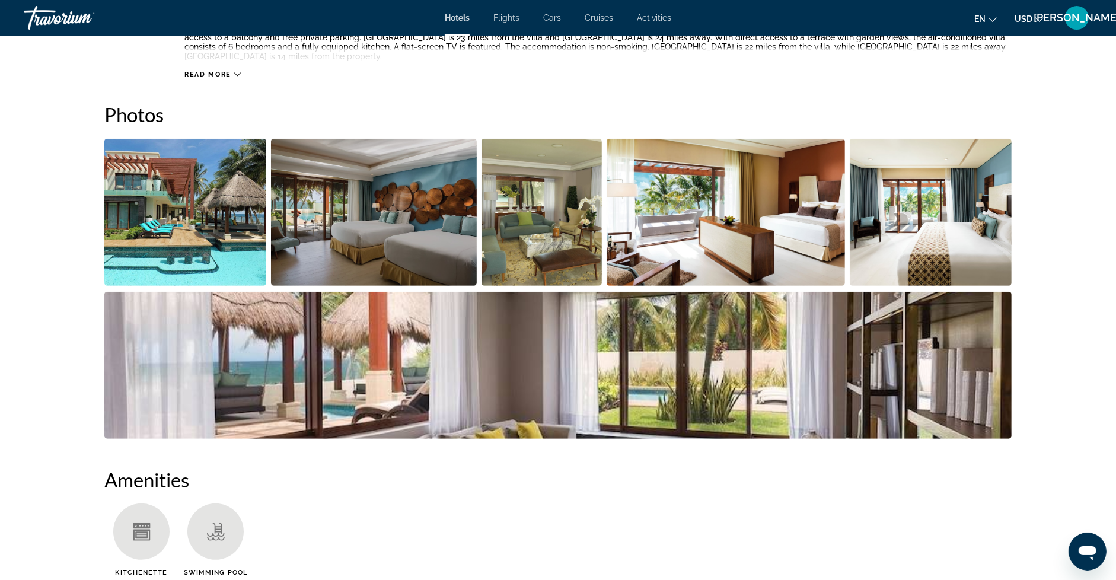
click at [202, 202] on img "Open full-screen image slider" at bounding box center [185, 212] width 162 height 147
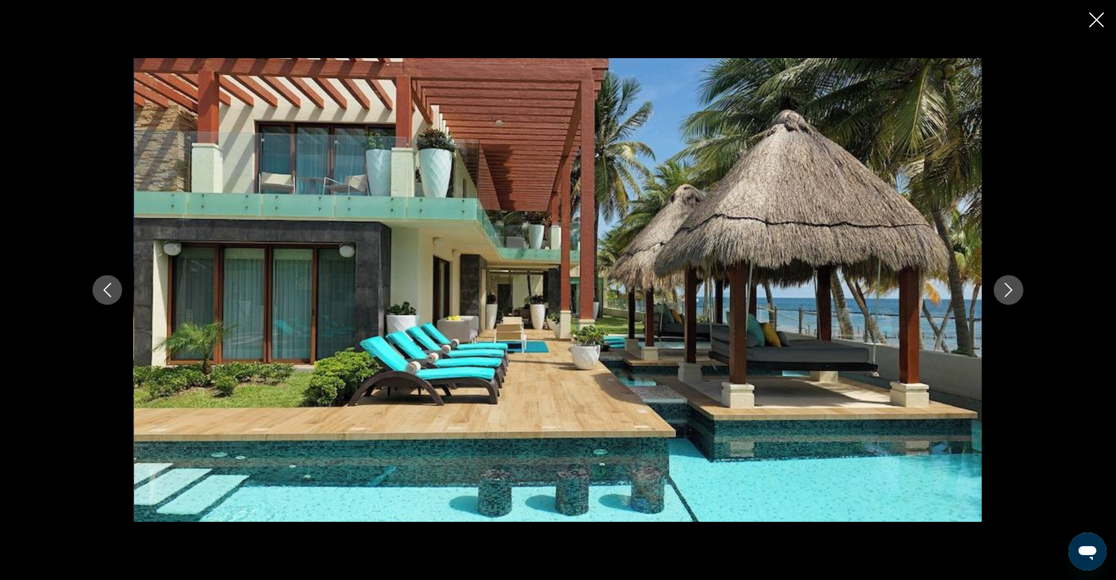
click at [1013, 290] on icon "Next image" at bounding box center [1008, 290] width 14 height 14
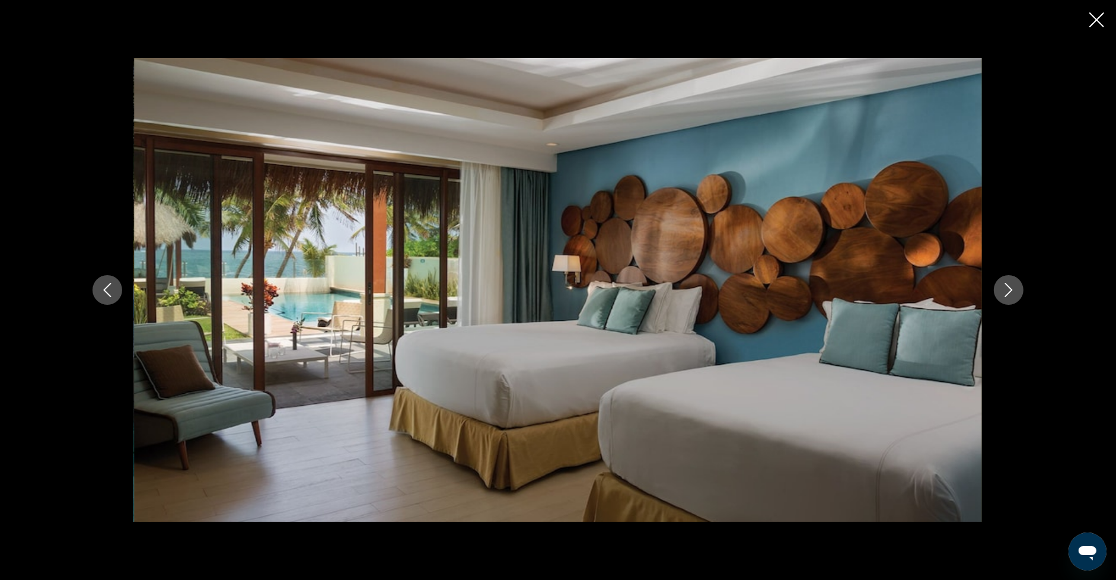
click at [1013, 290] on icon "Next image" at bounding box center [1008, 290] width 14 height 14
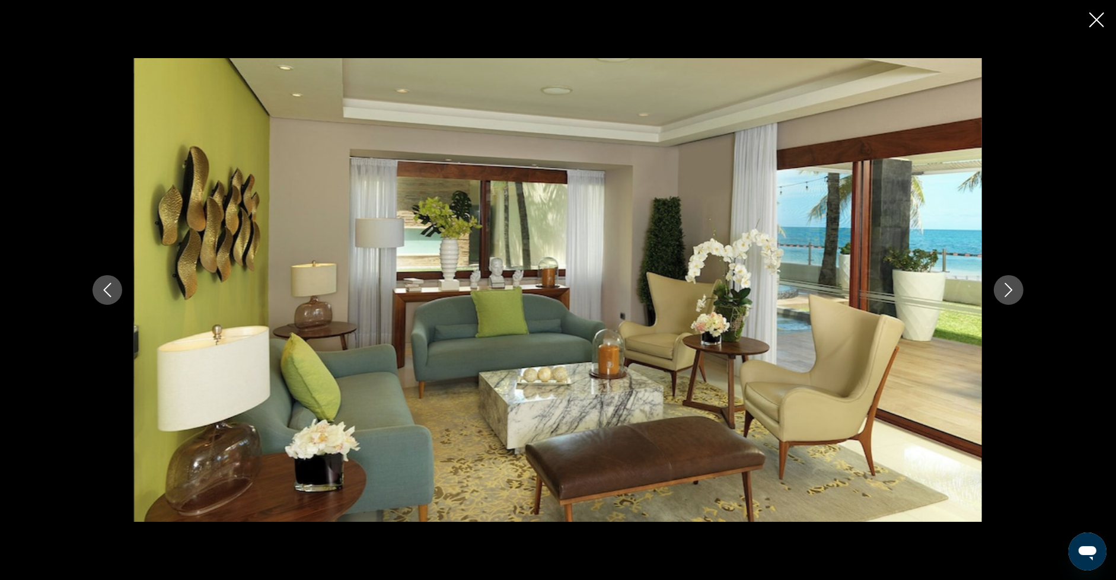
click at [1013, 290] on icon "Next image" at bounding box center [1008, 290] width 14 height 14
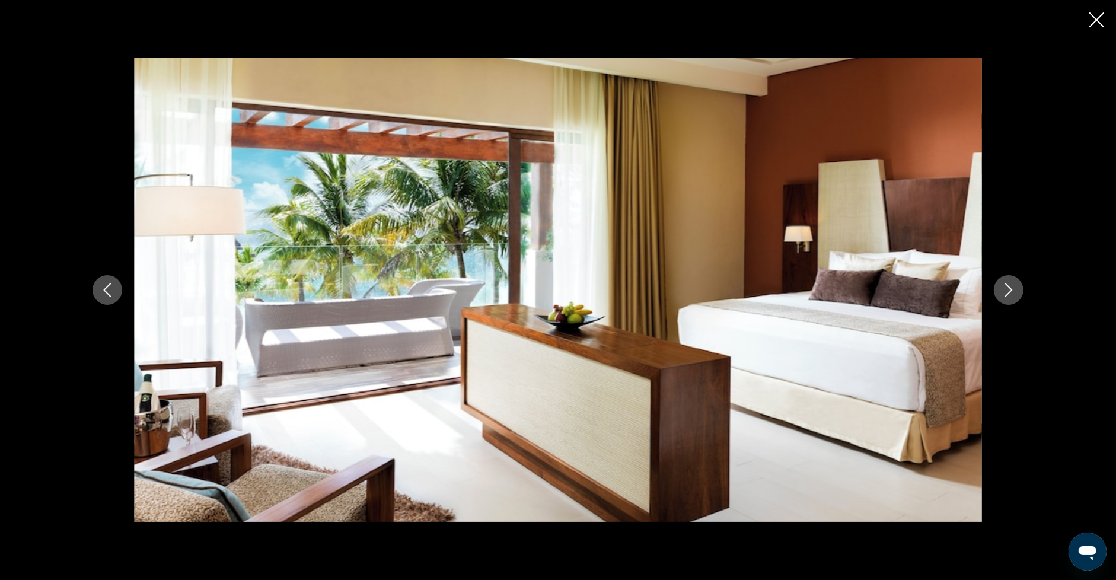
click at [1013, 290] on icon "Next image" at bounding box center [1008, 290] width 14 height 14
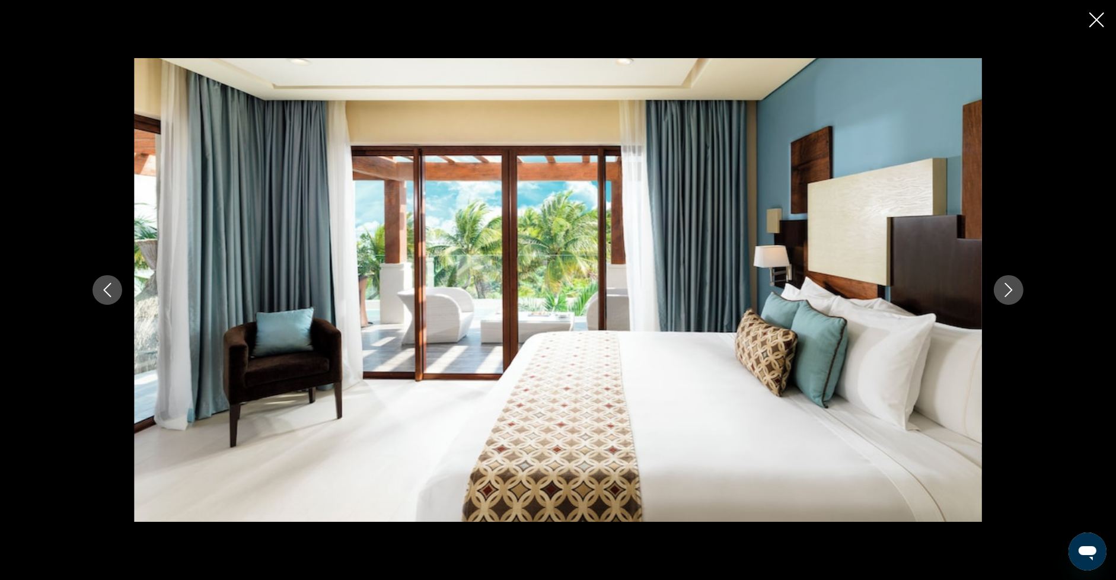
click at [1013, 290] on icon "Next image" at bounding box center [1008, 290] width 14 height 14
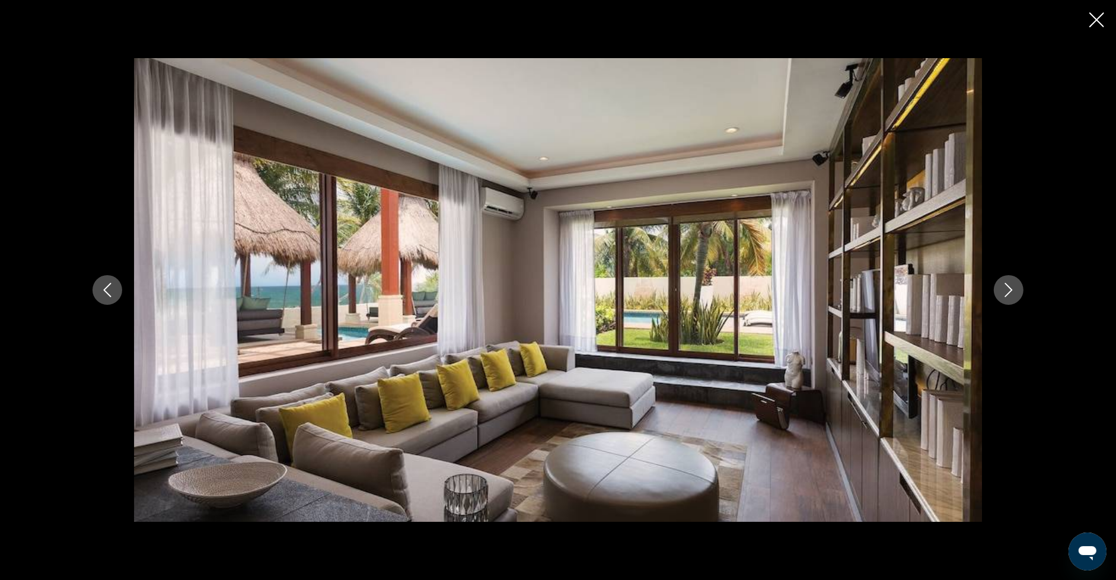
click at [1013, 290] on icon "Next image" at bounding box center [1008, 290] width 14 height 14
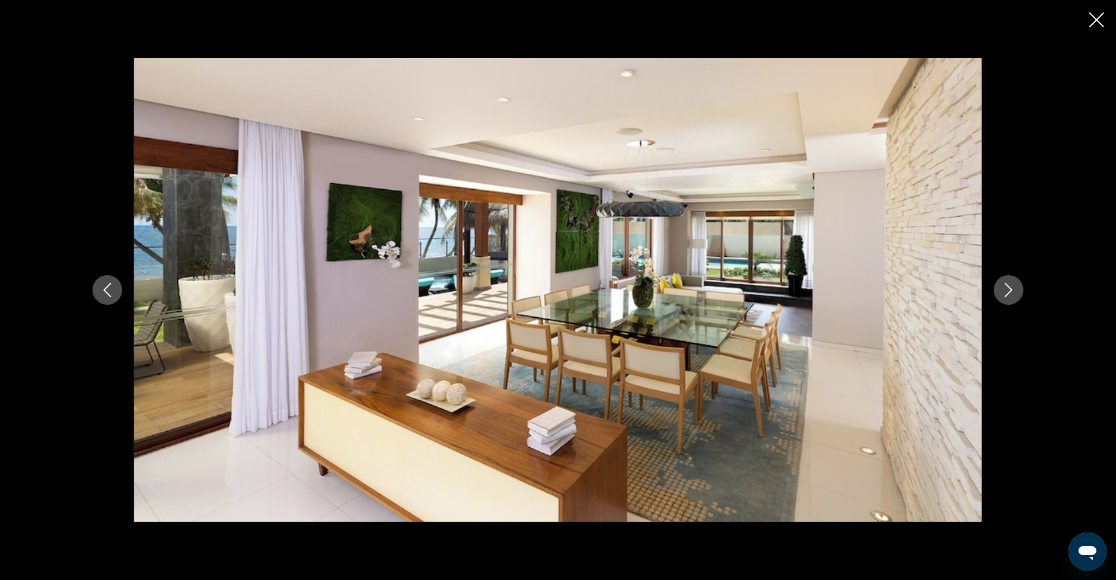
click at [1013, 290] on icon "Next image" at bounding box center [1008, 290] width 14 height 14
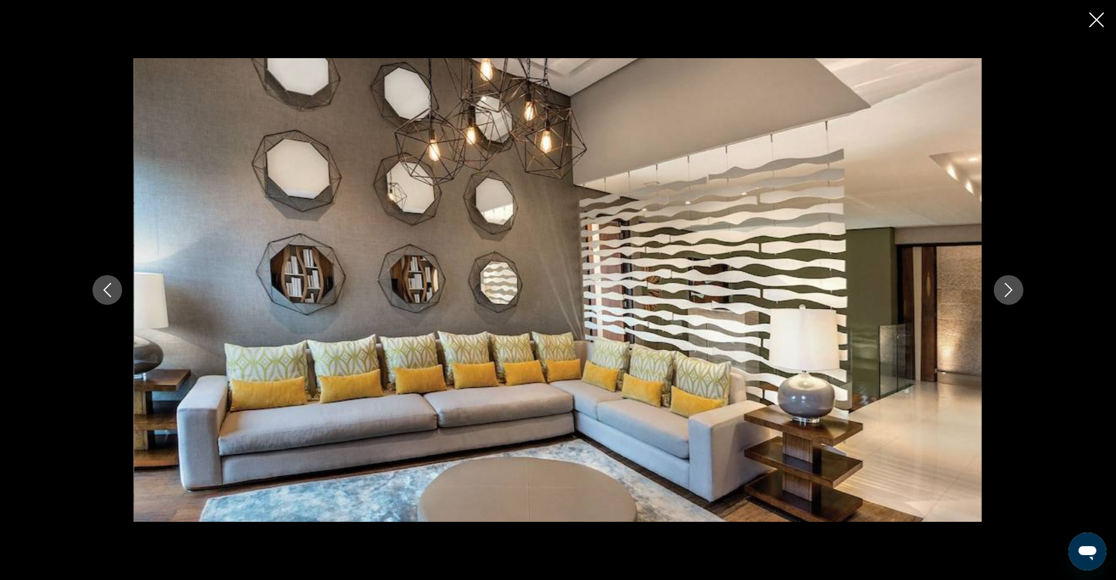
click at [1013, 290] on icon "Next image" at bounding box center [1008, 290] width 14 height 14
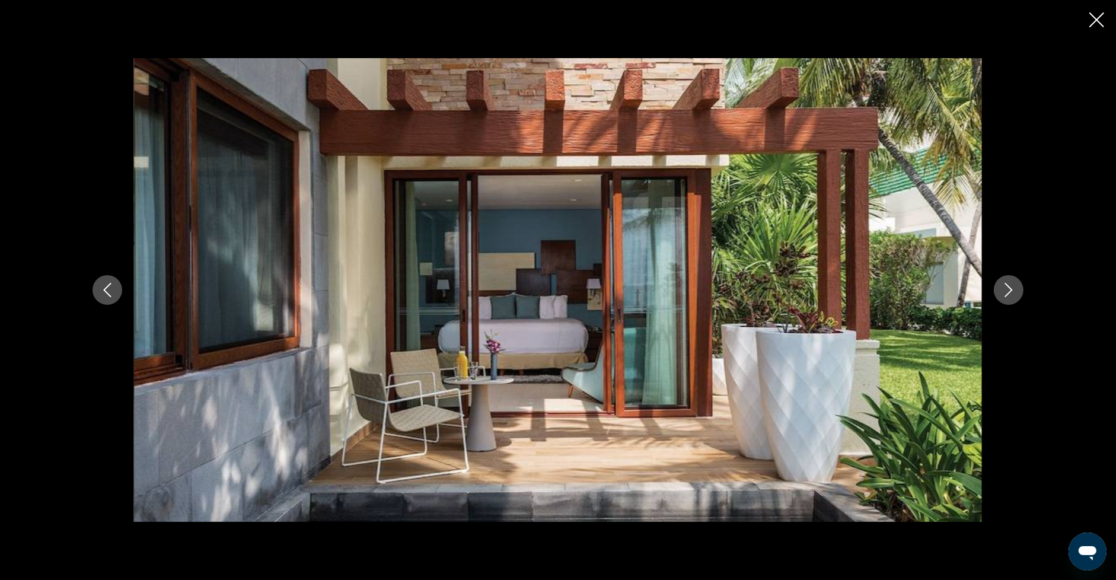
click at [1013, 290] on icon "Next image" at bounding box center [1008, 290] width 14 height 14
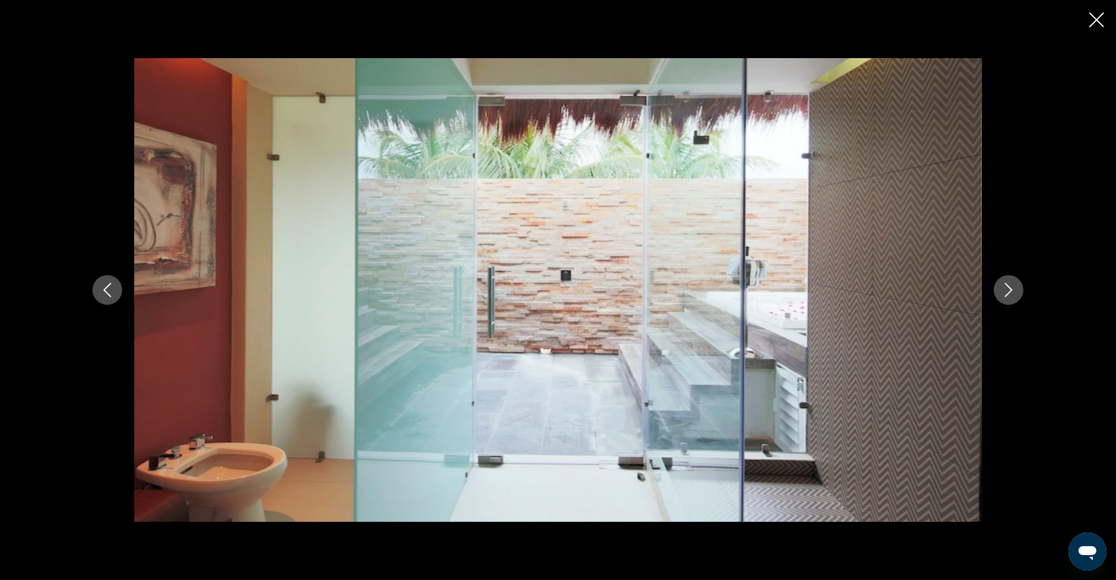
click at [1013, 290] on icon "Next image" at bounding box center [1008, 290] width 14 height 14
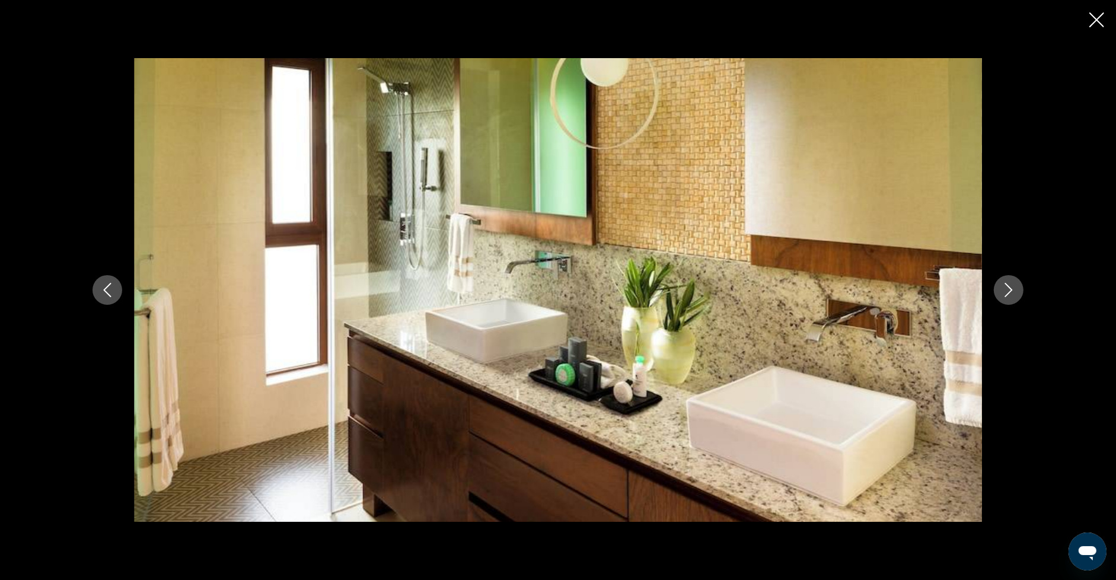
click at [1101, 23] on icon "Close slideshow" at bounding box center [1096, 19] width 15 height 15
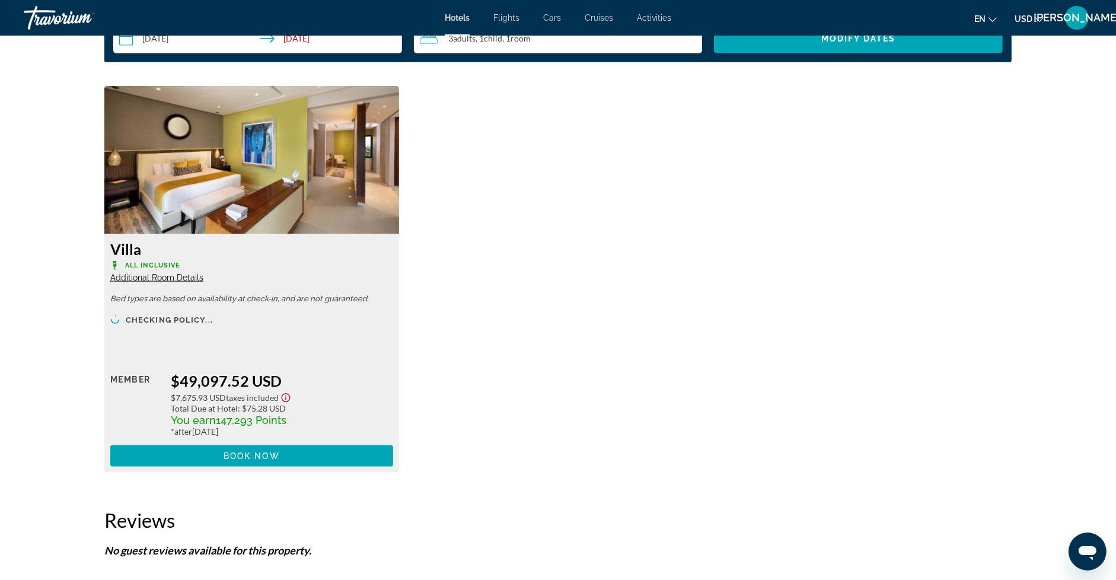
scroll to position [1549, 0]
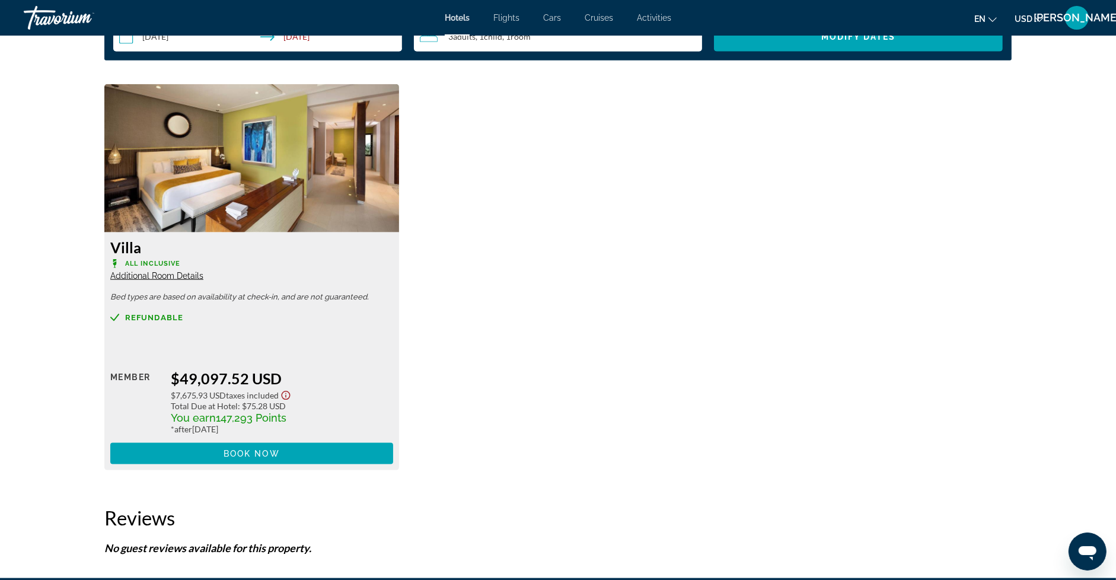
click at [178, 276] on span "Additional Room Details" at bounding box center [156, 275] width 93 height 9
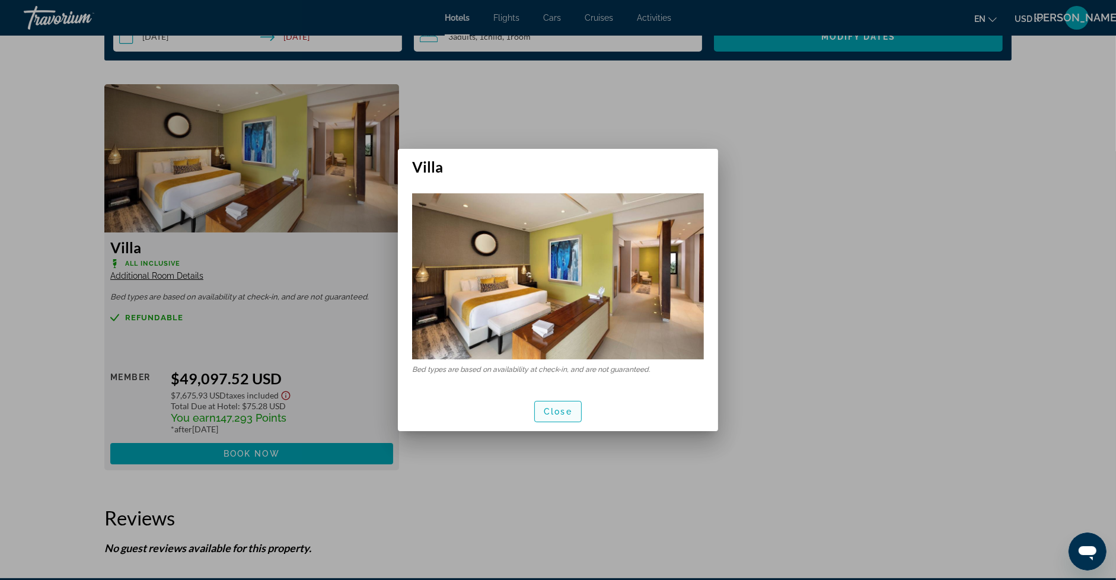
click at [562, 416] on span "button" at bounding box center [558, 411] width 46 height 28
